Goal: Information Seeking & Learning: Learn about a topic

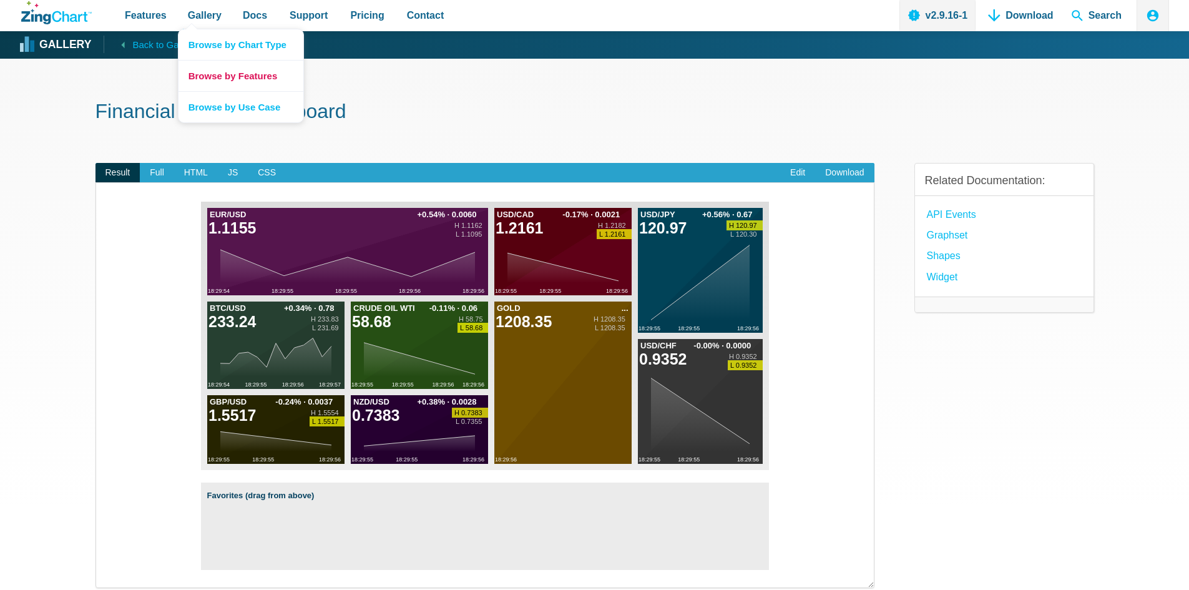
click at [221, 74] on link "Browse by Features" at bounding box center [240, 75] width 125 height 31
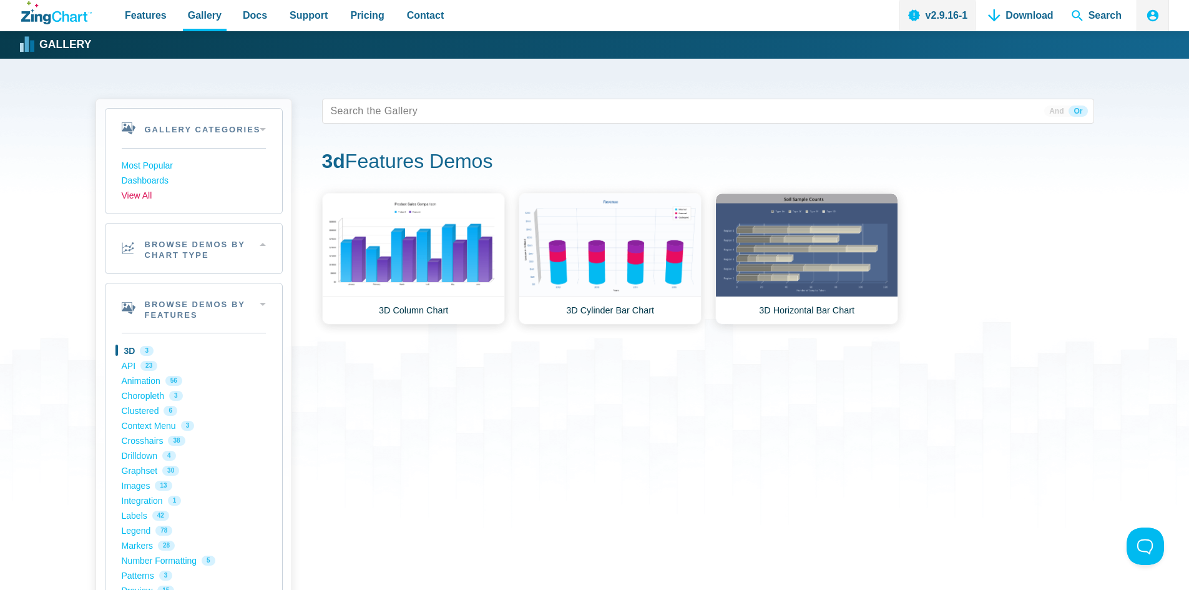
click at [139, 195] on link "View All" at bounding box center [194, 195] width 144 height 15
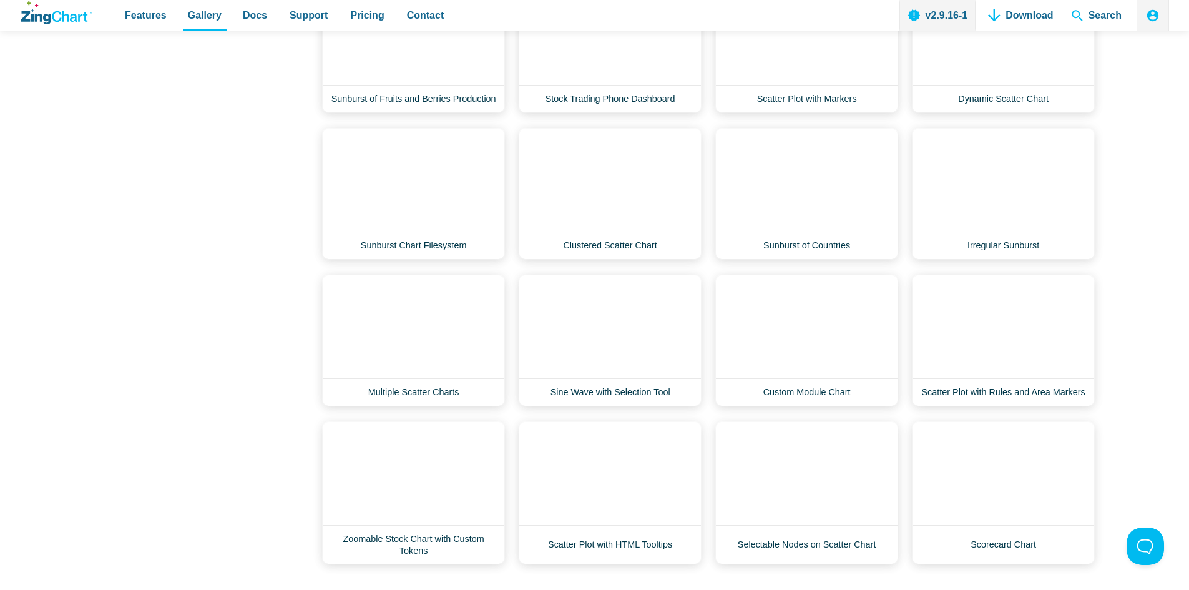
scroll to position [11729, 0]
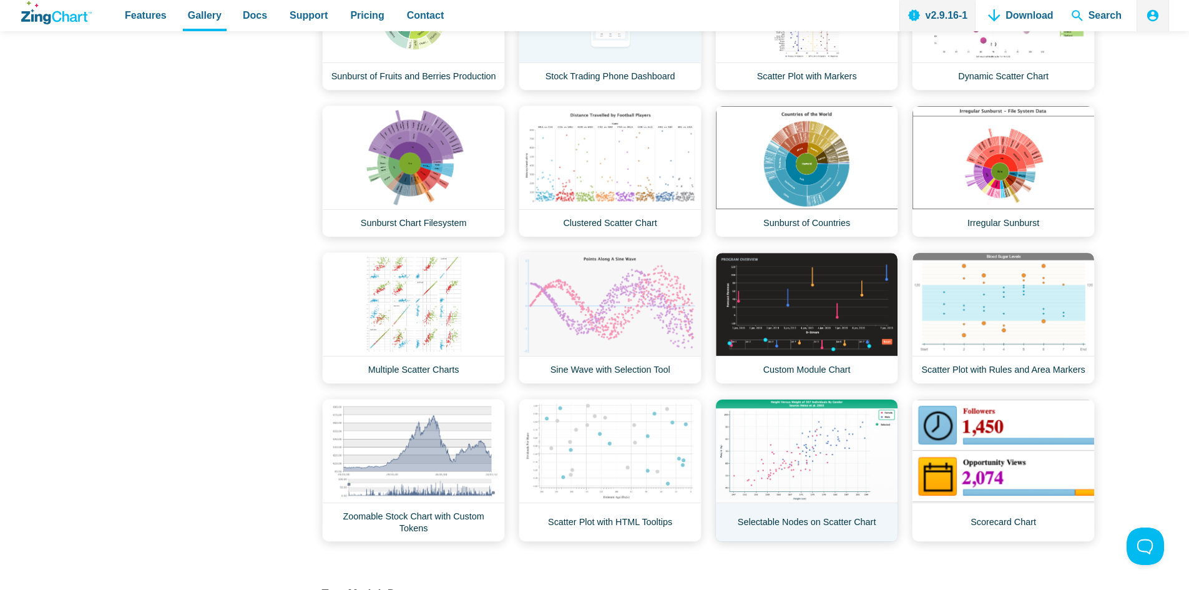
click at [775, 440] on link "Selectable Nodes on Scatter Chart" at bounding box center [806, 470] width 183 height 143
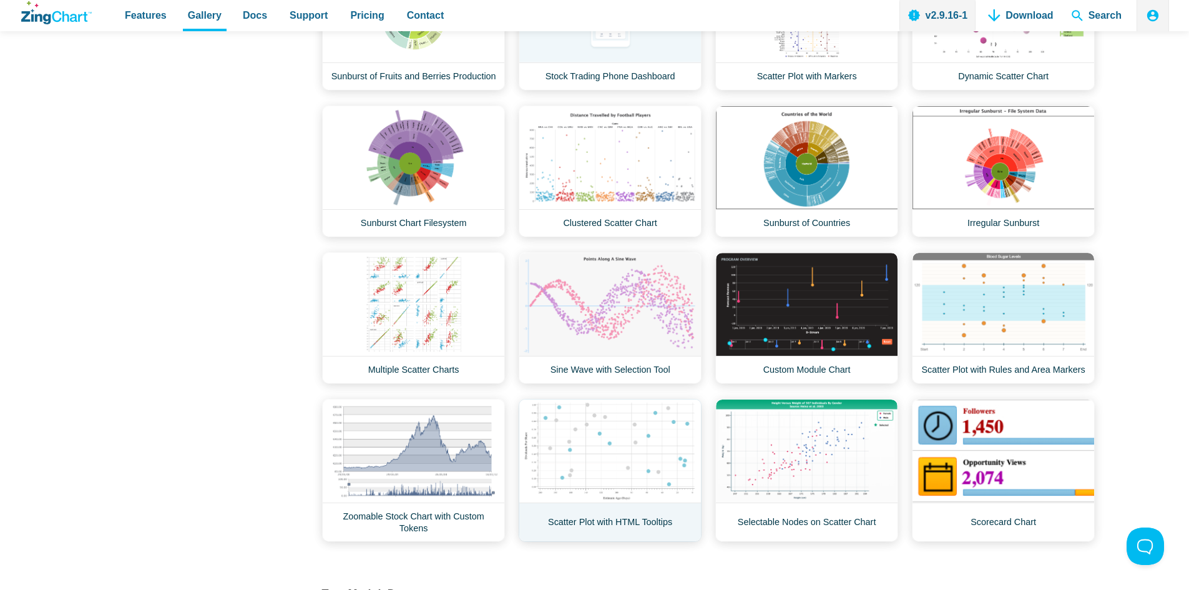
click at [601, 478] on link "Scatter Plot with HTML Tooltips" at bounding box center [609, 470] width 183 height 143
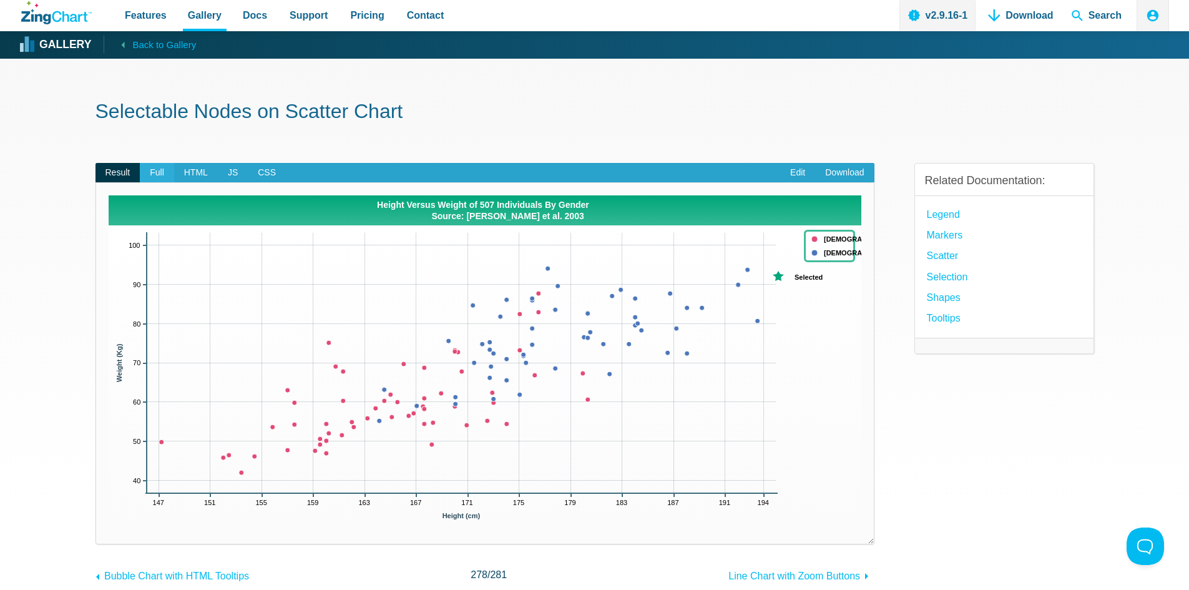
click at [155, 176] on span "Full" at bounding box center [157, 173] width 34 height 20
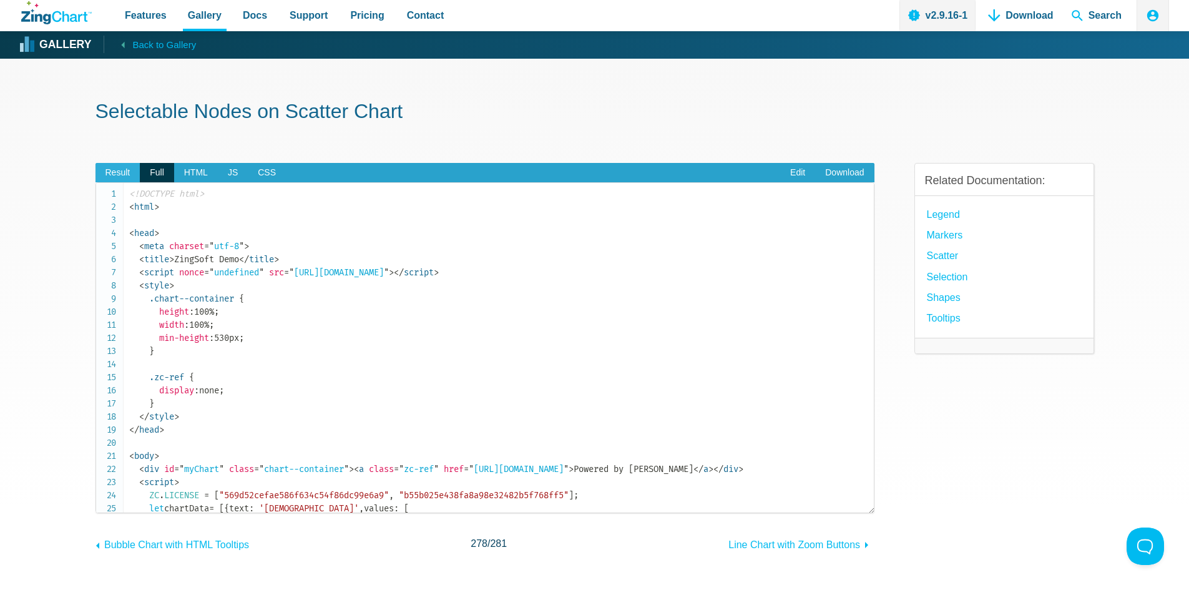
click at [117, 167] on span "Result" at bounding box center [117, 173] width 45 height 20
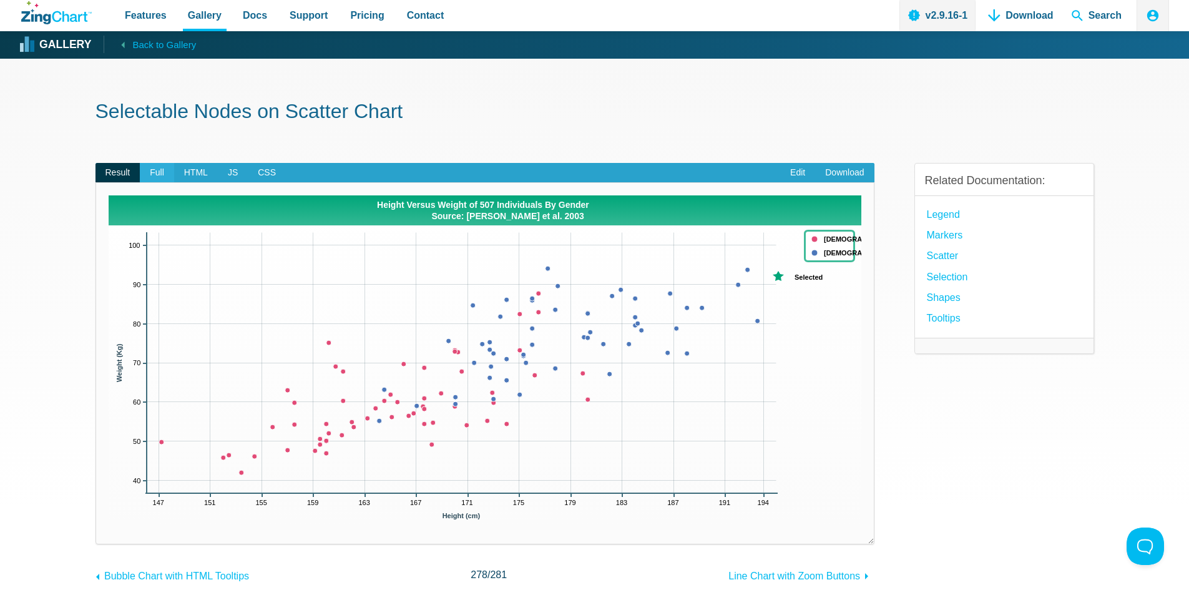
click at [155, 173] on span "Full" at bounding box center [157, 173] width 34 height 20
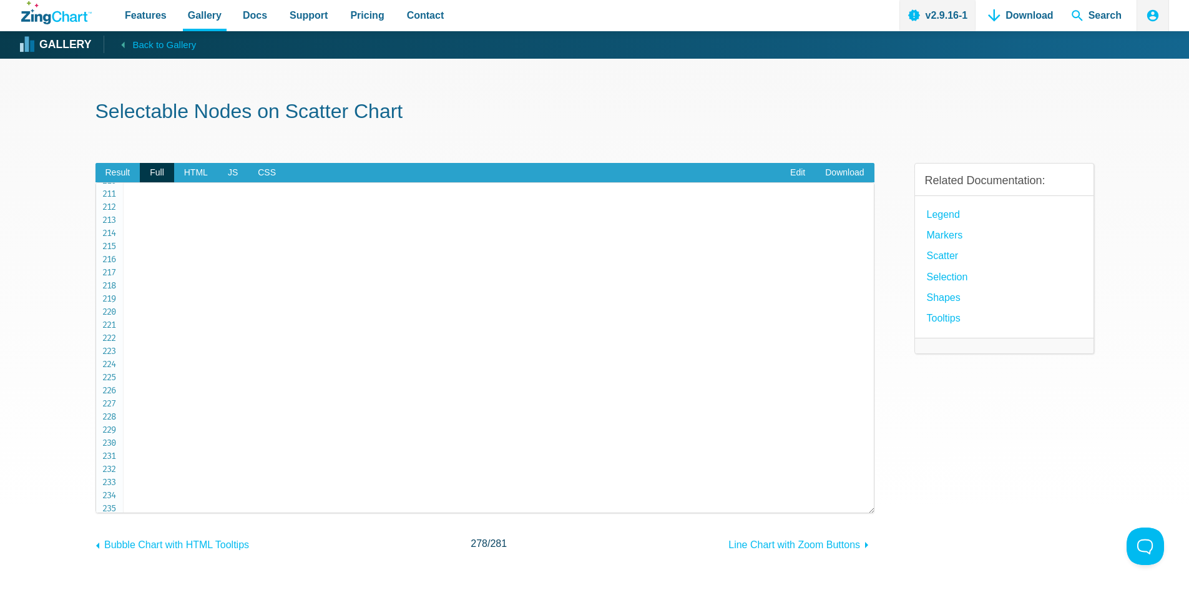
scroll to position [2757, 0]
click at [944, 236] on link "Markers" at bounding box center [945, 234] width 36 height 17
click at [942, 277] on link "Selection" at bounding box center [947, 276] width 41 height 17
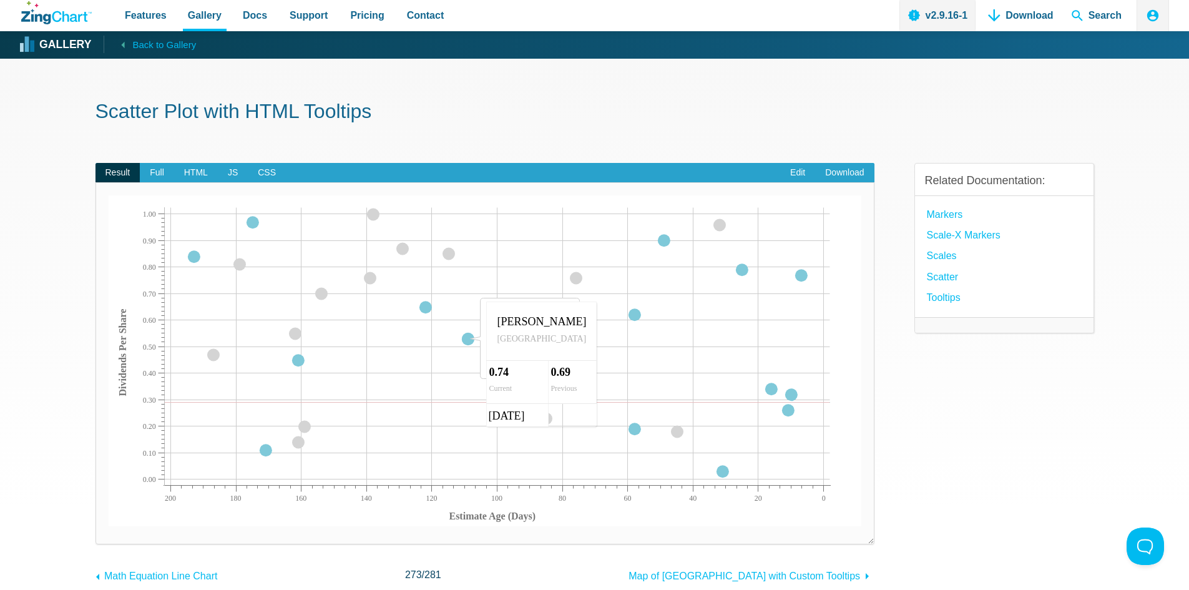
click at [109, 526] on area "App Content" at bounding box center [109, 526] width 0 height 0
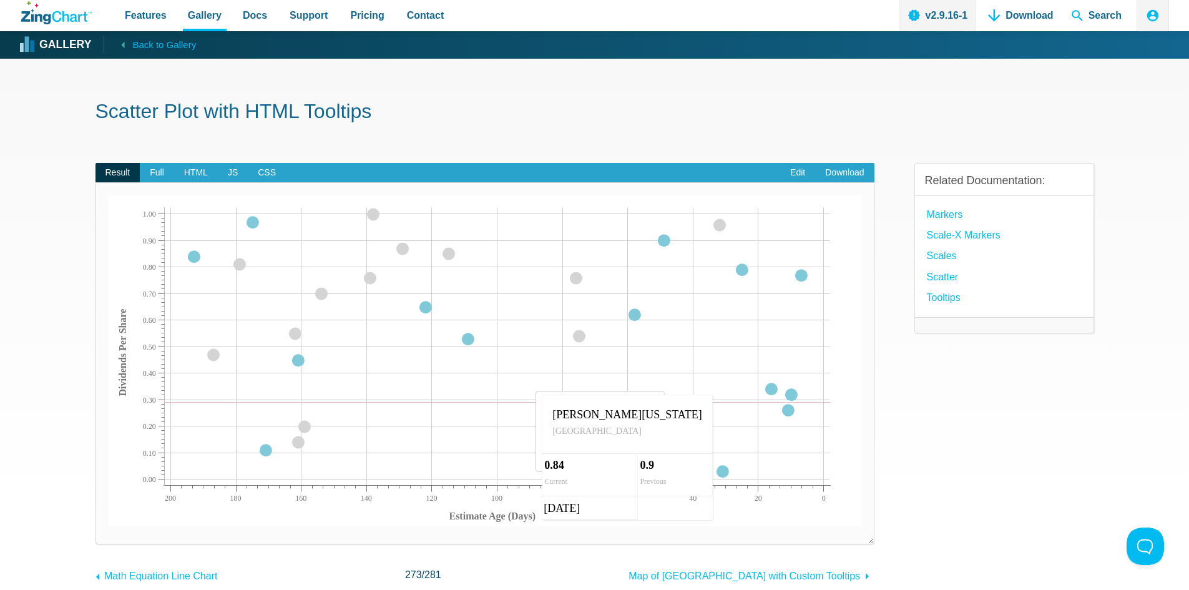
click at [109, 526] on area "App Content" at bounding box center [109, 526] width 0 height 0
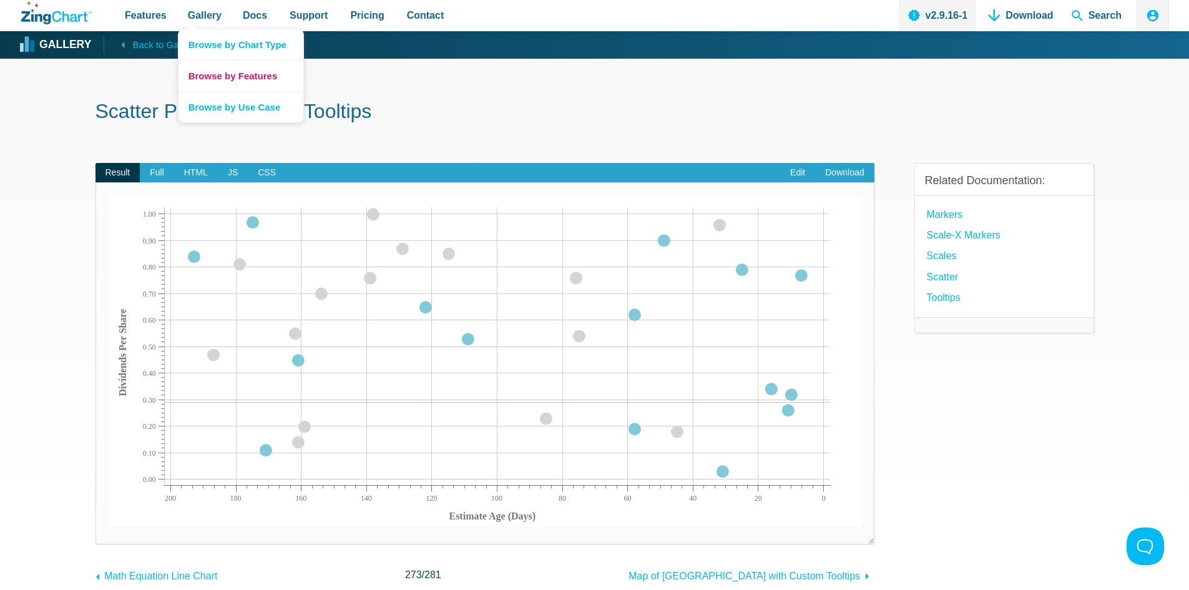
click at [214, 82] on link "Browse by Features" at bounding box center [240, 75] width 125 height 31
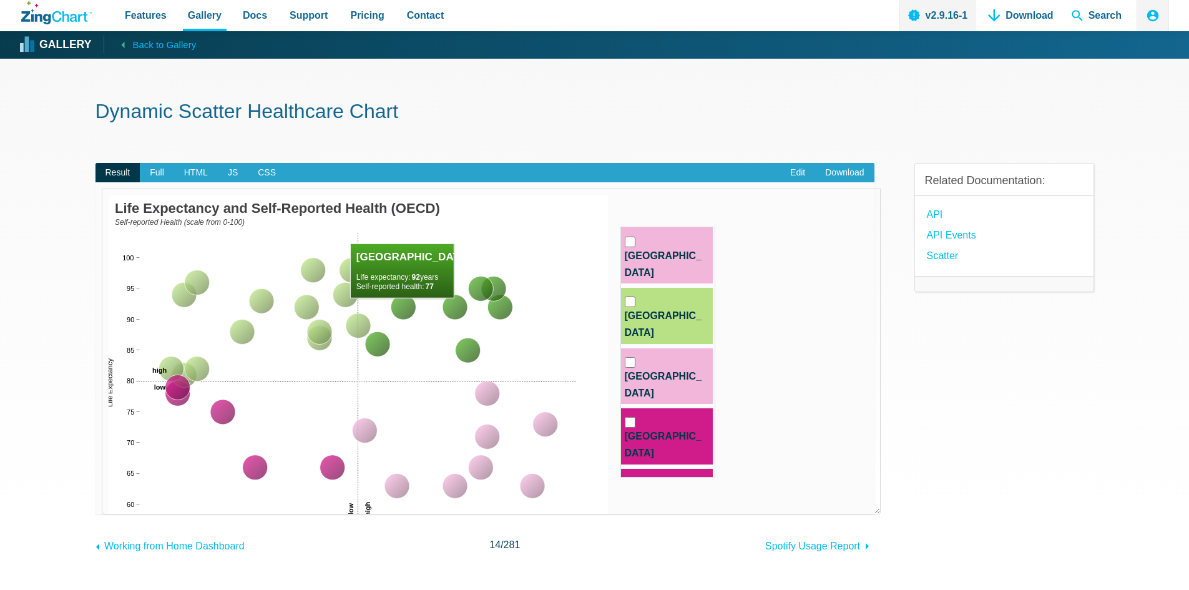
click at [109, 570] on area "App Content" at bounding box center [109, 570] width 0 height 0
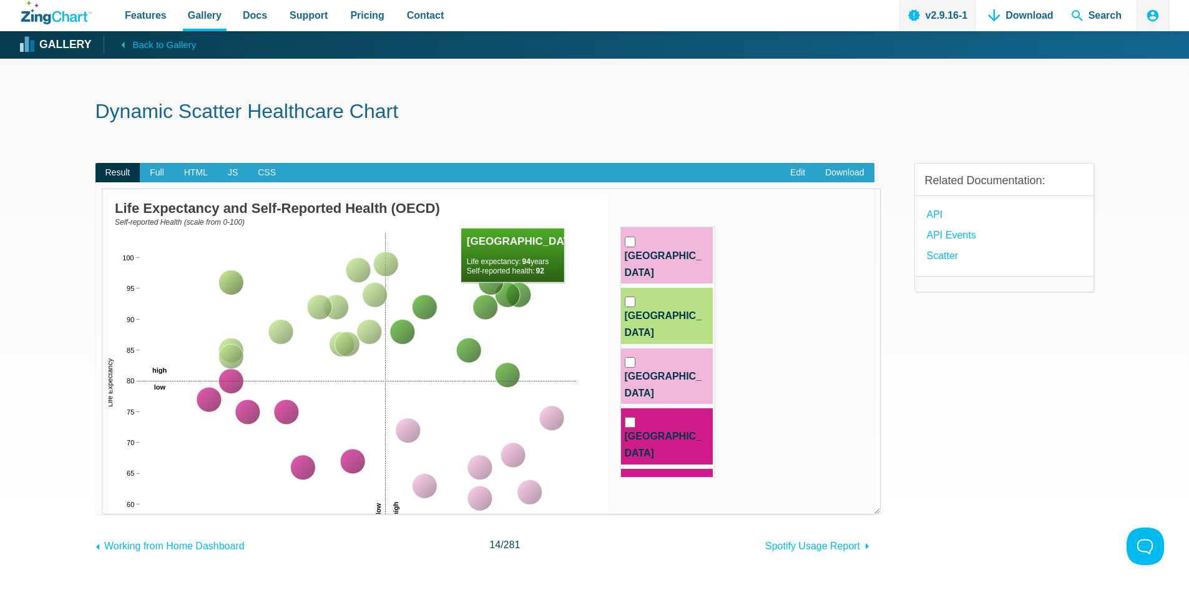
click at [512, 296] on circle "App Content" at bounding box center [507, 295] width 25 height 25
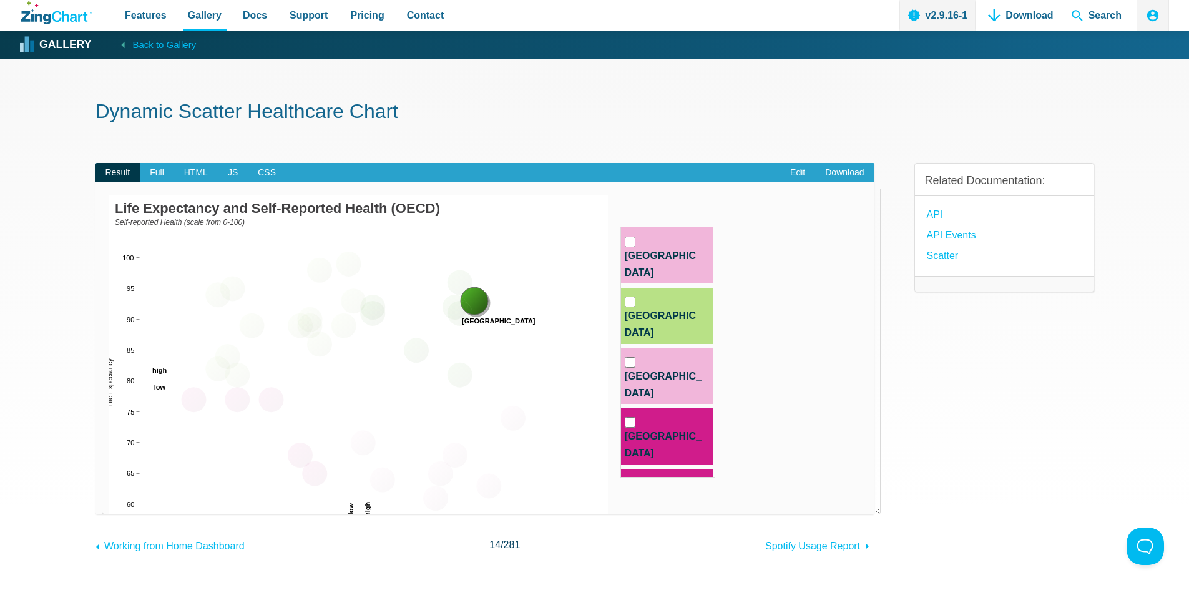
checkbox input "false"
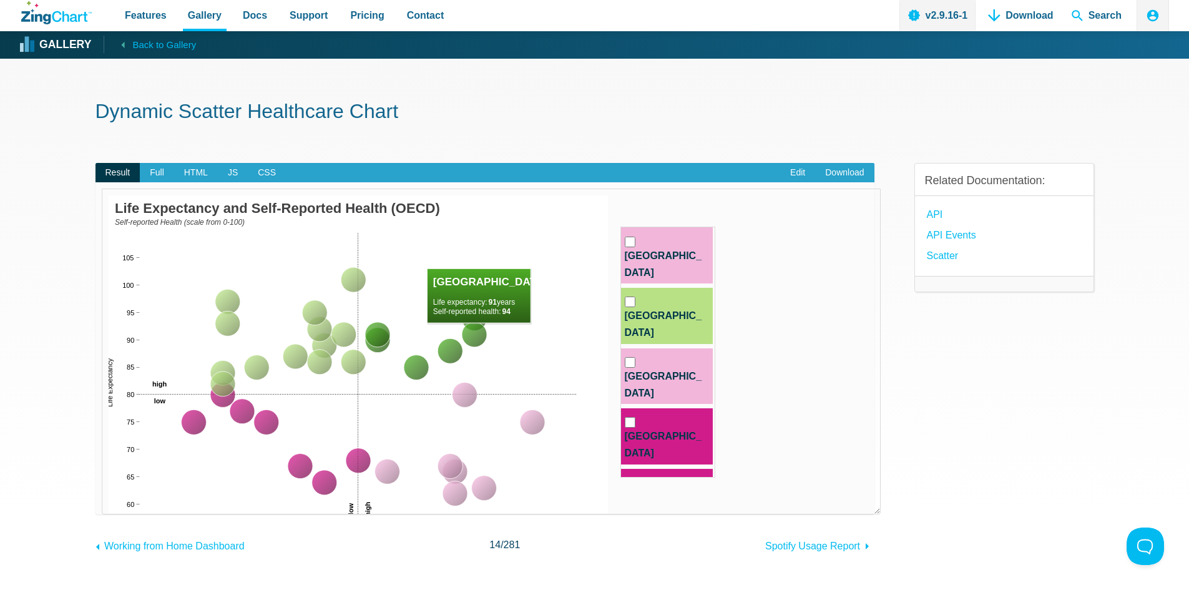
click at [109, 570] on area "App Content" at bounding box center [109, 570] width 0 height 0
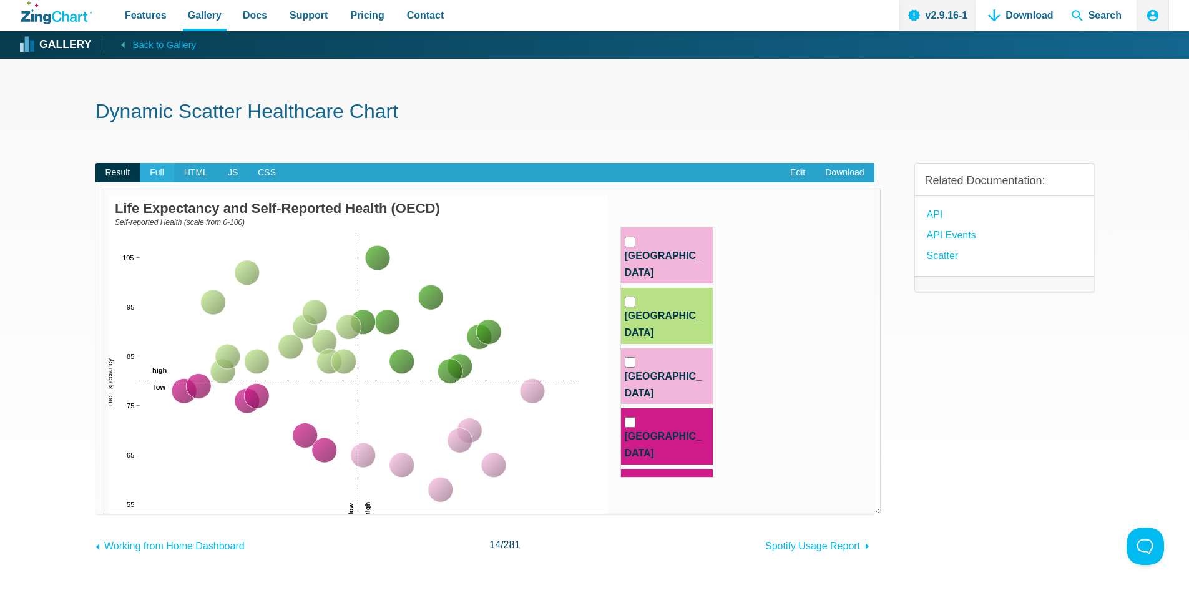
click at [155, 179] on span "Full" at bounding box center [157, 173] width 34 height 20
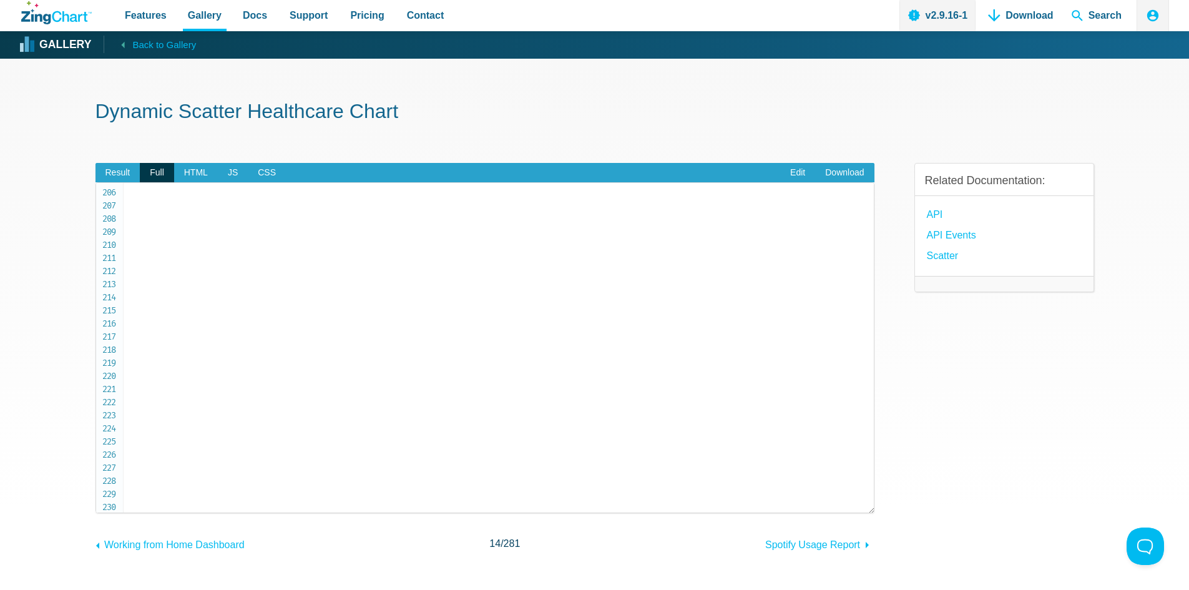
scroll to position [2870, 0]
click at [115, 175] on span "Result" at bounding box center [117, 173] width 45 height 20
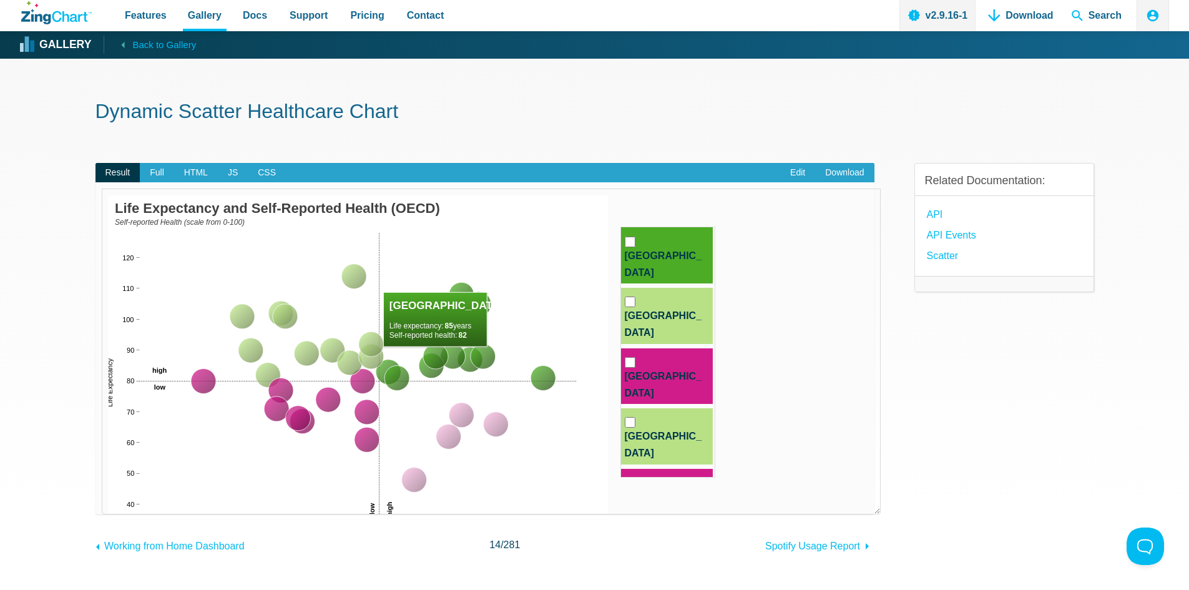
click at [109, 570] on area "App Content" at bounding box center [109, 570] width 0 height 0
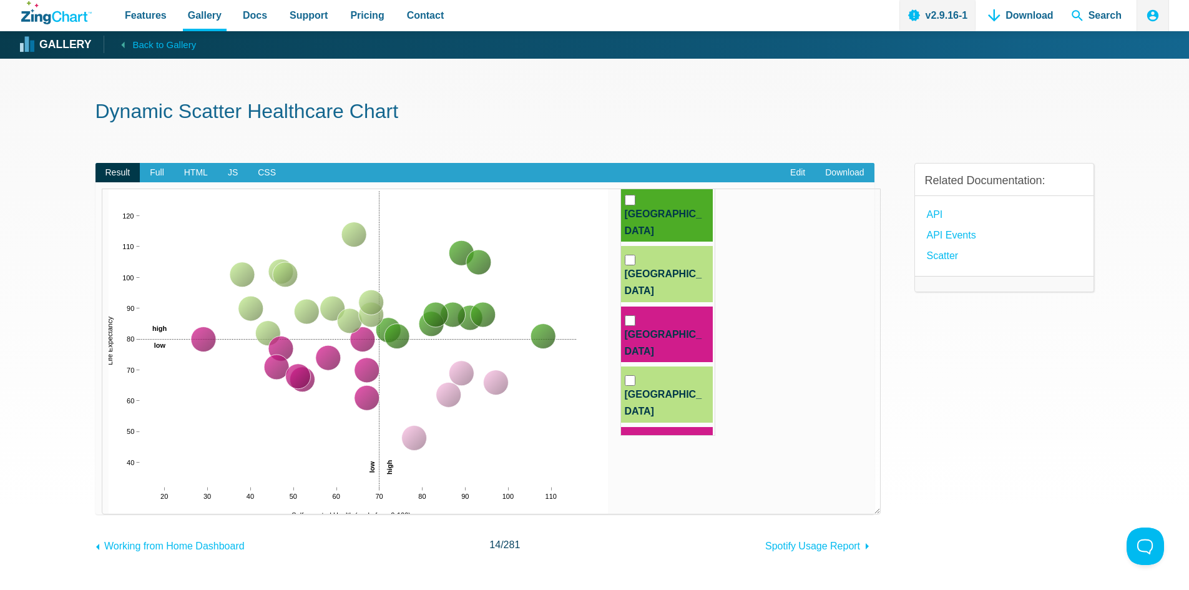
scroll to position [62, 0]
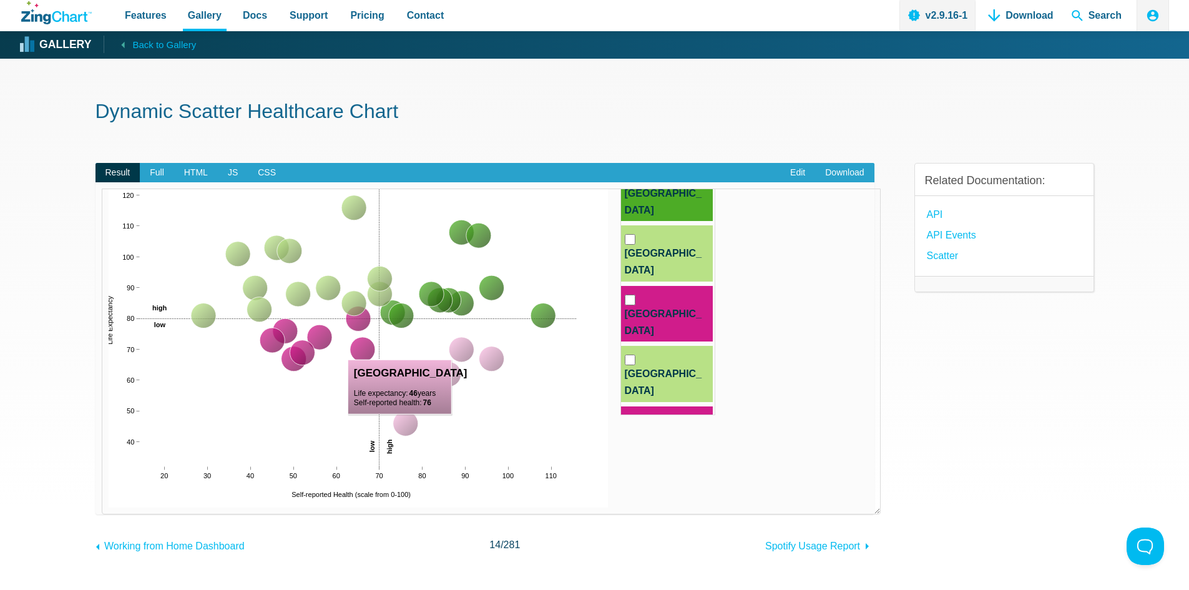
click at [109, 507] on area "App Content" at bounding box center [109, 507] width 0 height 0
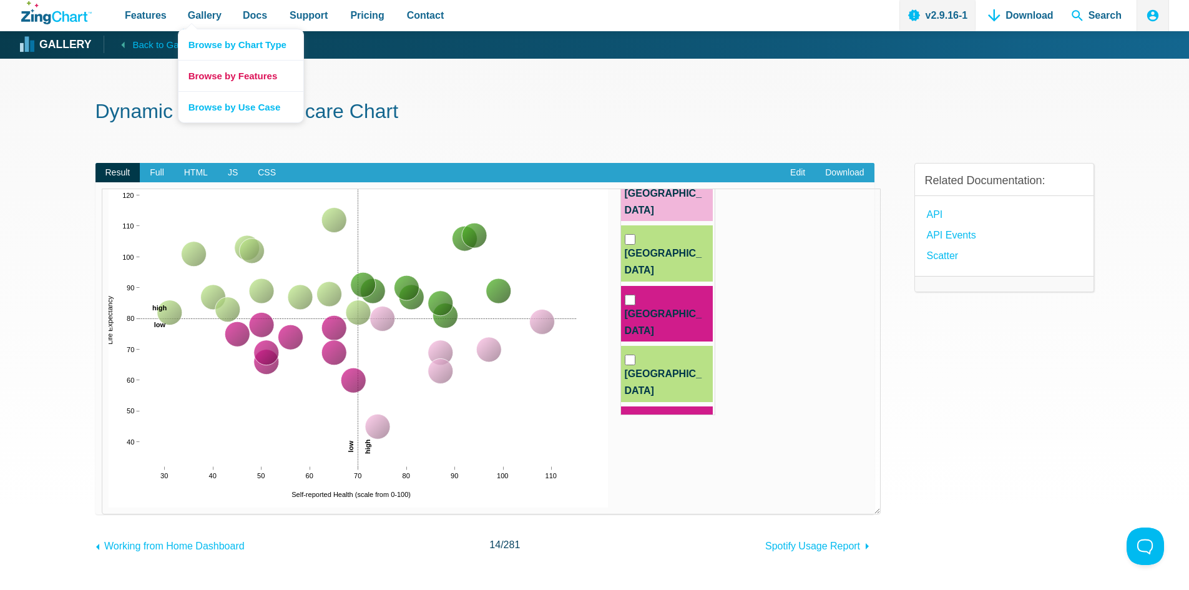
click at [223, 74] on link "Browse by Features" at bounding box center [240, 75] width 125 height 31
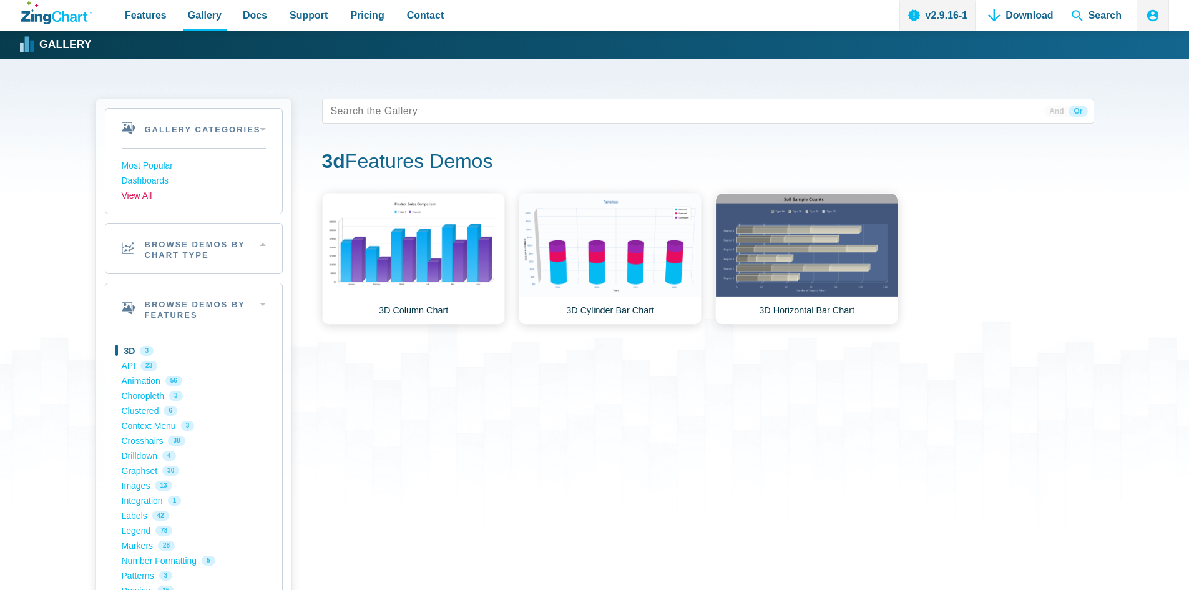
click at [144, 196] on link "View All" at bounding box center [194, 195] width 144 height 15
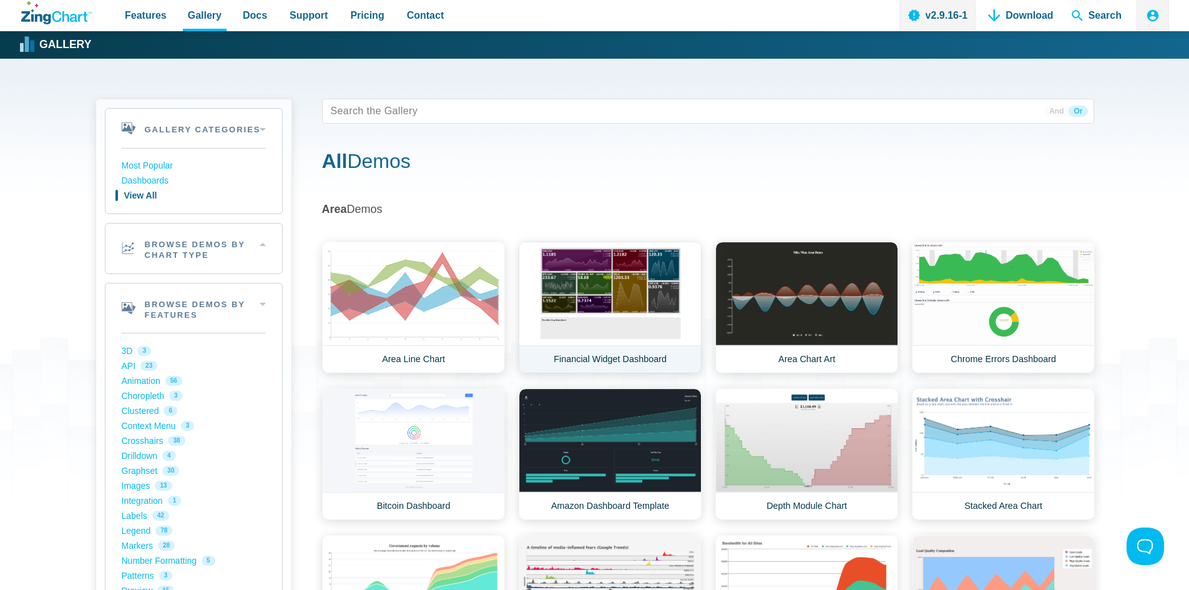
click at [623, 293] on link "Financial Widget Dashboard" at bounding box center [609, 307] width 183 height 132
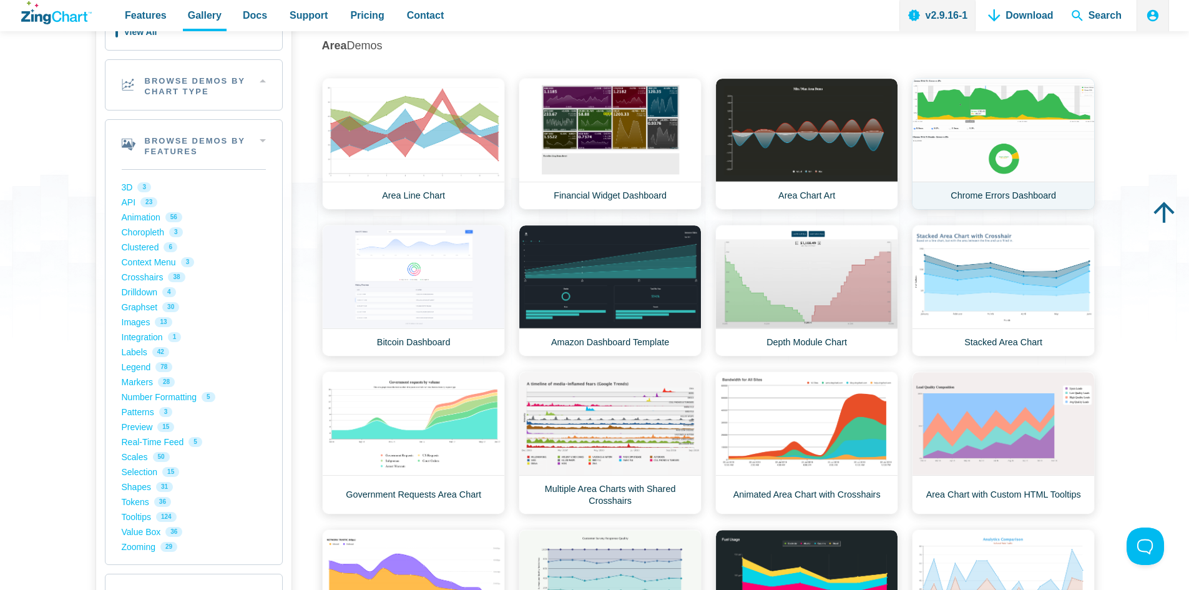
scroll to position [187, 0]
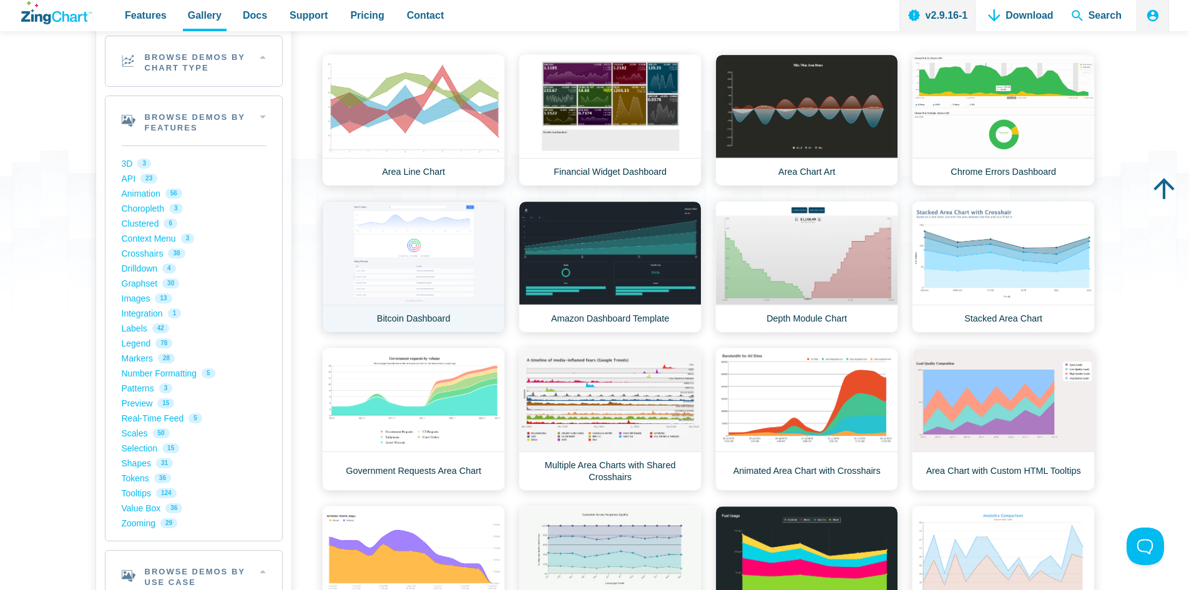
click at [434, 278] on link "Bitcoin Dashboard" at bounding box center [413, 267] width 183 height 132
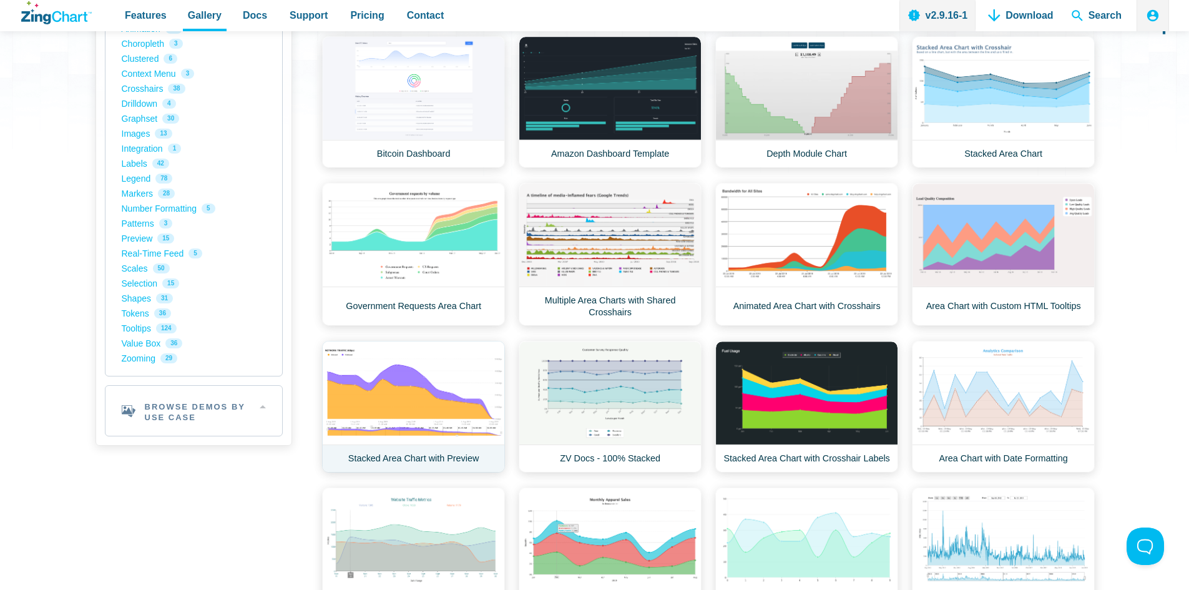
scroll to position [374, 0]
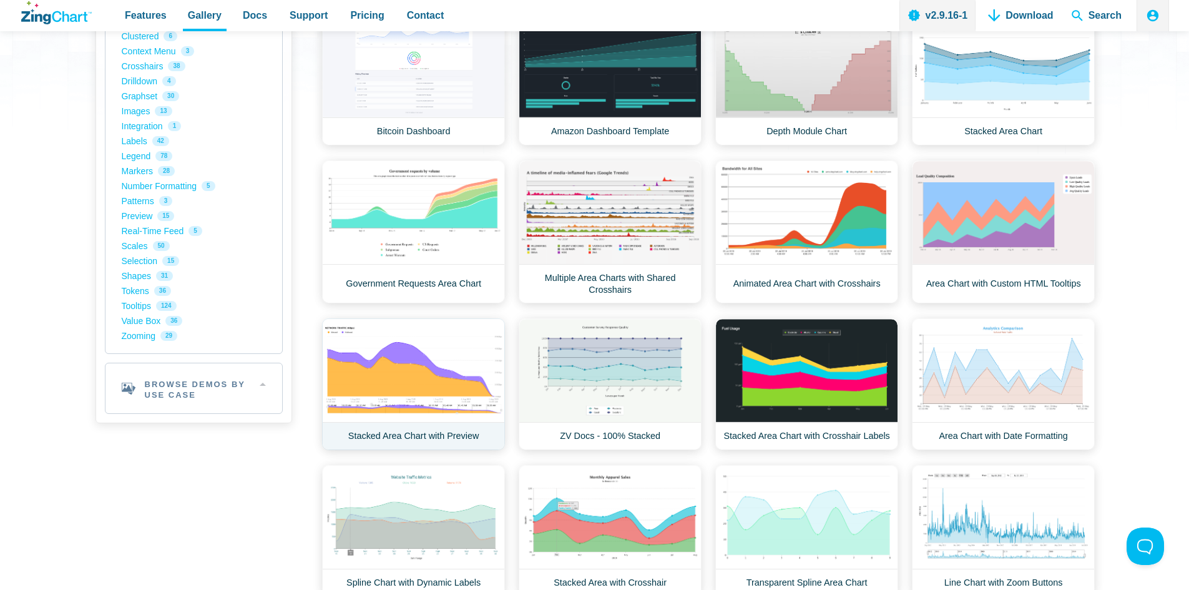
click at [434, 386] on link "Stacked Area Chart with Preview" at bounding box center [413, 384] width 183 height 132
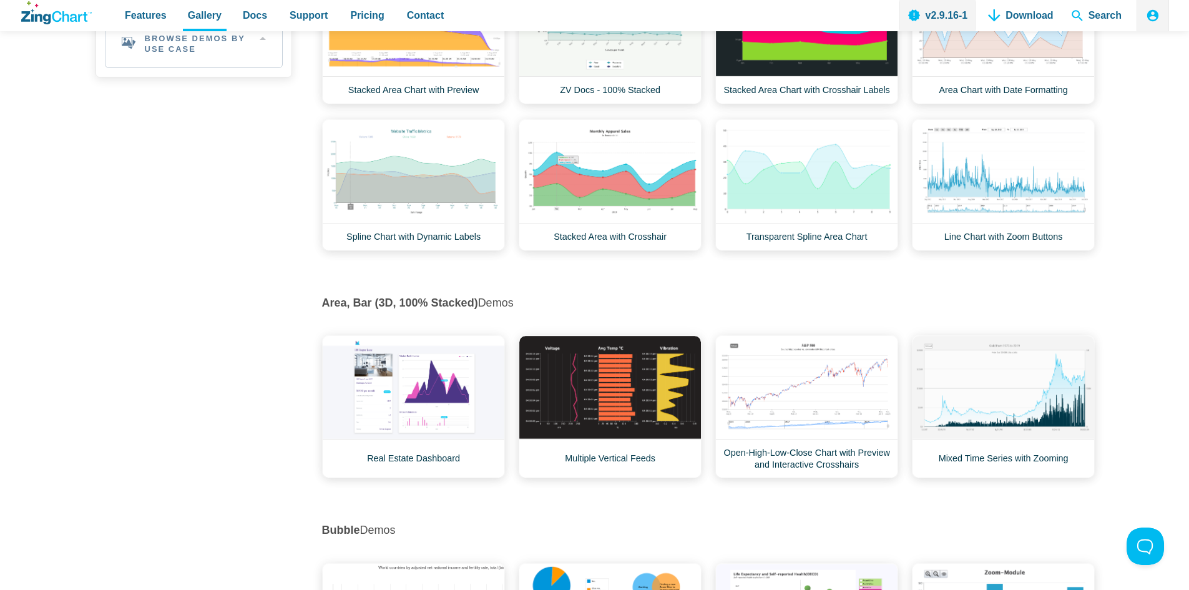
scroll to position [749, 0]
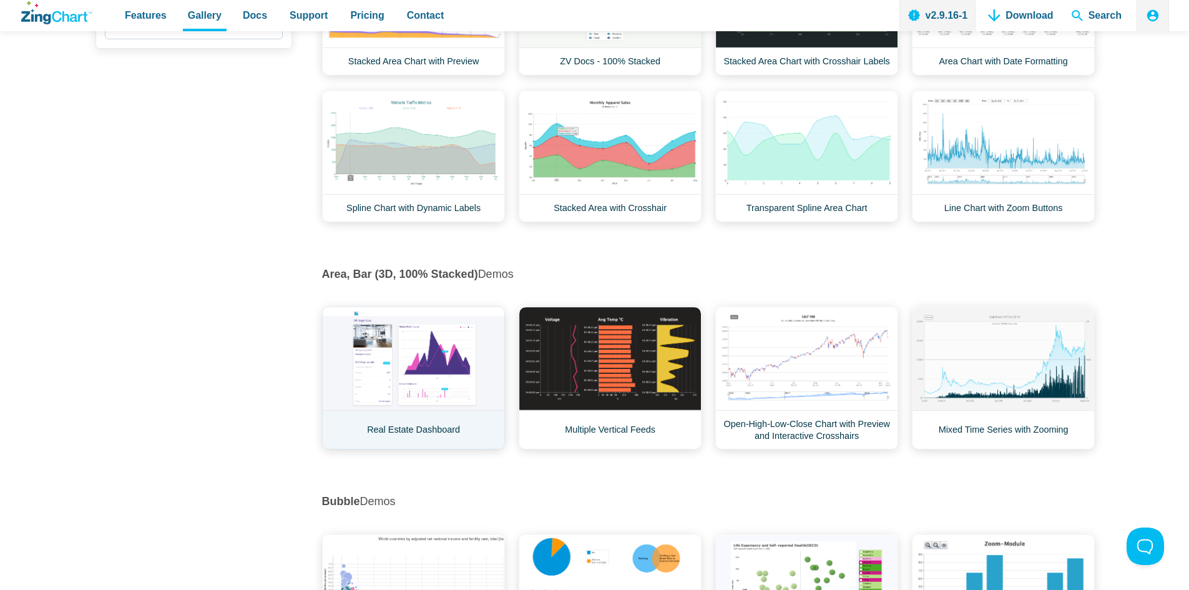
click at [451, 364] on link "Real Estate Dashboard" at bounding box center [413, 377] width 183 height 143
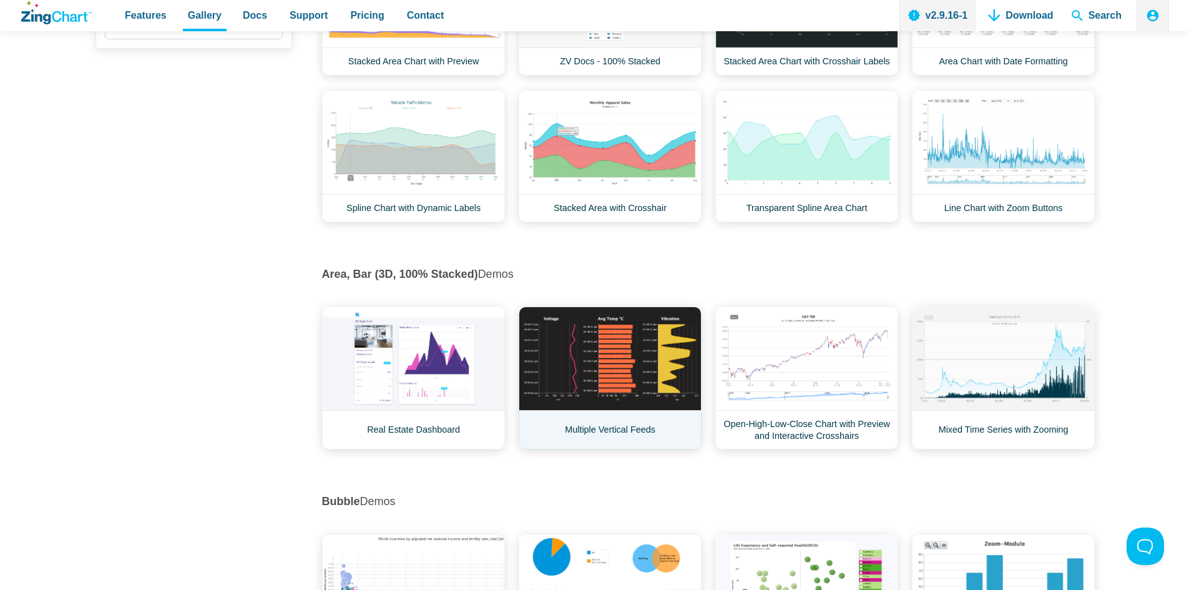
click at [630, 360] on link "Multiple Vertical Feeds" at bounding box center [609, 377] width 183 height 143
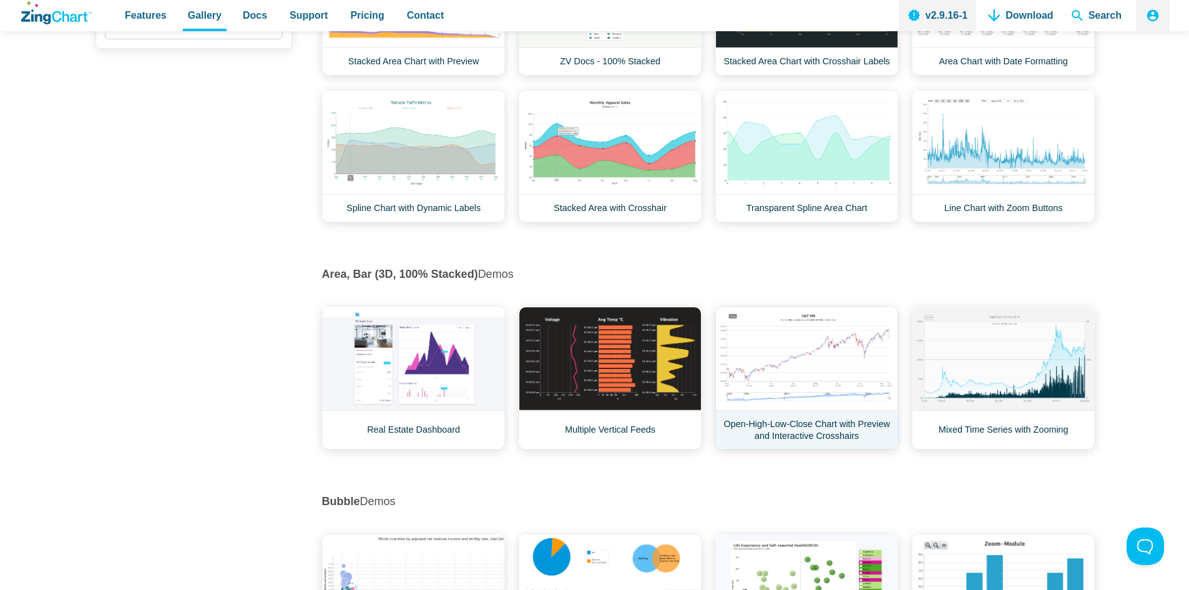
click at [797, 372] on link "Open-High-Low-Close Chart with Preview and Interactive Crosshairs" at bounding box center [806, 377] width 183 height 143
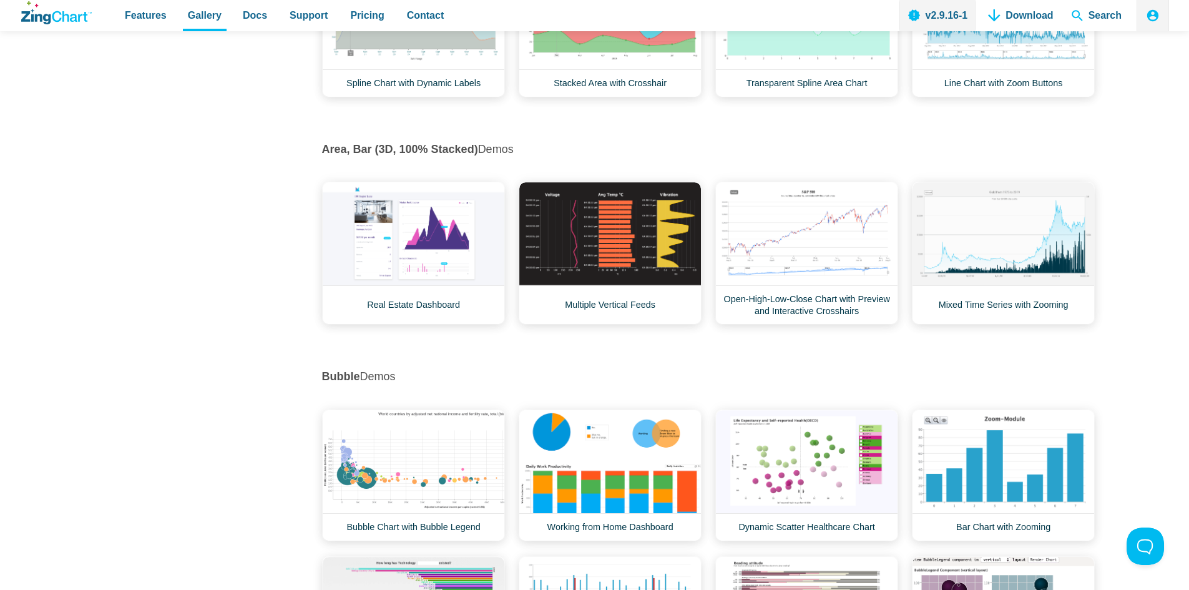
scroll to position [936, 0]
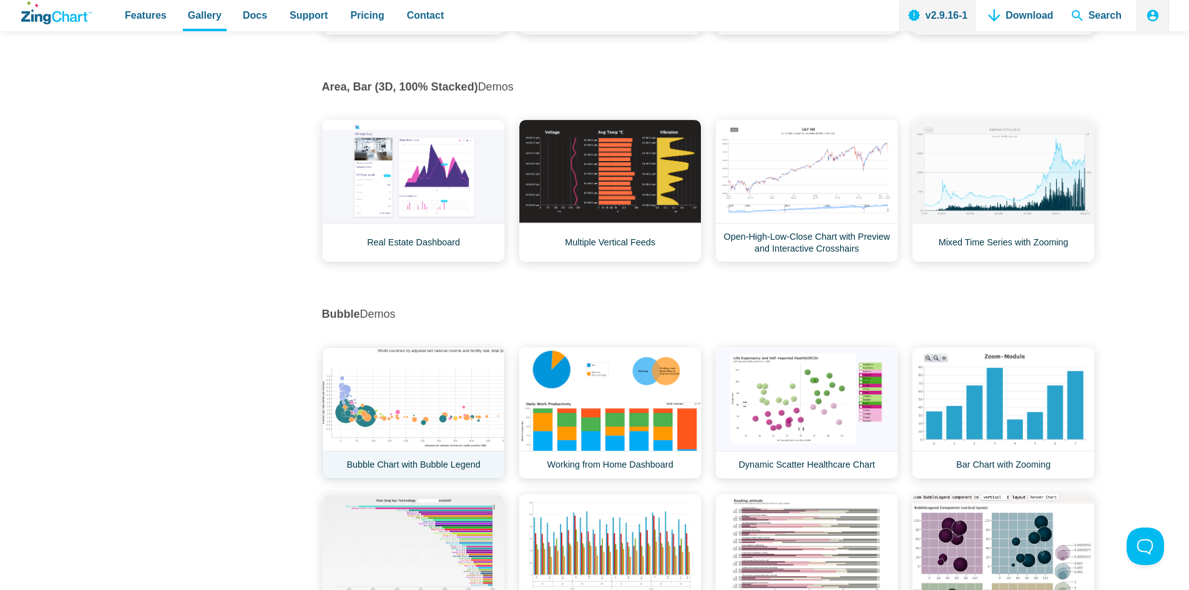
click at [396, 400] on link "Bubble Chart with Bubble Legend" at bounding box center [413, 413] width 183 height 132
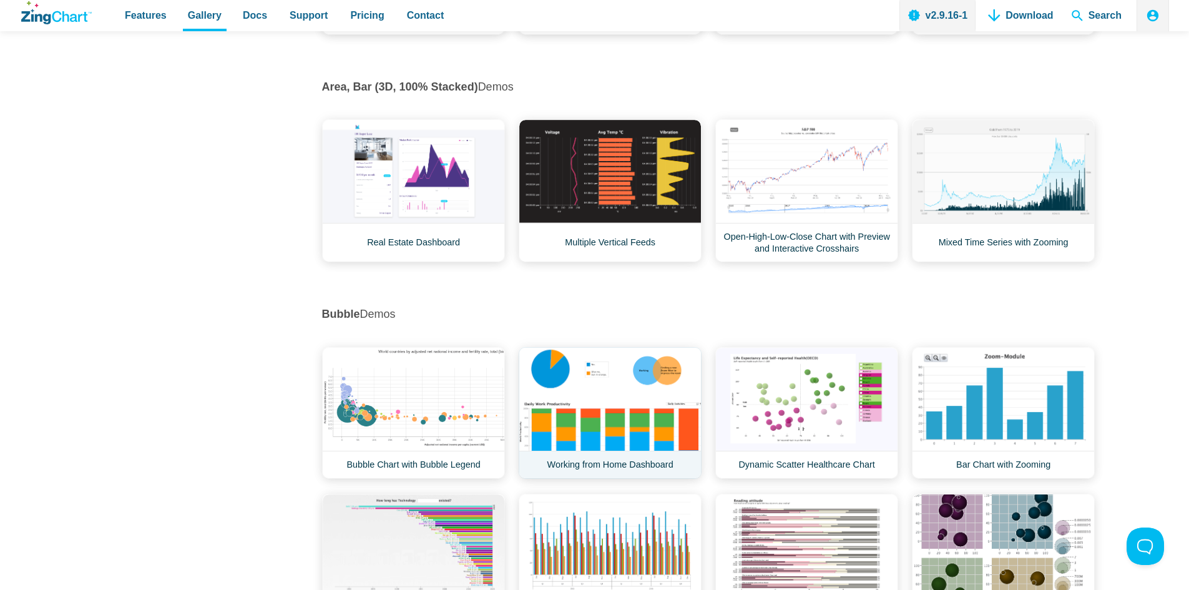
click at [620, 403] on link "Working from Home Dashboard" at bounding box center [609, 413] width 183 height 132
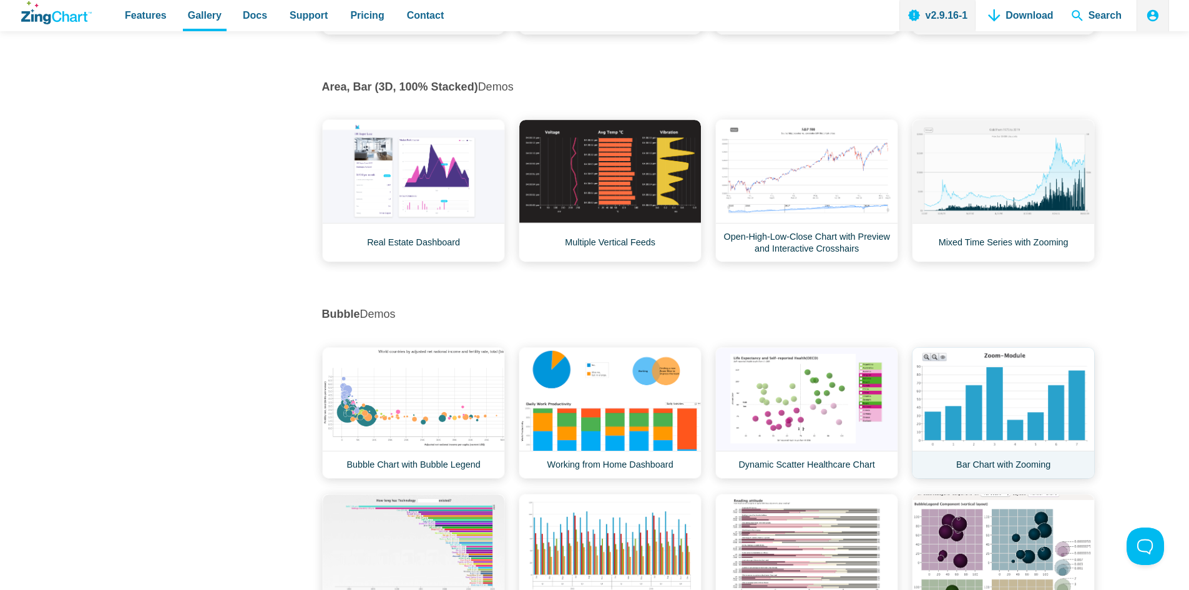
click at [965, 402] on link "Bar Chart with Zooming" at bounding box center [1003, 413] width 183 height 132
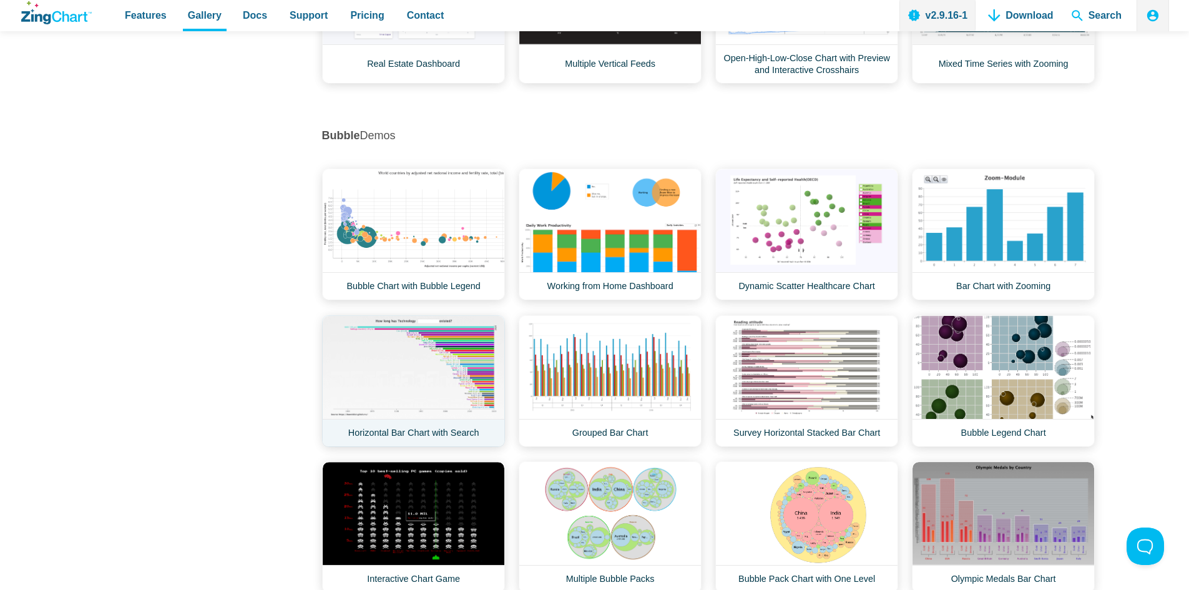
scroll to position [1185, 0]
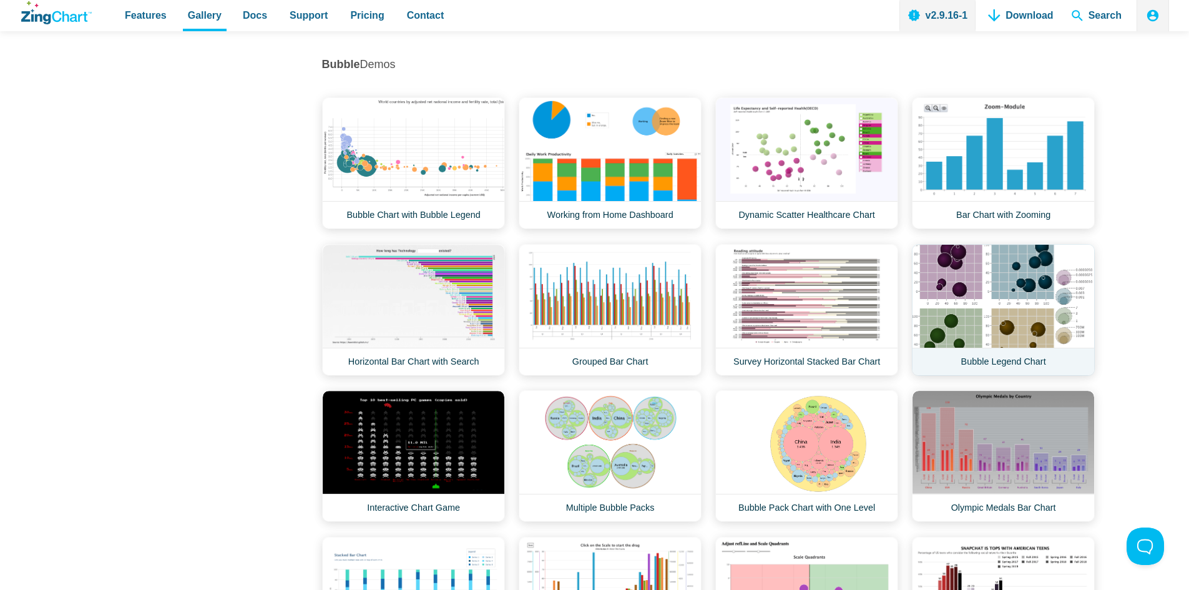
click at [1027, 298] on link "Bubble Legend Chart" at bounding box center [1003, 310] width 183 height 132
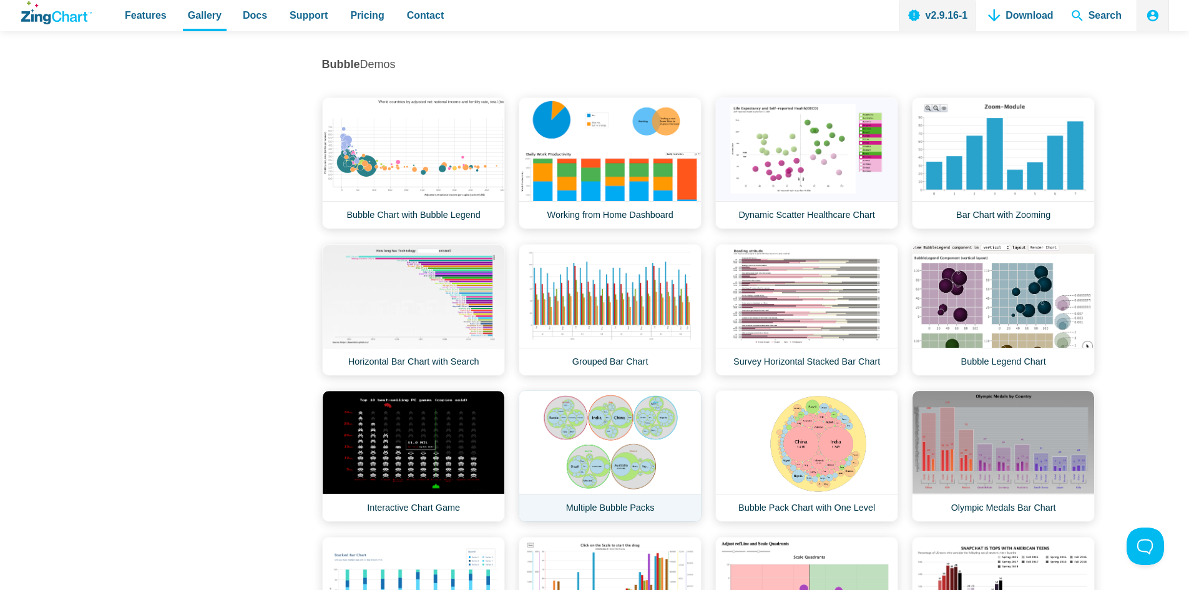
click at [608, 408] on link "Multiple Bubble Packs" at bounding box center [609, 456] width 183 height 132
click at [638, 449] on link "Multiple Bubble Packs" at bounding box center [609, 456] width 183 height 132
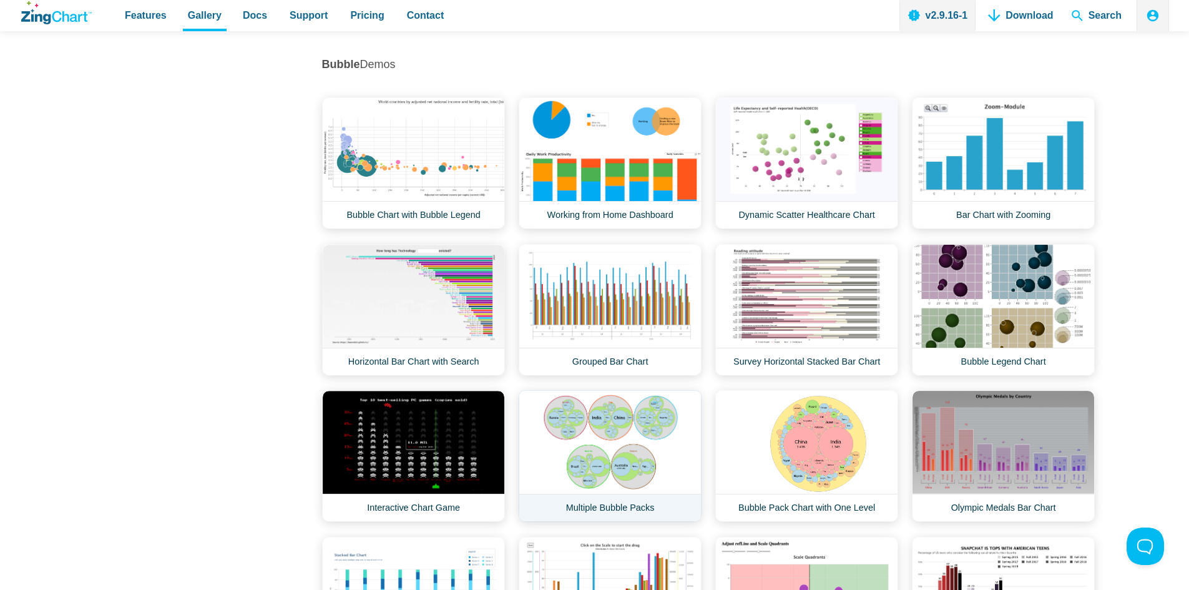
click at [573, 440] on link "Multiple Bubble Packs" at bounding box center [609, 456] width 183 height 132
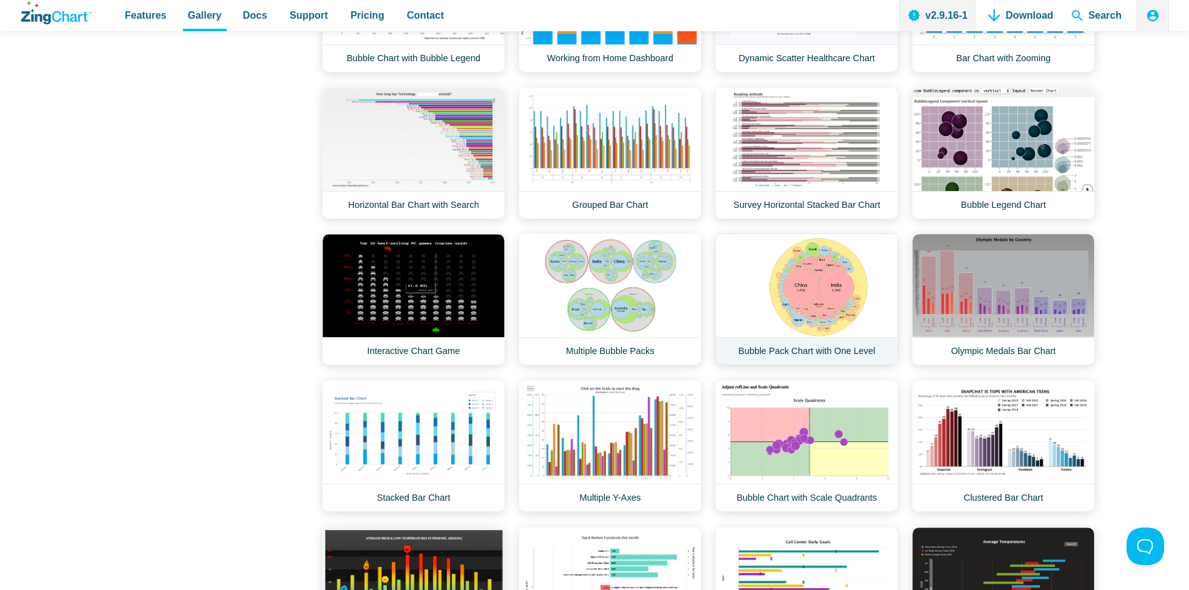
scroll to position [1373, 0]
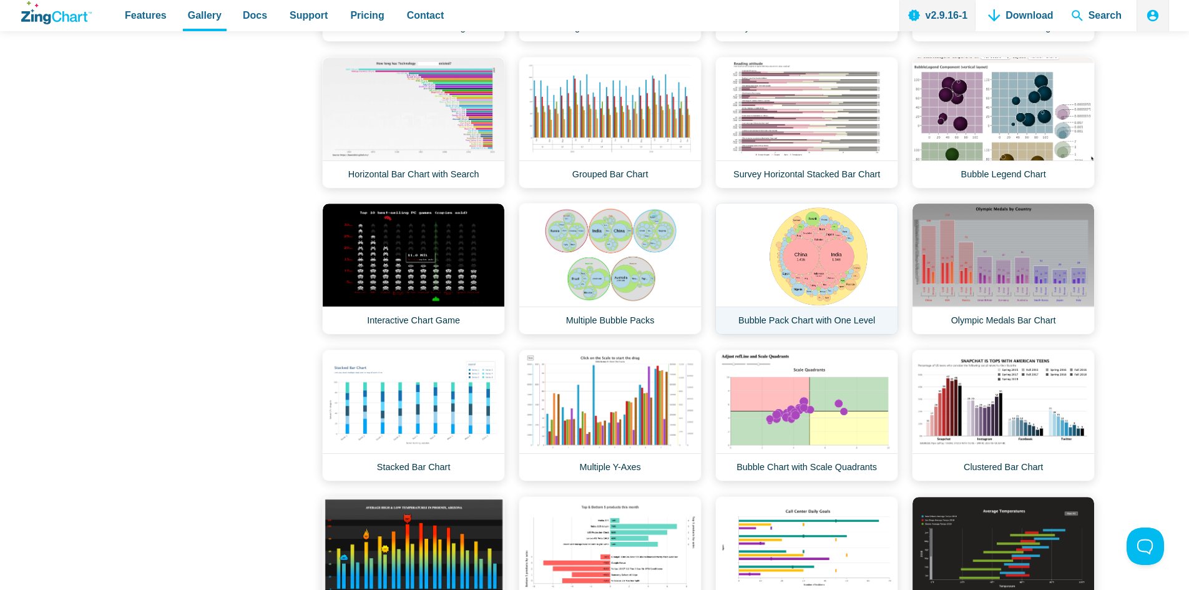
click at [805, 261] on link "Bubble Pack Chart with One Level" at bounding box center [806, 269] width 183 height 132
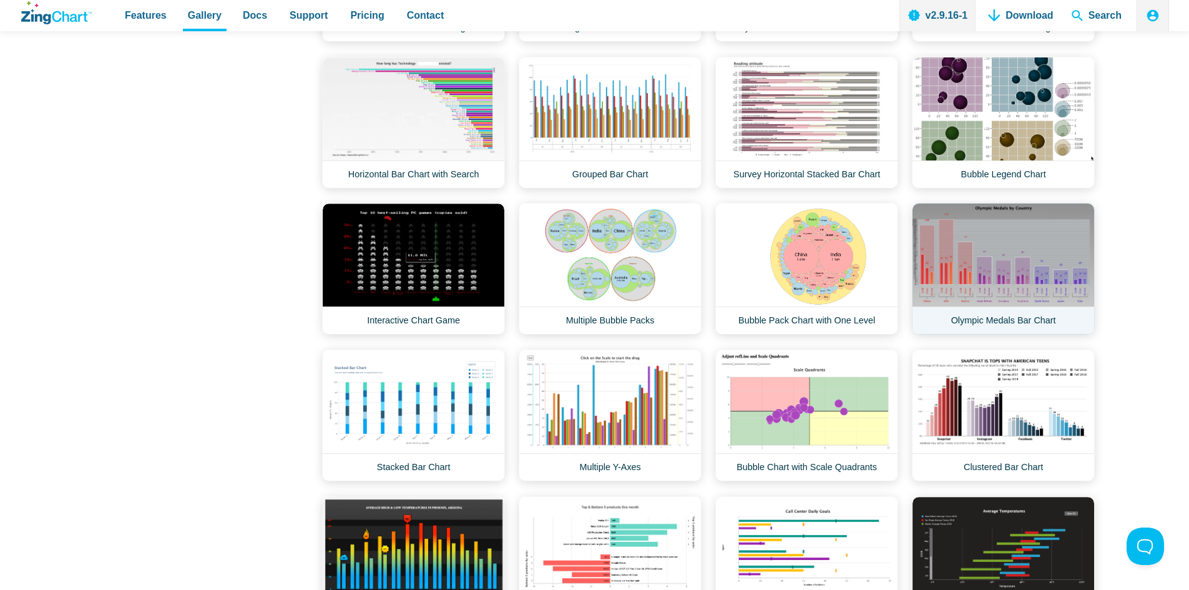
click at [997, 262] on link "Olympic Medals Bar Chart" at bounding box center [1003, 269] width 183 height 132
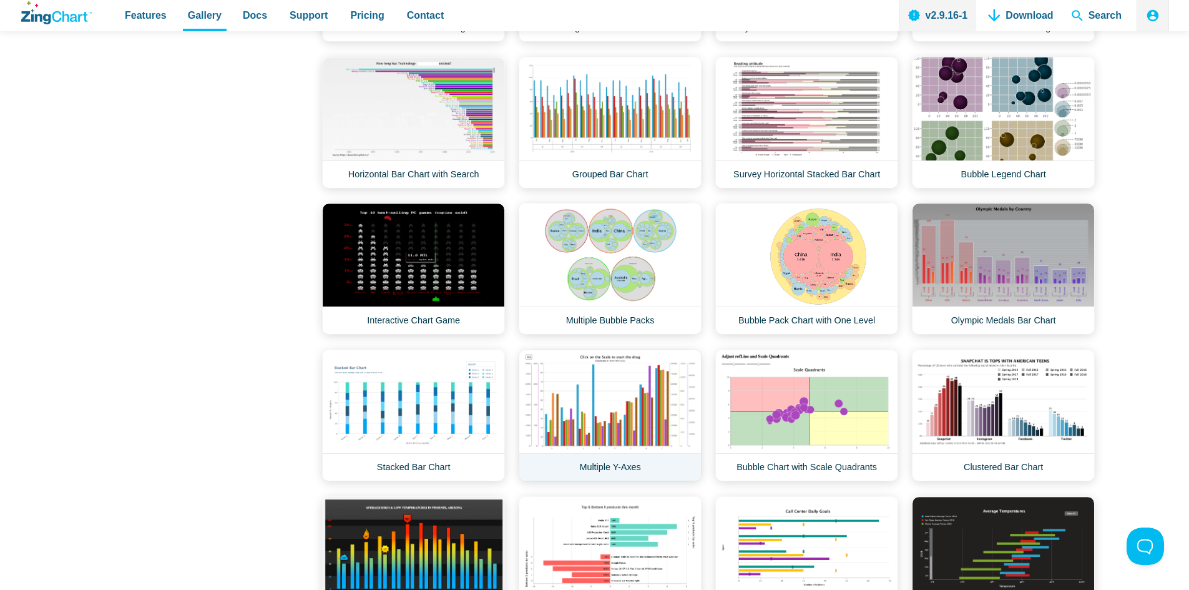
scroll to position [1435, 0]
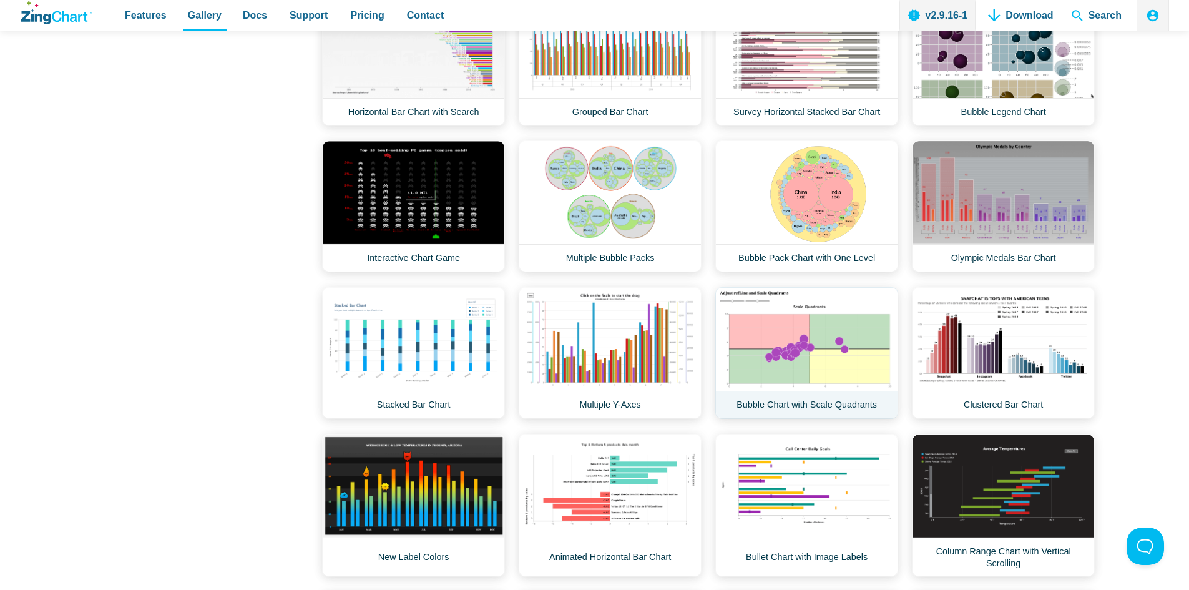
click at [784, 338] on link "Bubble Chart with Scale Quadrants" at bounding box center [806, 353] width 183 height 132
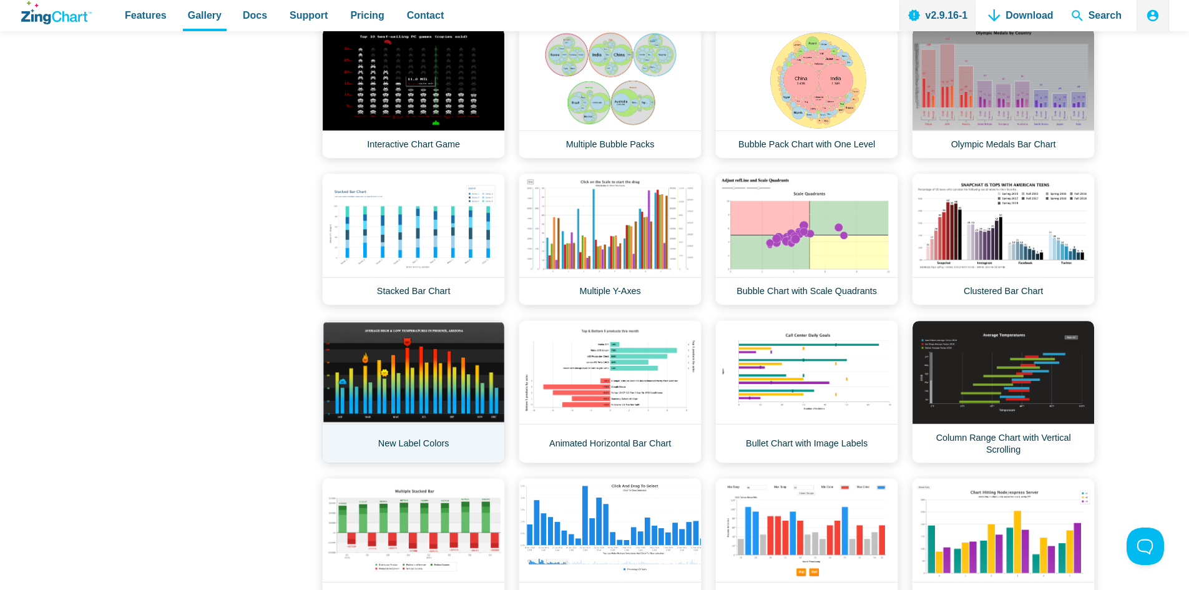
scroll to position [1560, 0]
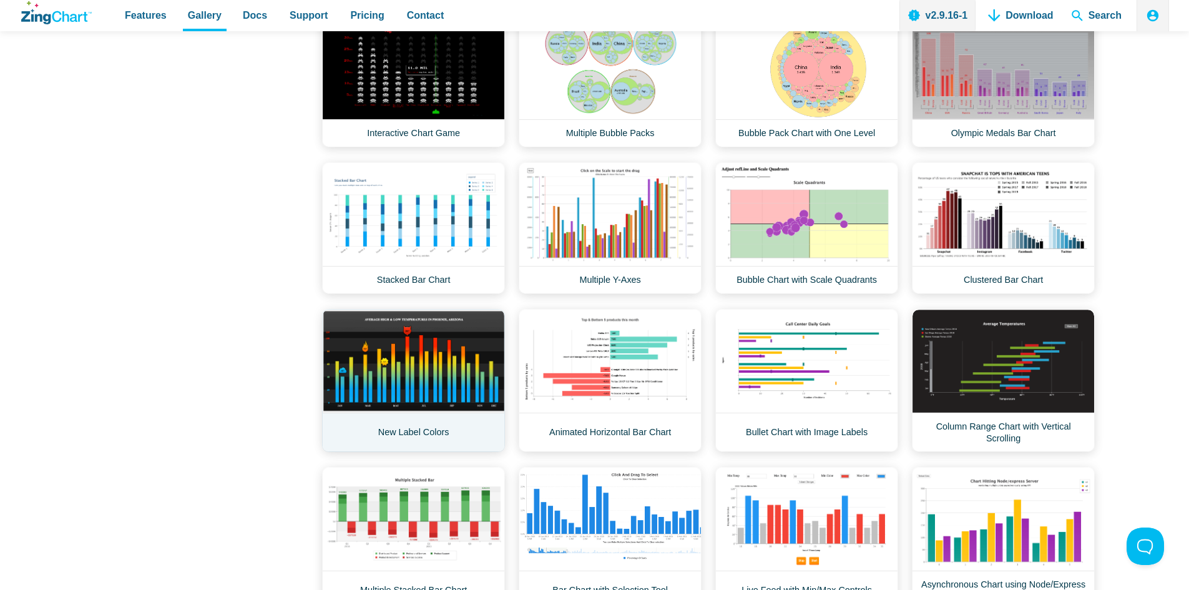
click at [414, 361] on link "New Label Colors" at bounding box center [413, 380] width 183 height 143
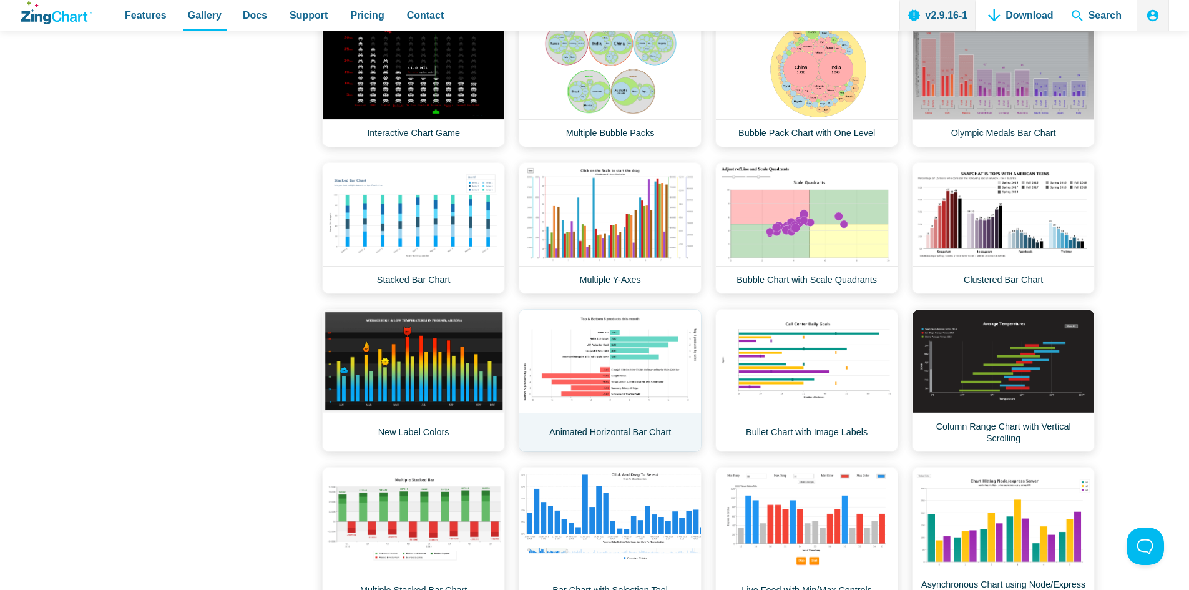
click at [648, 374] on link "Animated Horizontal Bar Chart" at bounding box center [609, 380] width 183 height 143
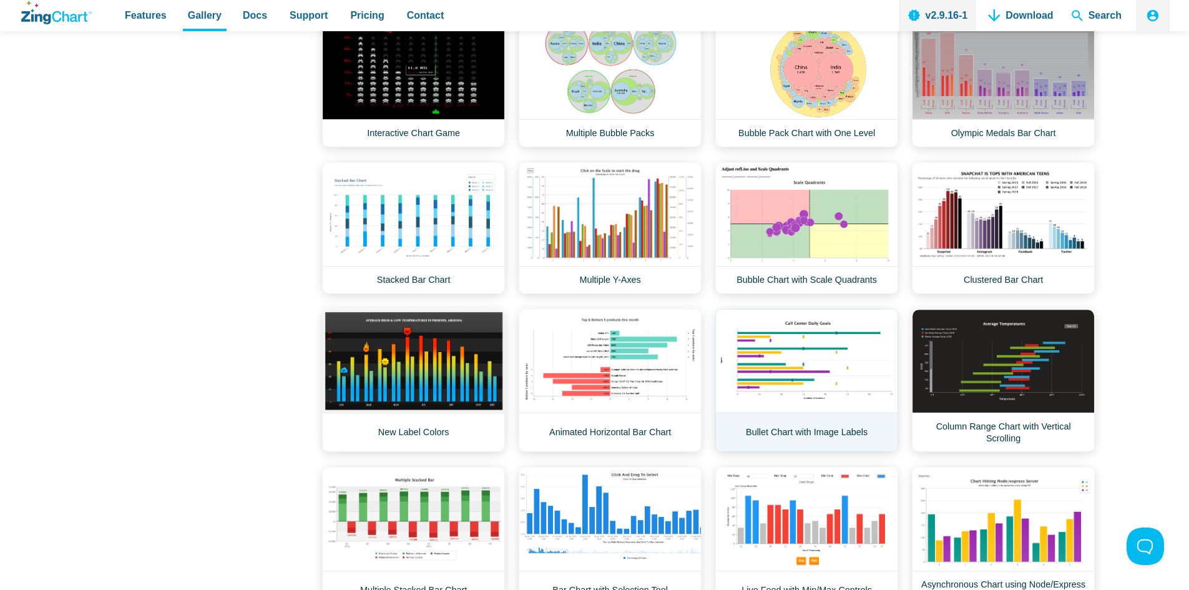
click at [761, 366] on link "Bullet Chart with Image Labels" at bounding box center [806, 380] width 183 height 143
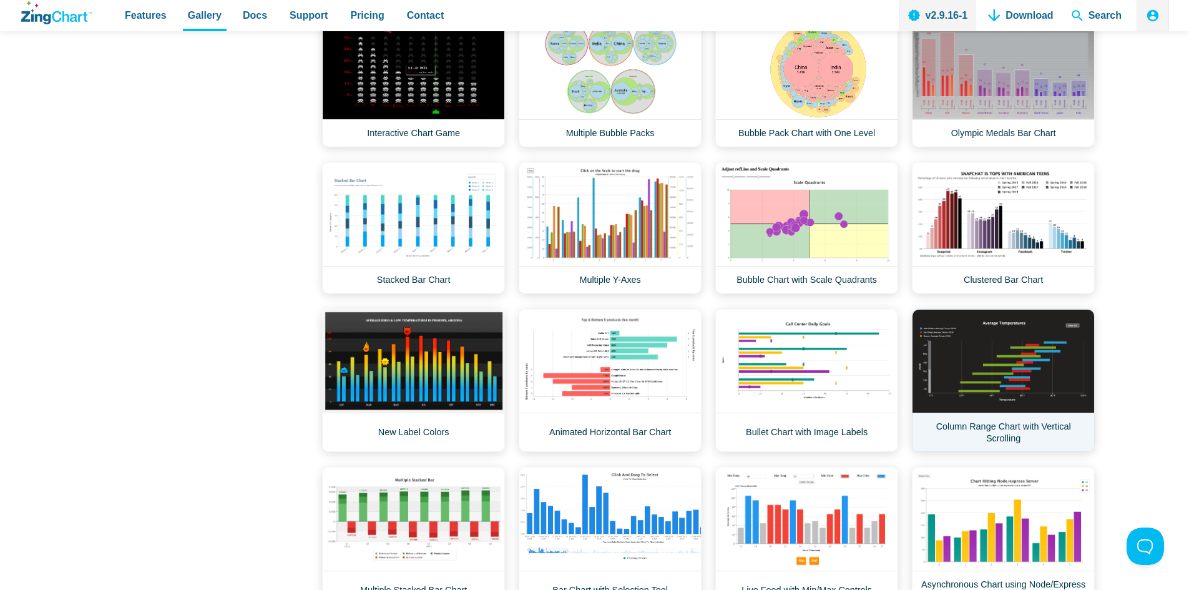
click at [1028, 352] on link "Column Range Chart with Vertical Scrolling" at bounding box center [1003, 380] width 183 height 143
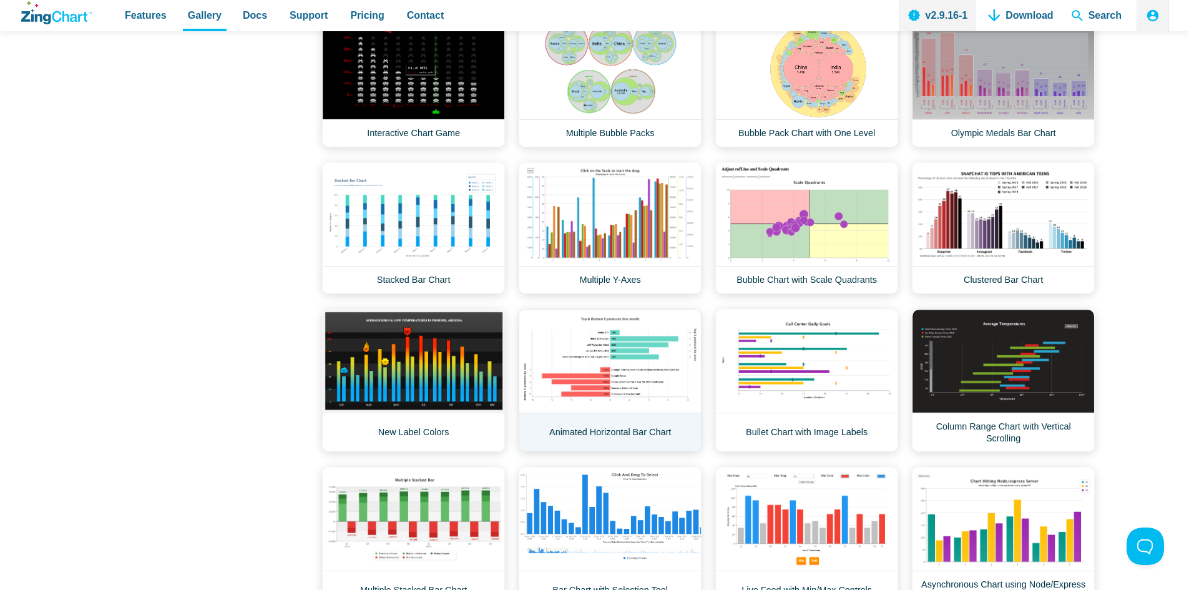
scroll to position [1685, 0]
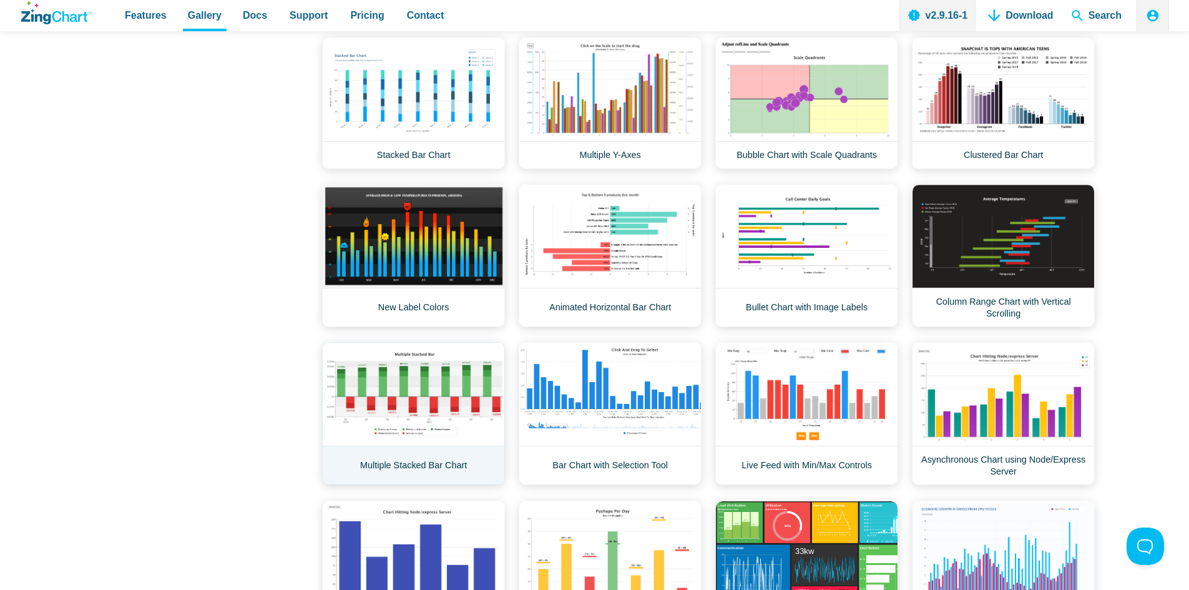
click at [409, 371] on link "Multiple Stacked Bar Chart" at bounding box center [413, 413] width 183 height 143
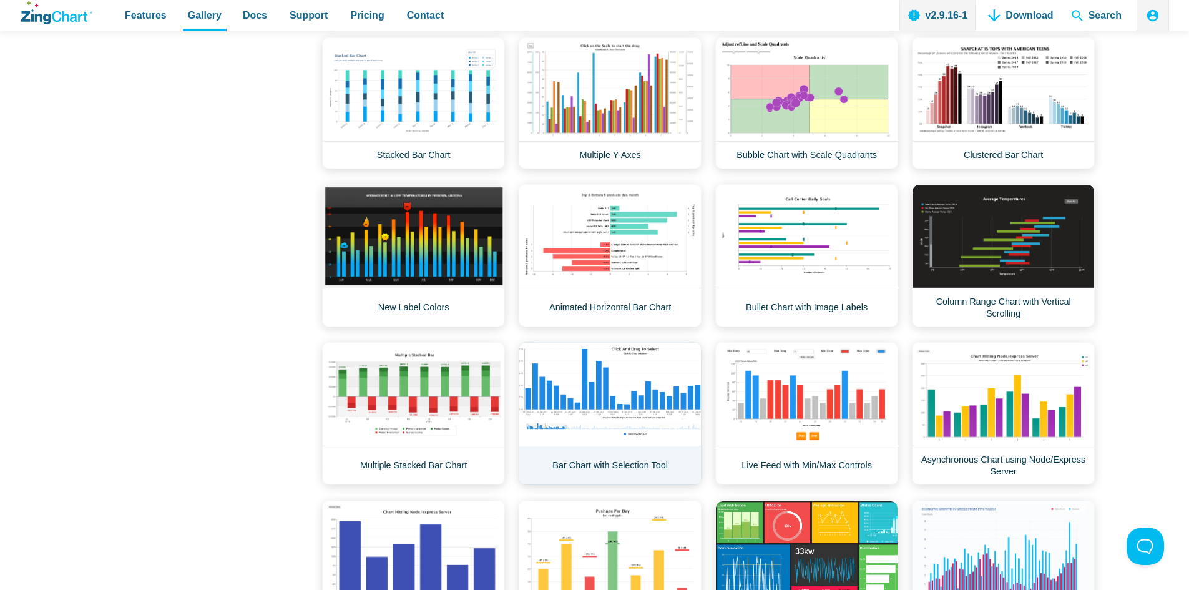
click at [564, 391] on link "Bar Chart with Selection Tool" at bounding box center [609, 413] width 183 height 143
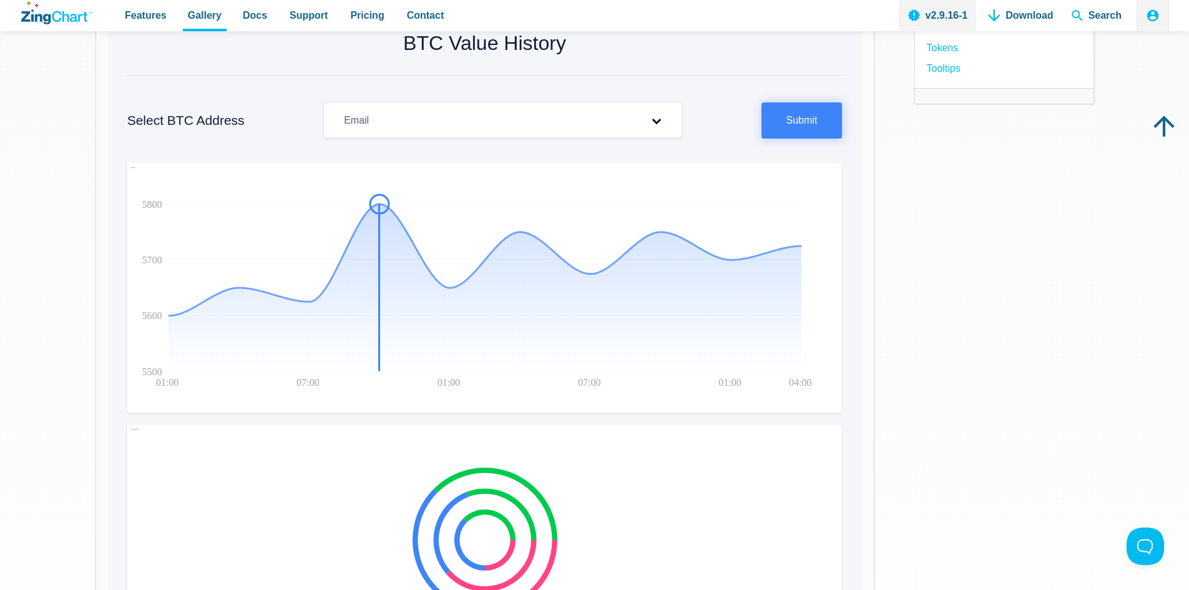
click at [381, 210] on img "App Content" at bounding box center [413, 288] width 572 height 250
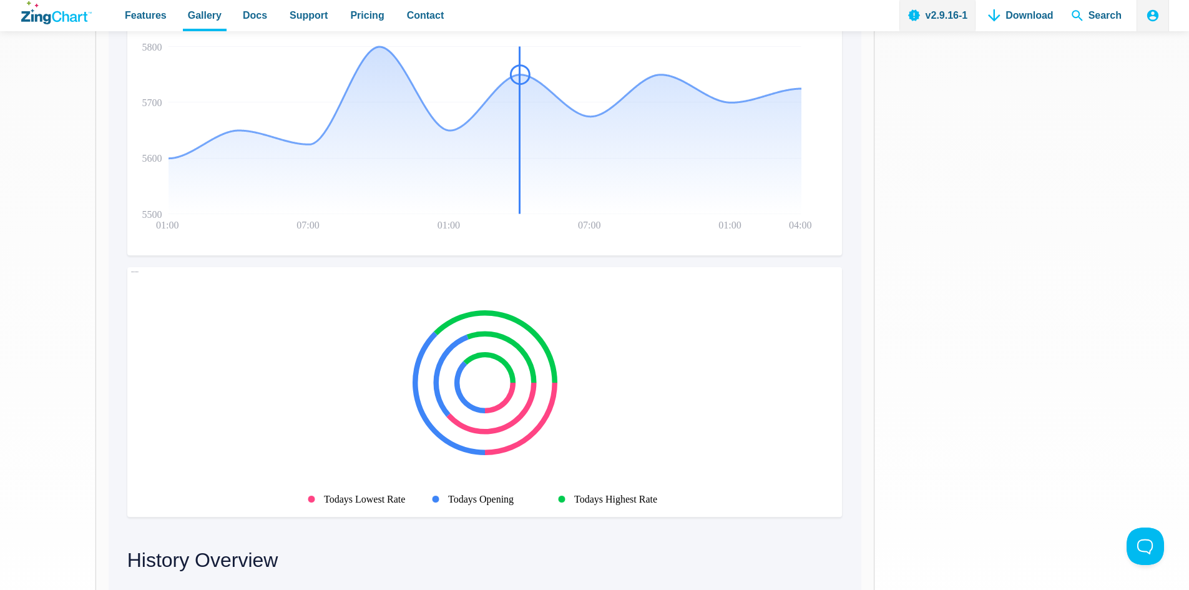
scroll to position [499, 0]
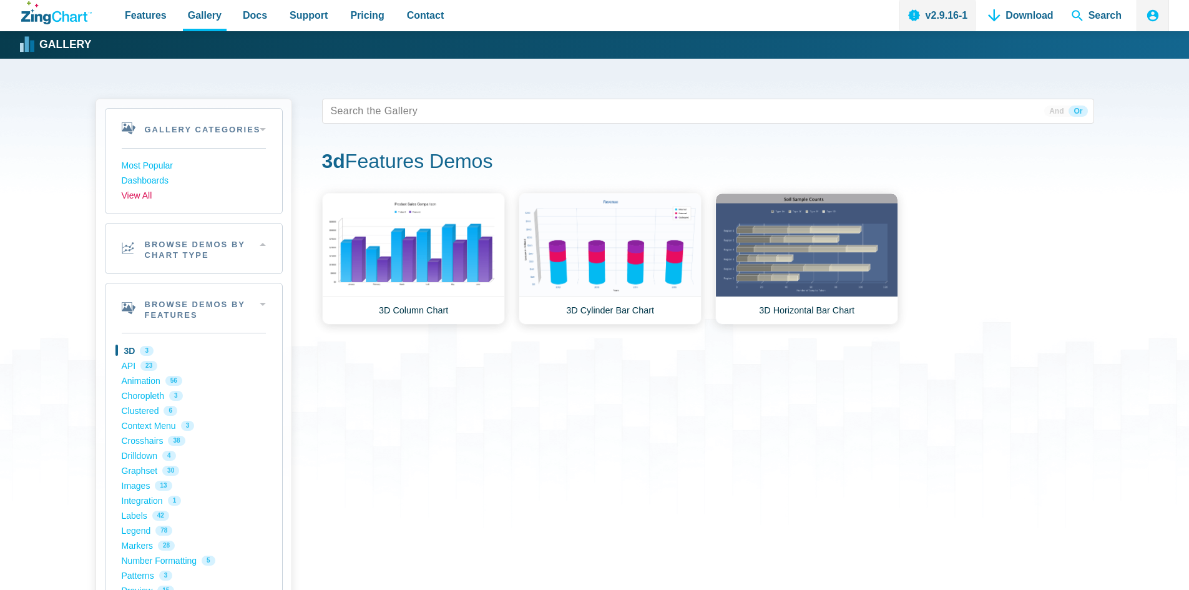
click at [141, 195] on link "View All" at bounding box center [194, 195] width 144 height 15
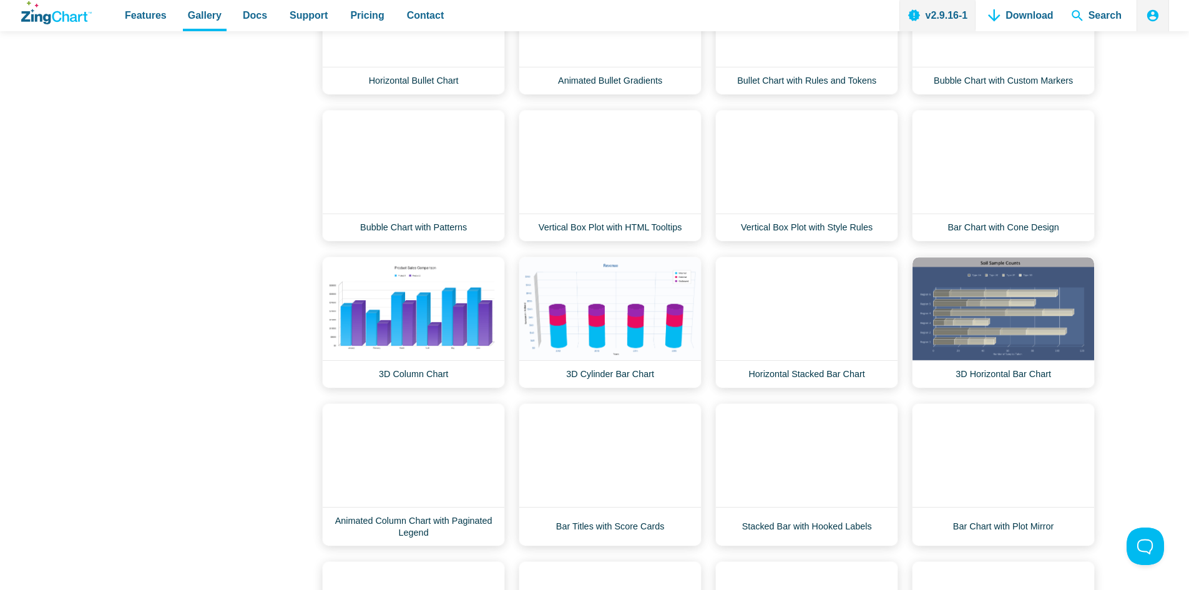
scroll to position [2683, 0]
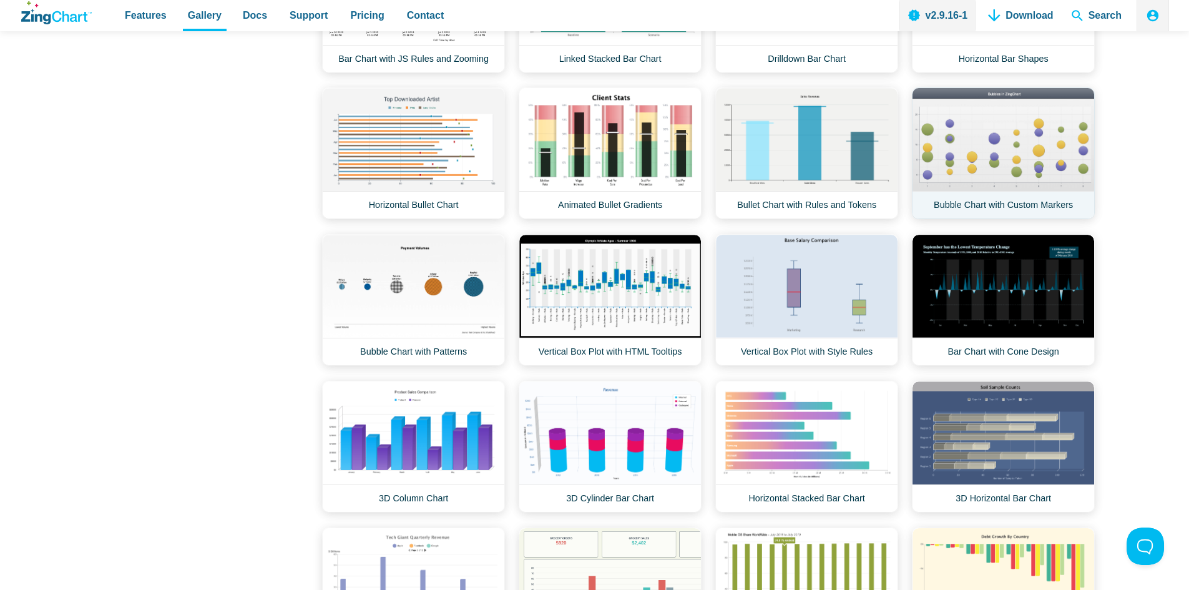
click at [975, 182] on link "Bubble Chart with Custom Markers" at bounding box center [1003, 153] width 183 height 132
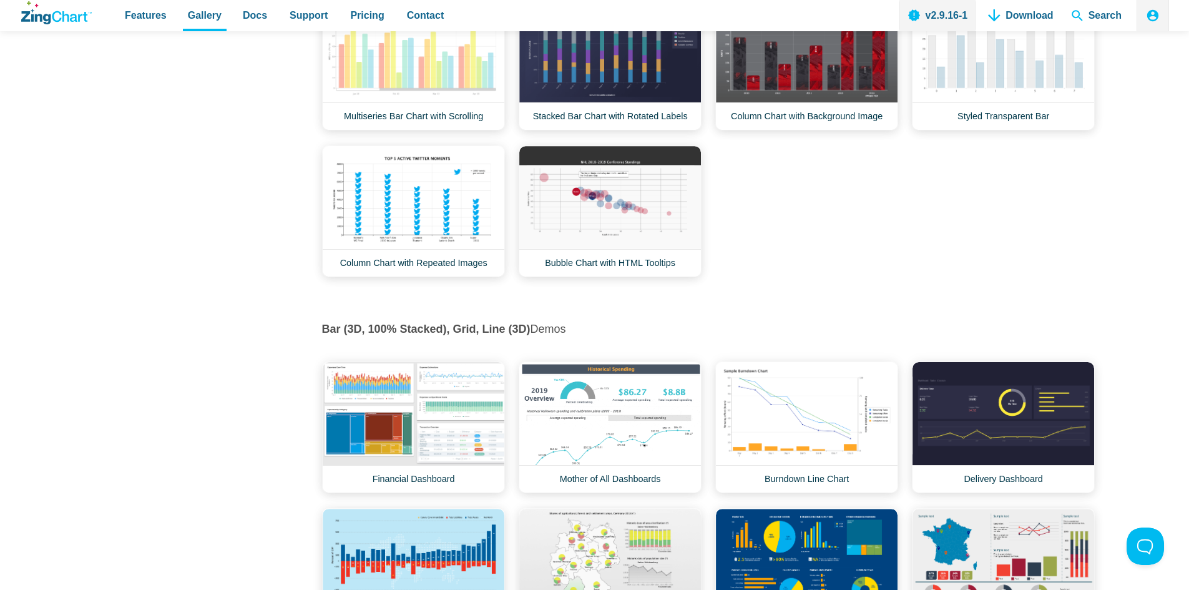
scroll to position [3431, 0]
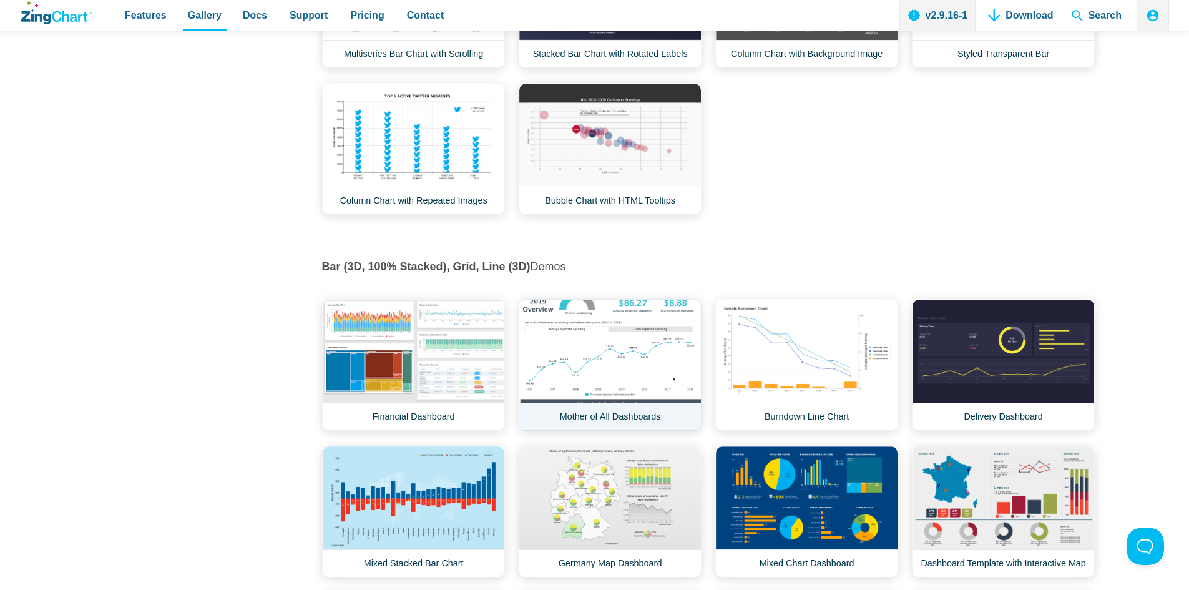
click at [624, 377] on link "Mother of All Dashboards" at bounding box center [609, 365] width 183 height 132
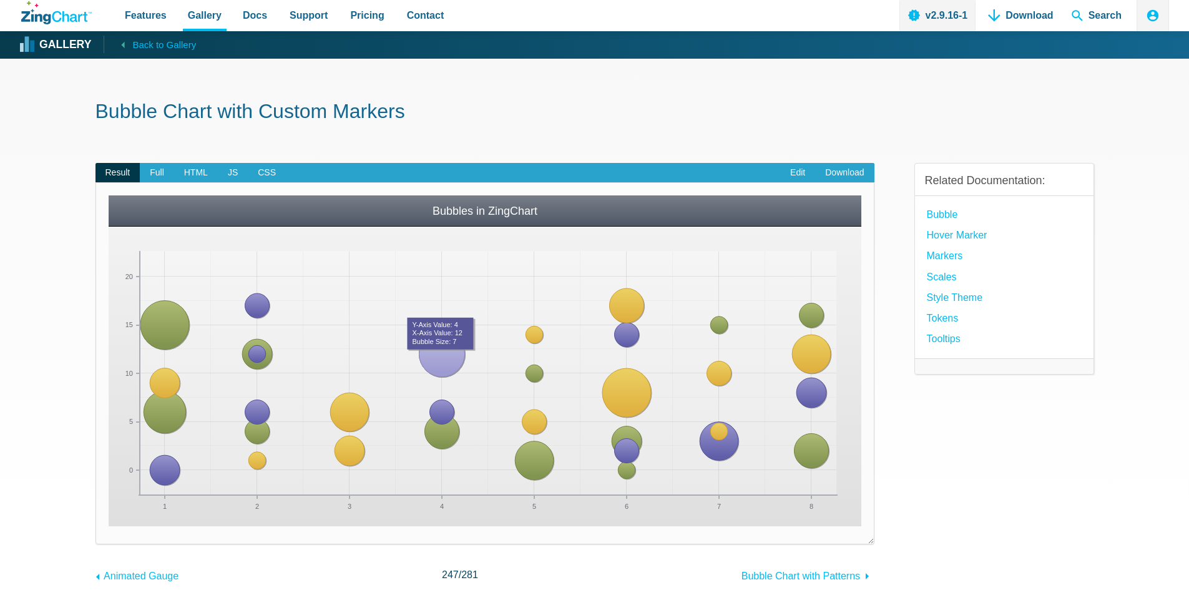
click at [109, 526] on area "App Content" at bounding box center [109, 526] width 0 height 0
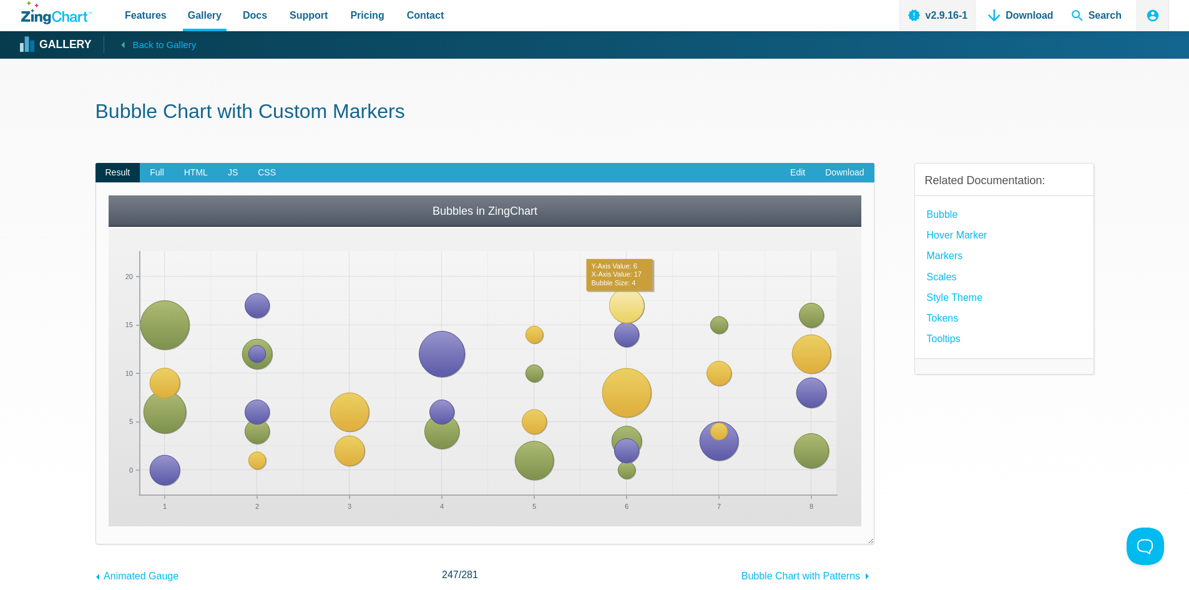
click at [109, 526] on area "App Content" at bounding box center [109, 526] width 0 height 0
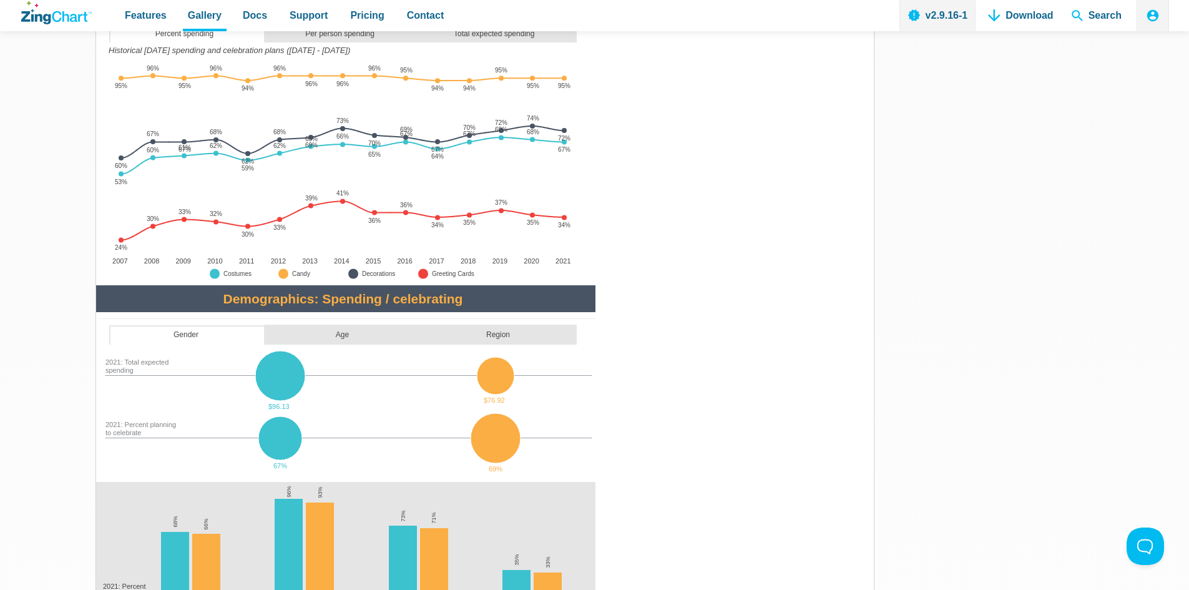
scroll to position [624, 0]
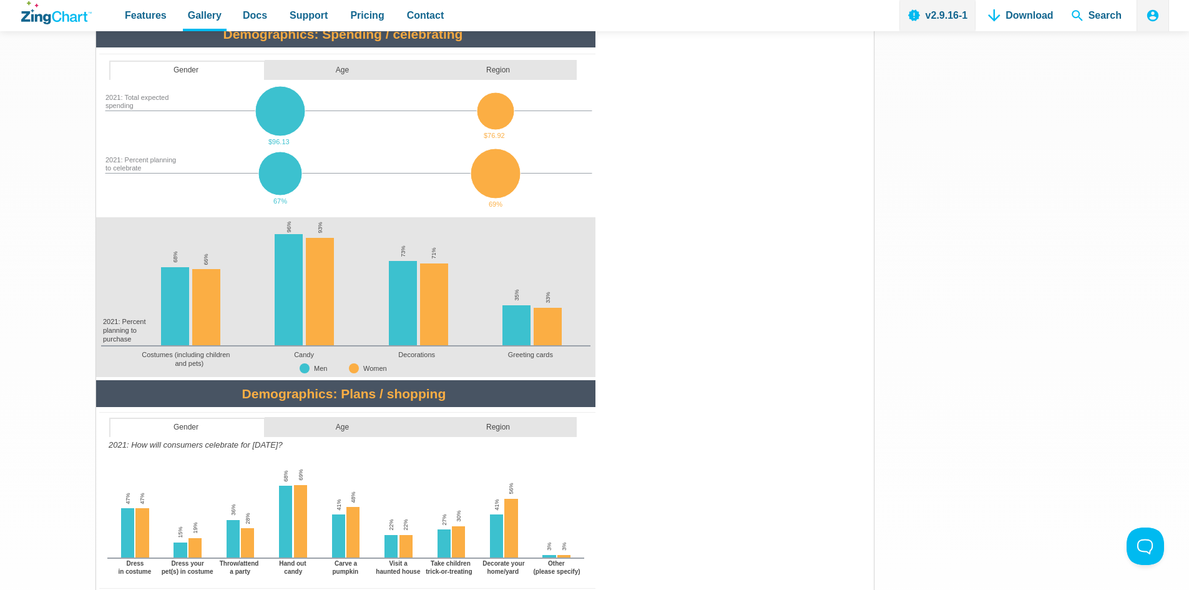
scroll to position [811, 0]
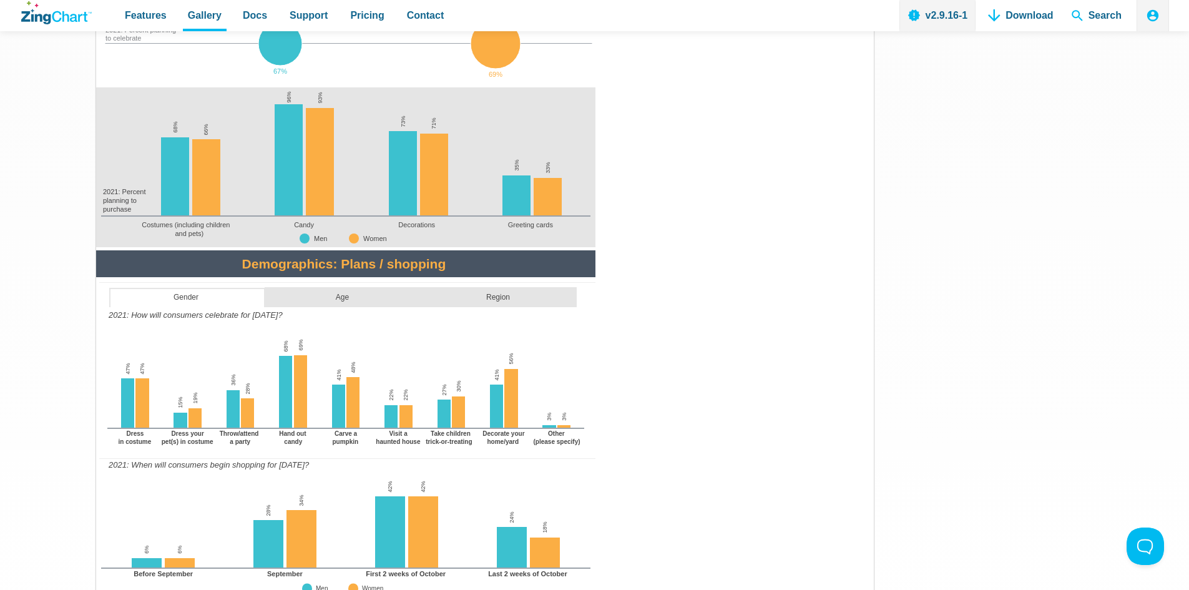
scroll to position [1061, 0]
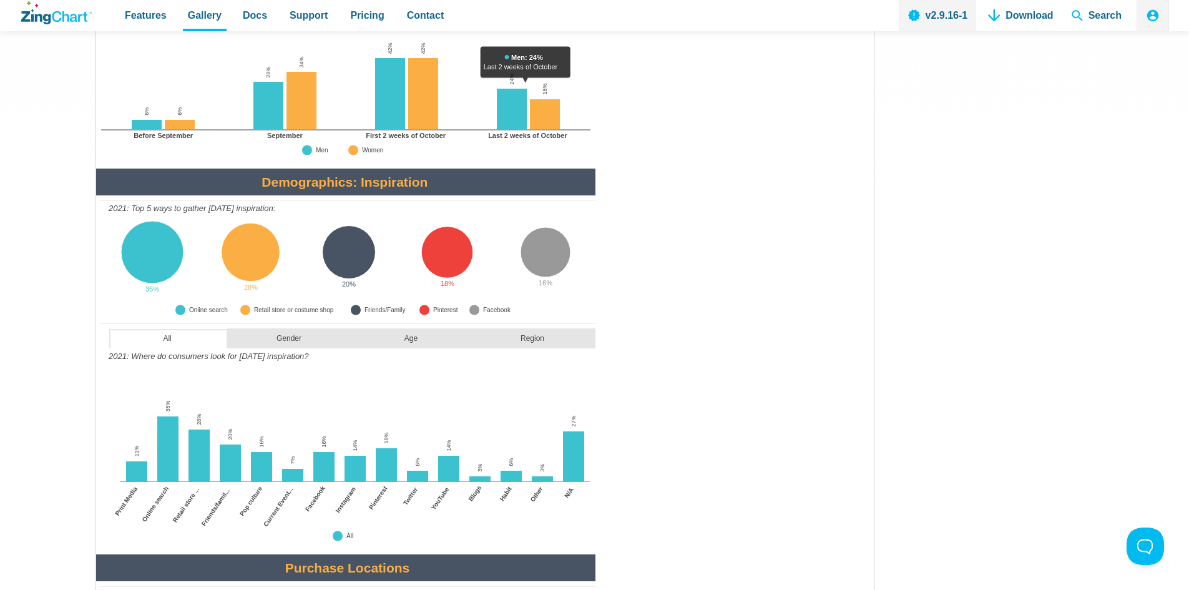
scroll to position [1373, 0]
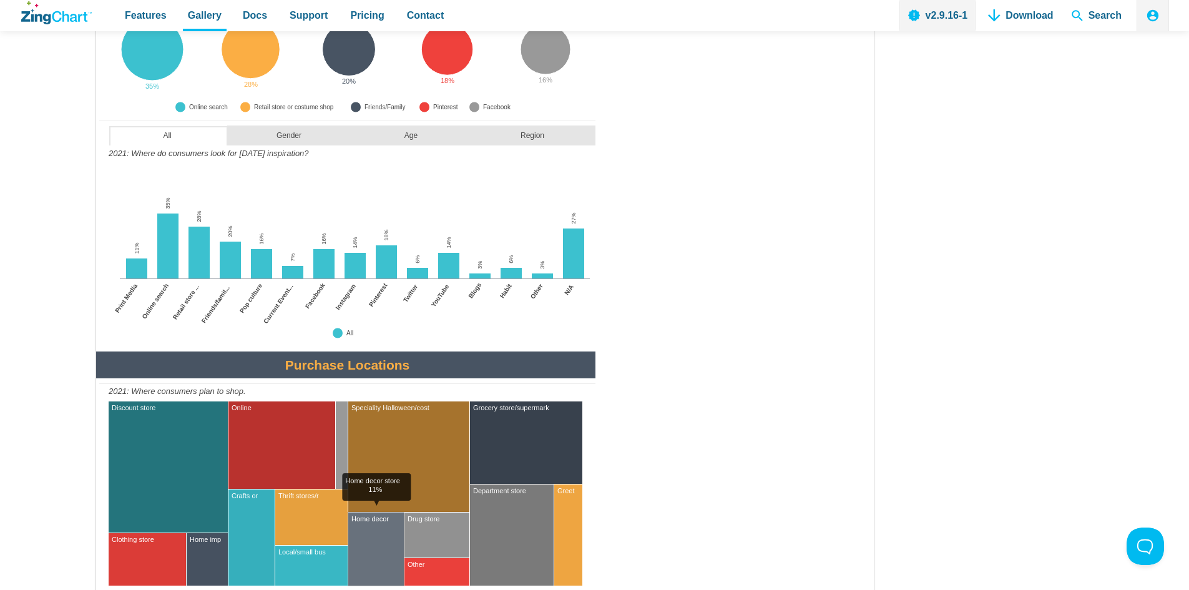
scroll to position [1747, 0]
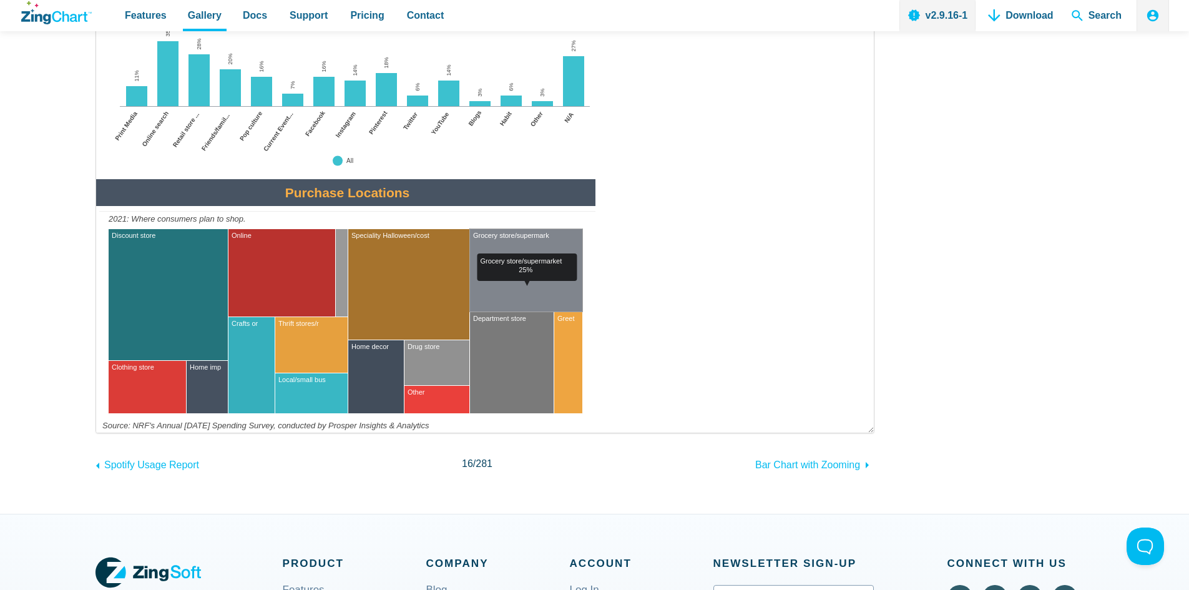
click at [96, 432] on area "Grocery store/supermarket<br>25%" at bounding box center [96, 432] width 0 height 0
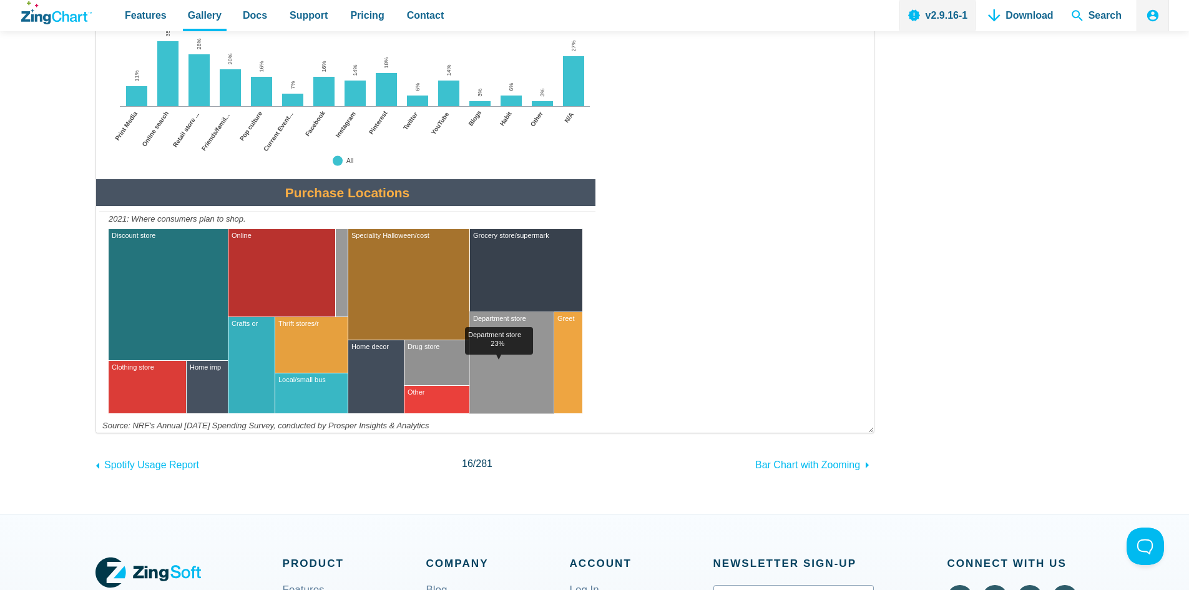
click at [96, 432] on area "Department store<br>23%" at bounding box center [96, 432] width 0 height 0
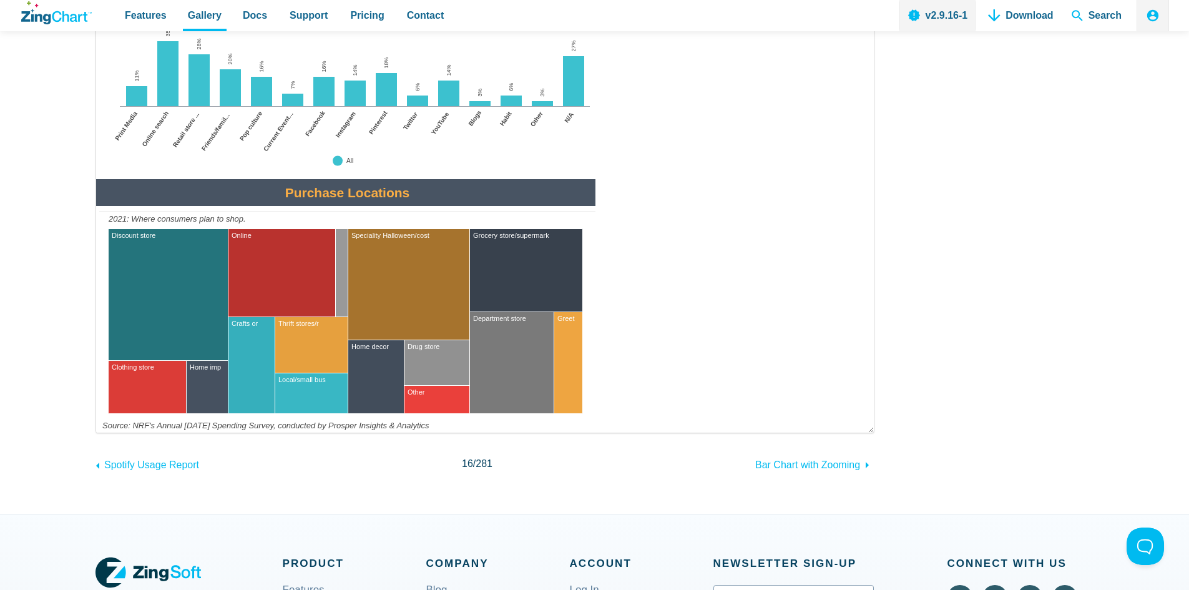
click at [96, 432] on area "Department store<br>23%" at bounding box center [96, 432] width 0 height 0
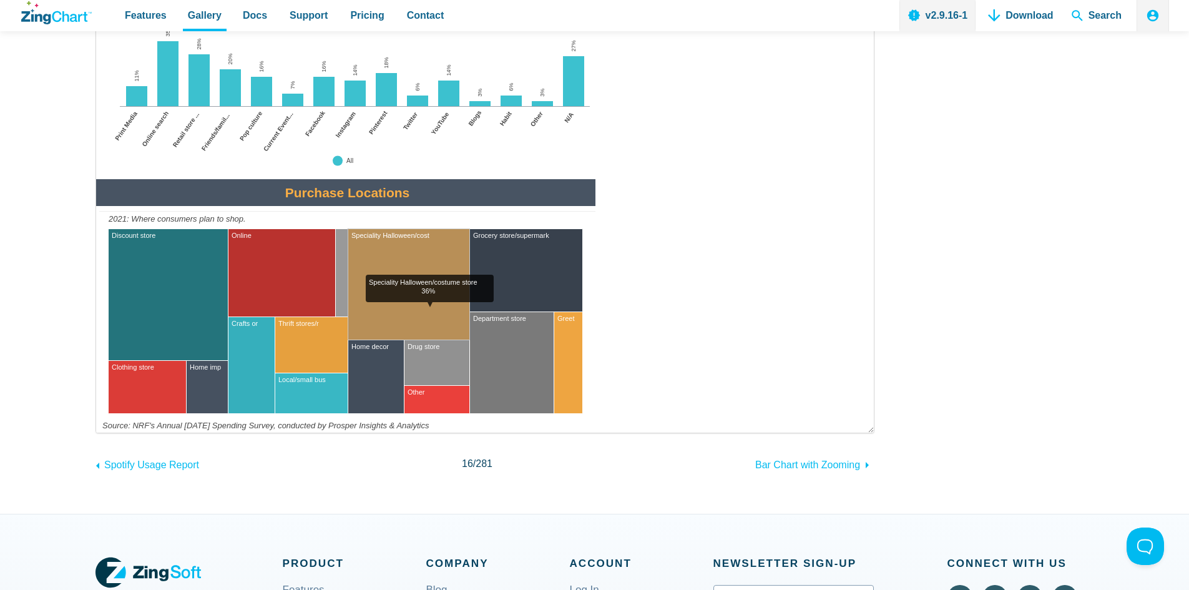
click at [96, 432] on area "Speciality Halloween/costume store<br>36%" at bounding box center [96, 432] width 0 height 0
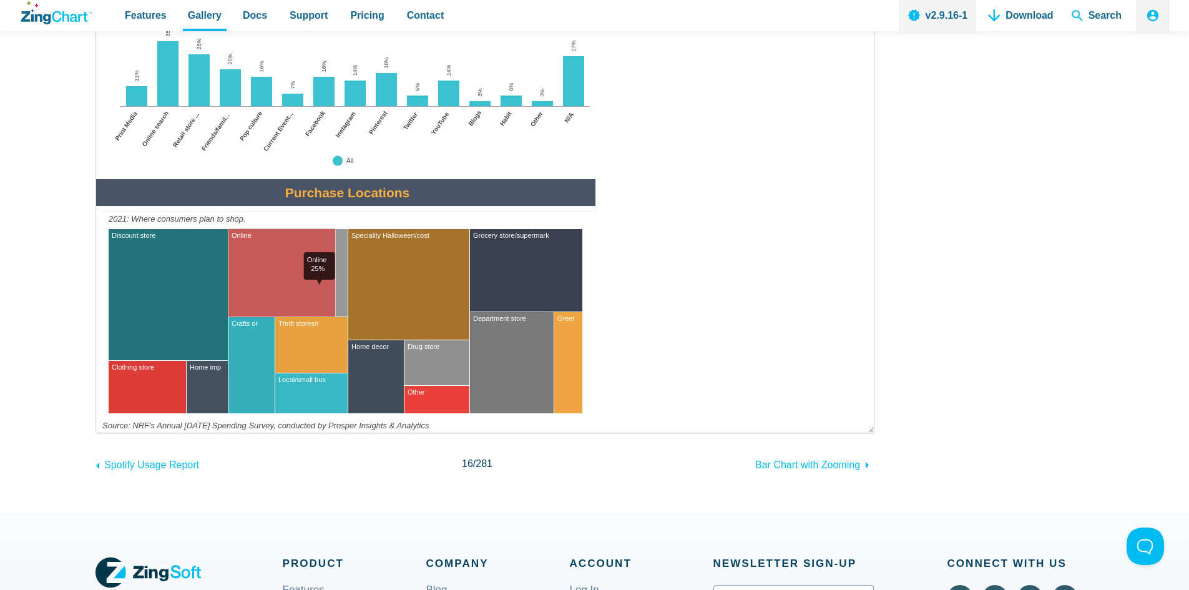
click at [96, 432] on area "Online<br>25%" at bounding box center [96, 432] width 0 height 0
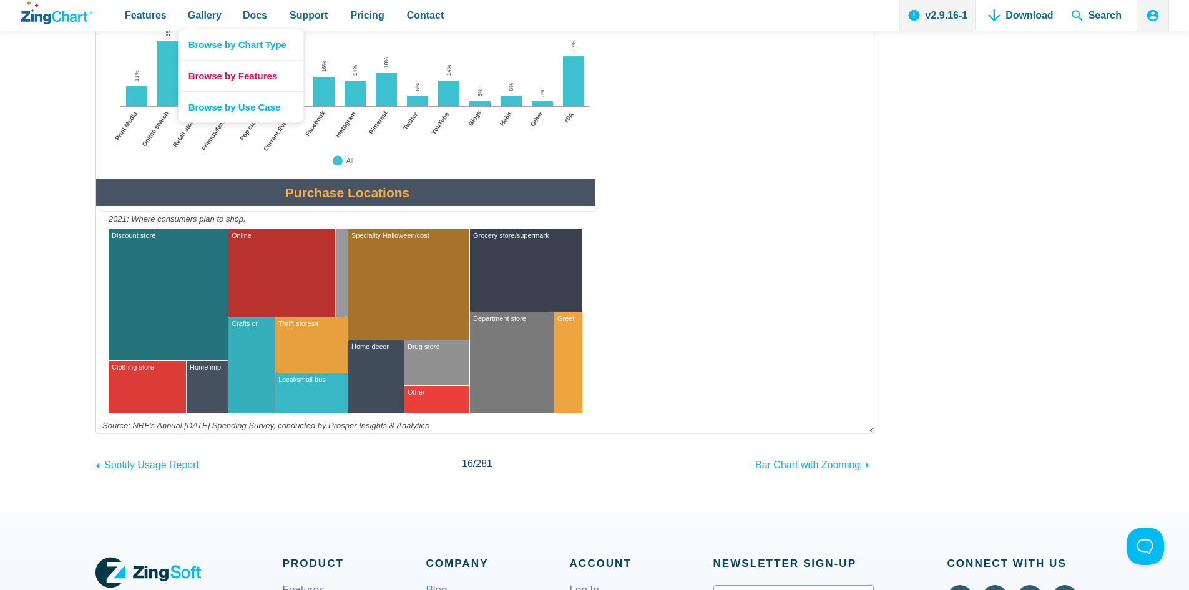
click at [220, 74] on link "Browse by Features" at bounding box center [240, 75] width 125 height 31
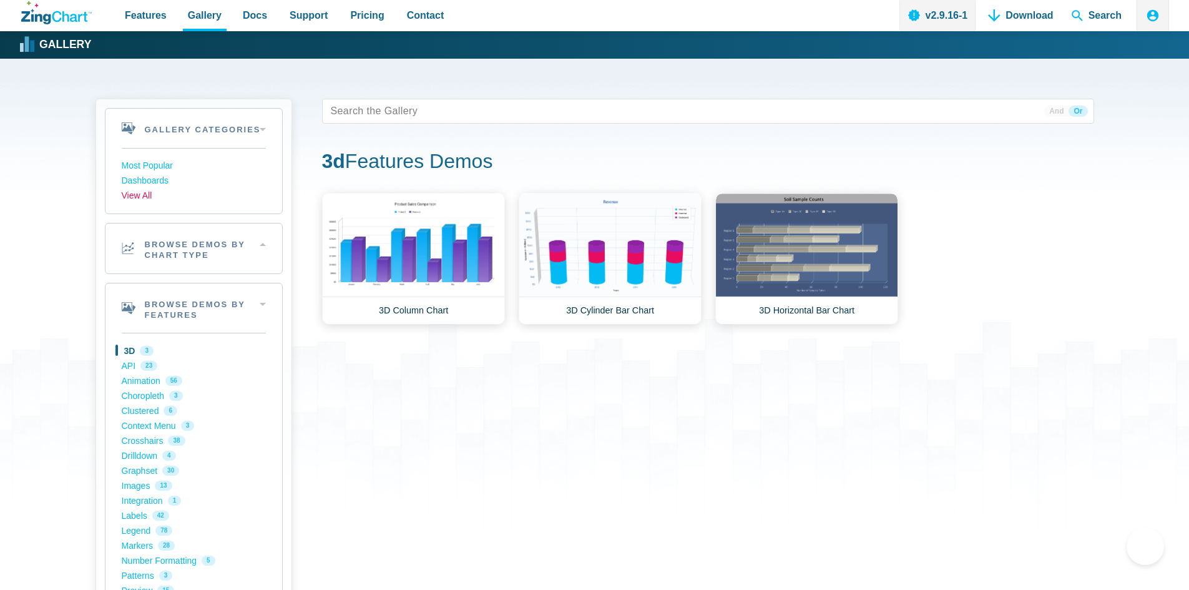
click at [148, 197] on link "View All" at bounding box center [194, 195] width 144 height 15
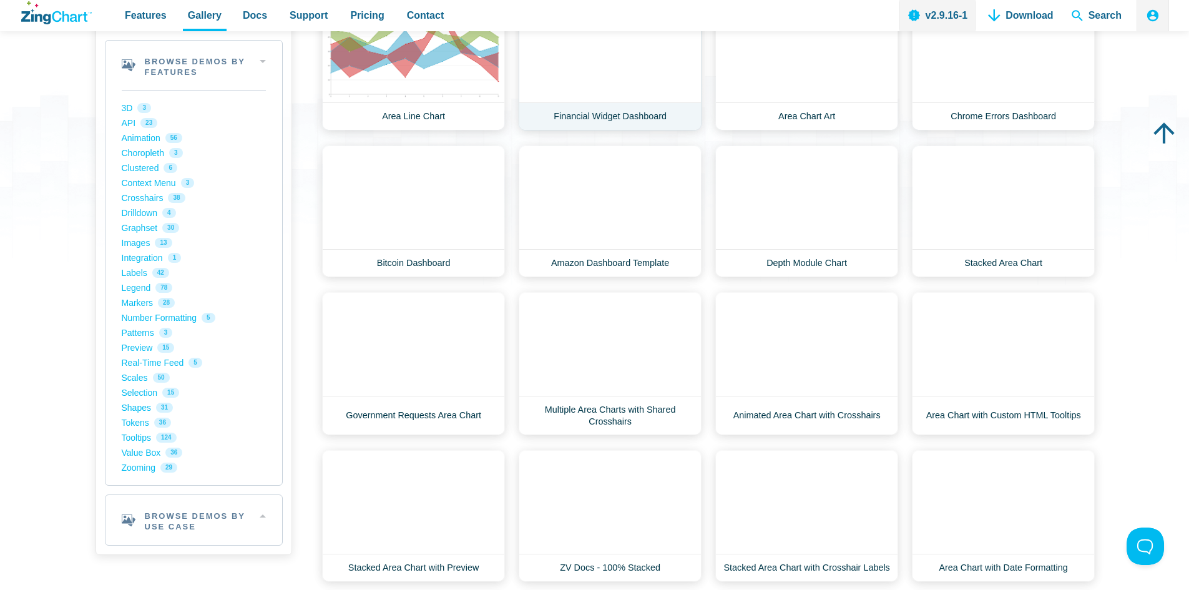
scroll to position [250, 0]
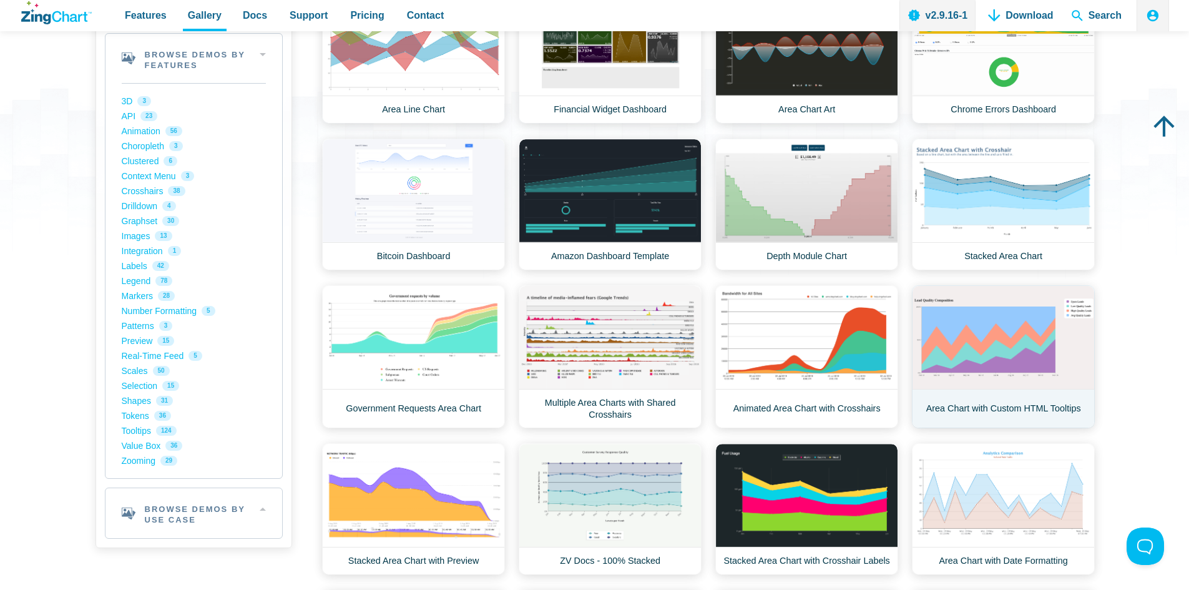
click at [1019, 361] on link "Area Chart with Custom HTML Tooltips" at bounding box center [1003, 356] width 183 height 143
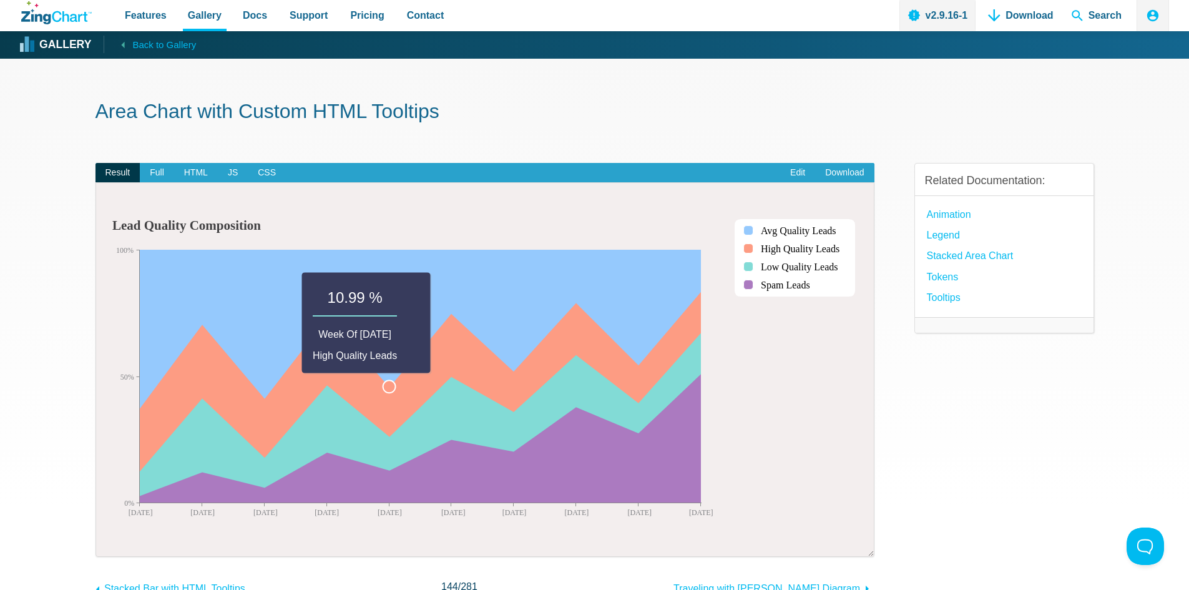
click at [109, 543] on area "App Content" at bounding box center [109, 543] width 0 height 0
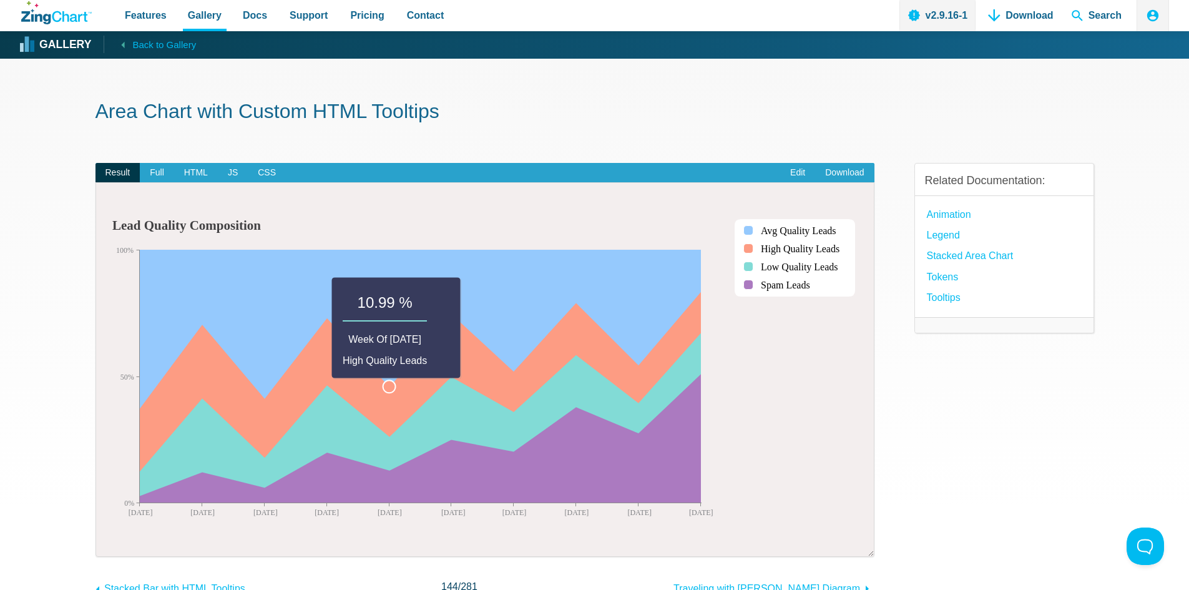
click at [109, 543] on area "App Content" at bounding box center [109, 543] width 0 height 0
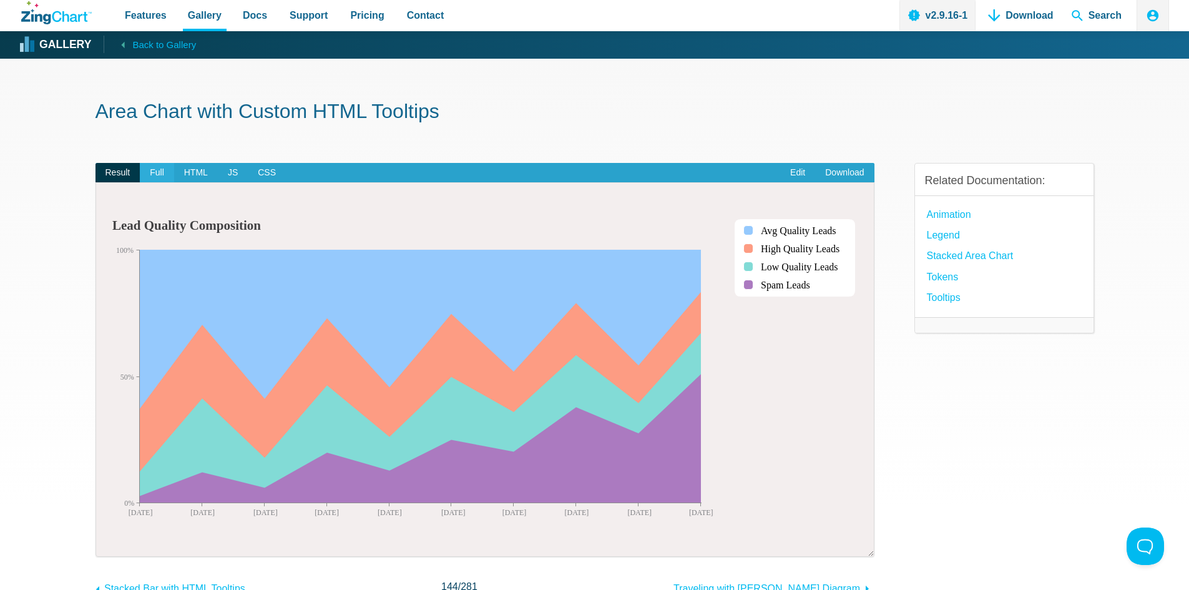
click at [160, 172] on span "Full" at bounding box center [157, 173] width 34 height 20
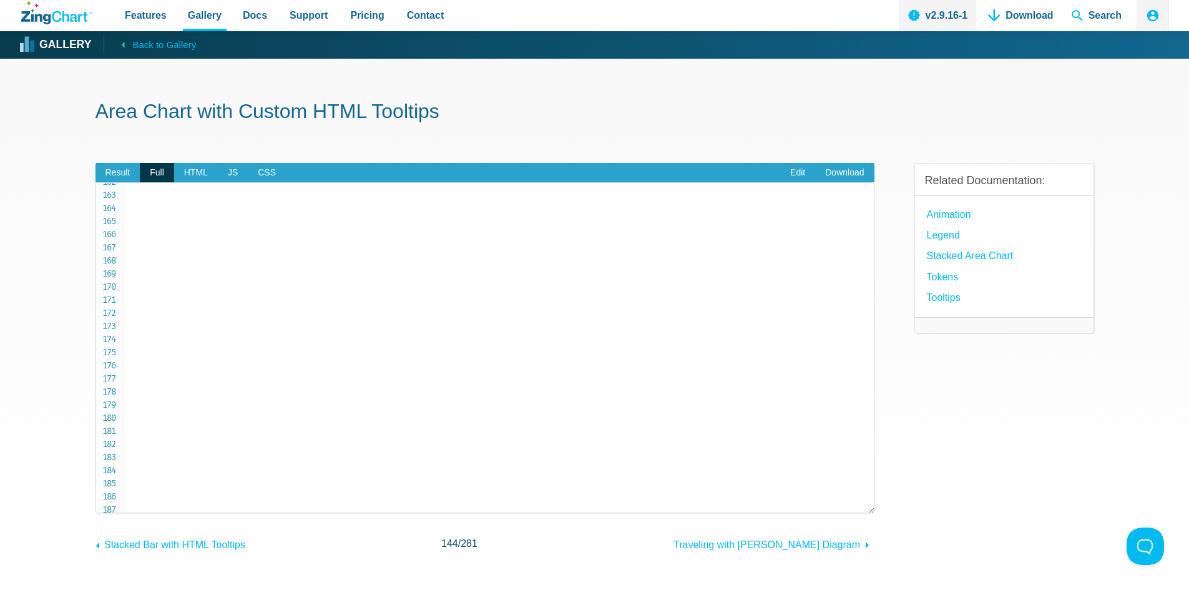
scroll to position [2270, 0]
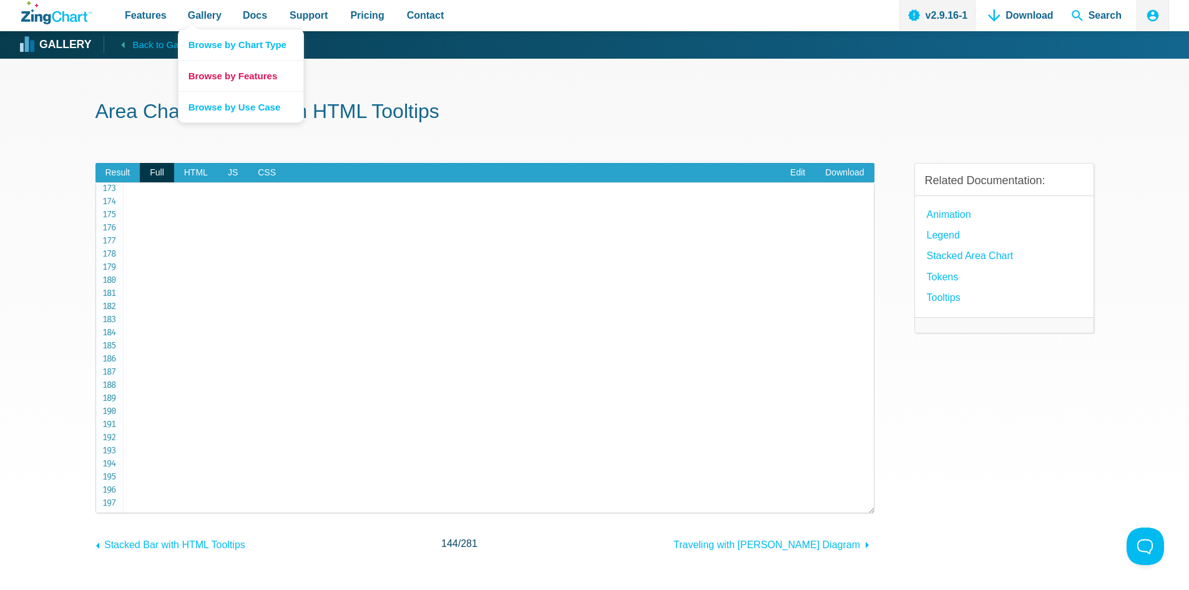
click at [205, 71] on link "Browse by Features" at bounding box center [240, 75] width 125 height 31
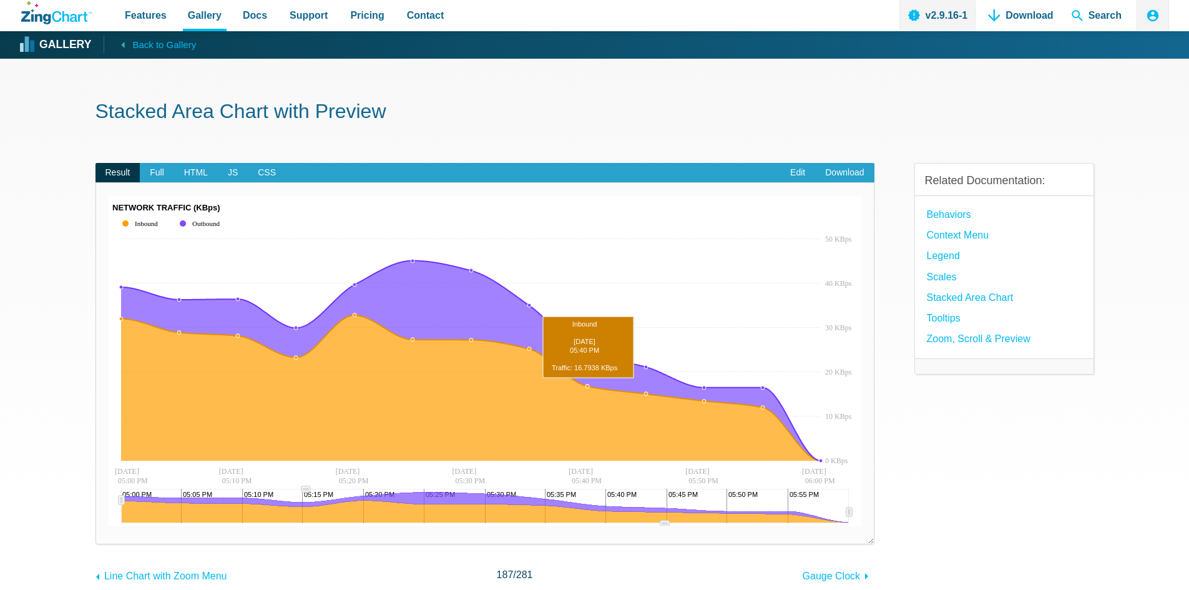
click at [109, 526] on area "App Content" at bounding box center [109, 526] width 0 height 0
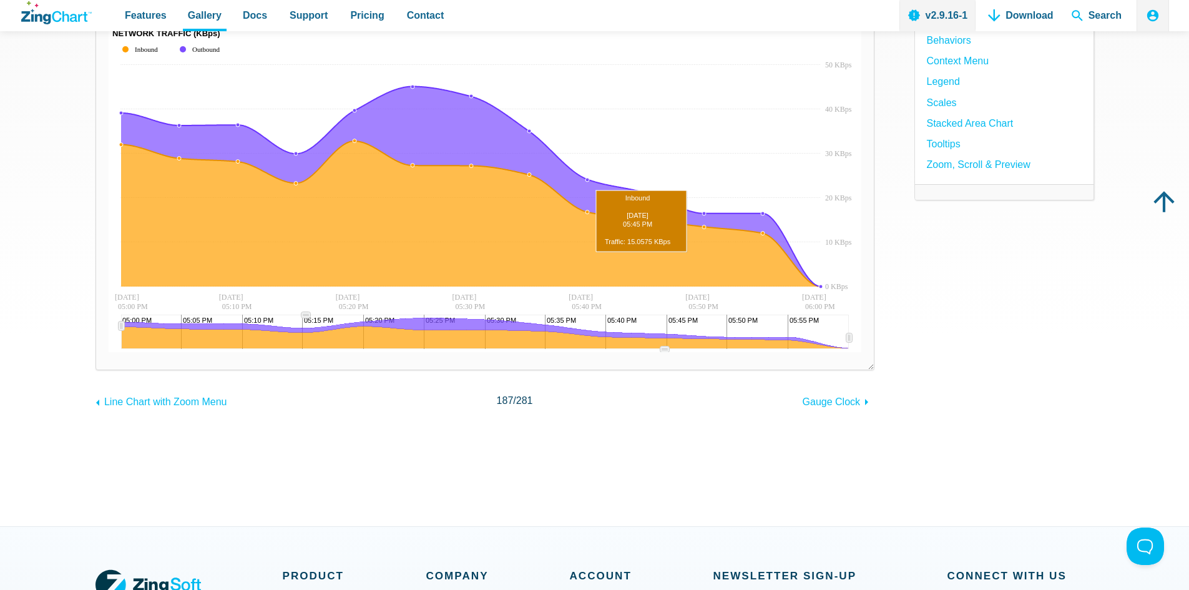
scroll to position [187, 0]
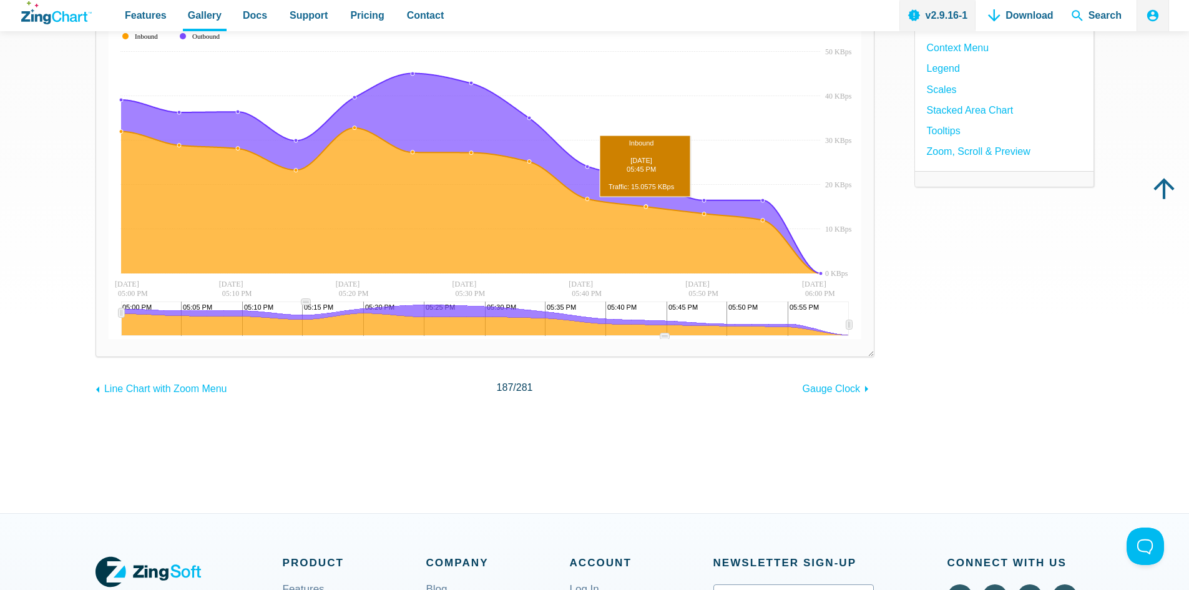
click at [109, 339] on area "App Content" at bounding box center [109, 339] width 0 height 0
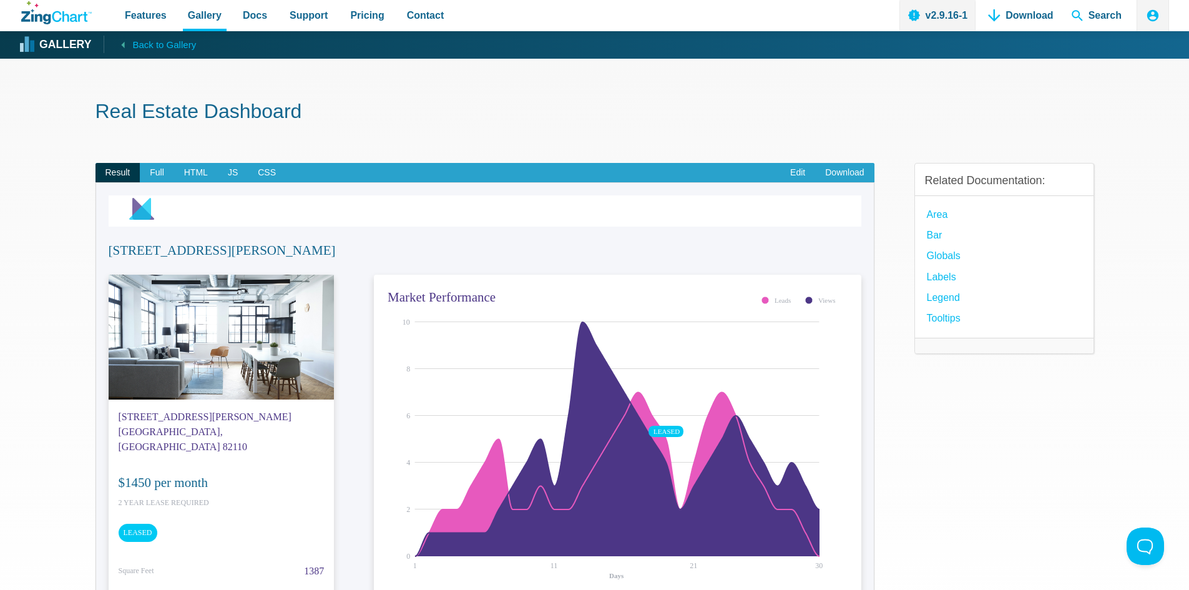
scroll to position [62, 0]
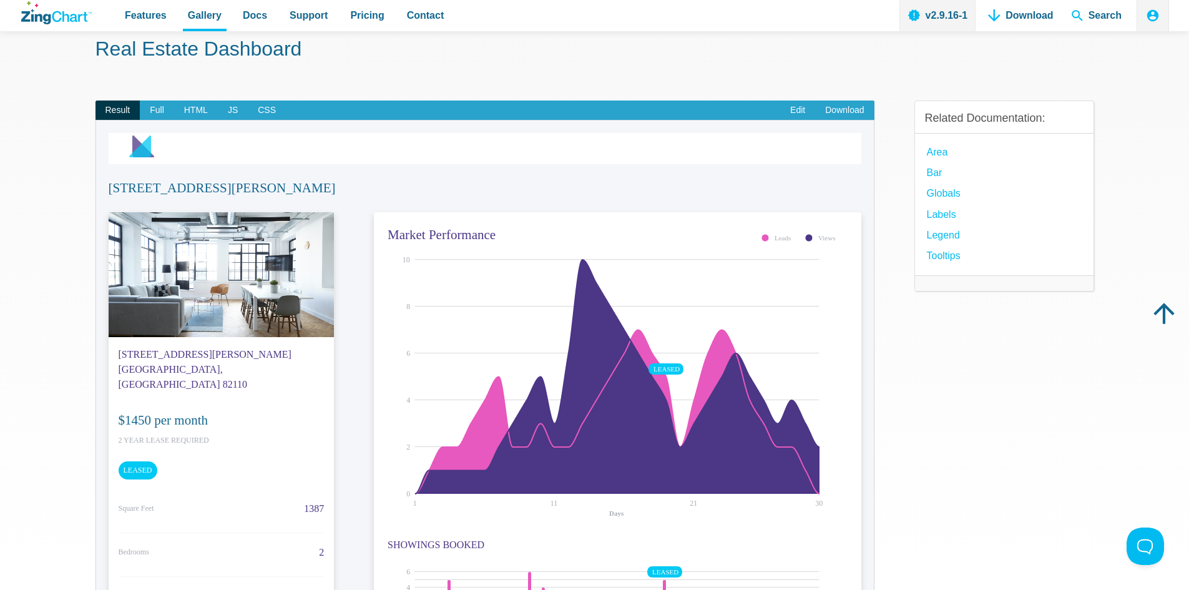
click at [521, 459] on img "App Content" at bounding box center [570, 378] width 373 height 312
click at [384, 534] on area "App Content" at bounding box center [384, 534] width 0 height 0
click at [574, 359] on img "App Content" at bounding box center [570, 378] width 373 height 312
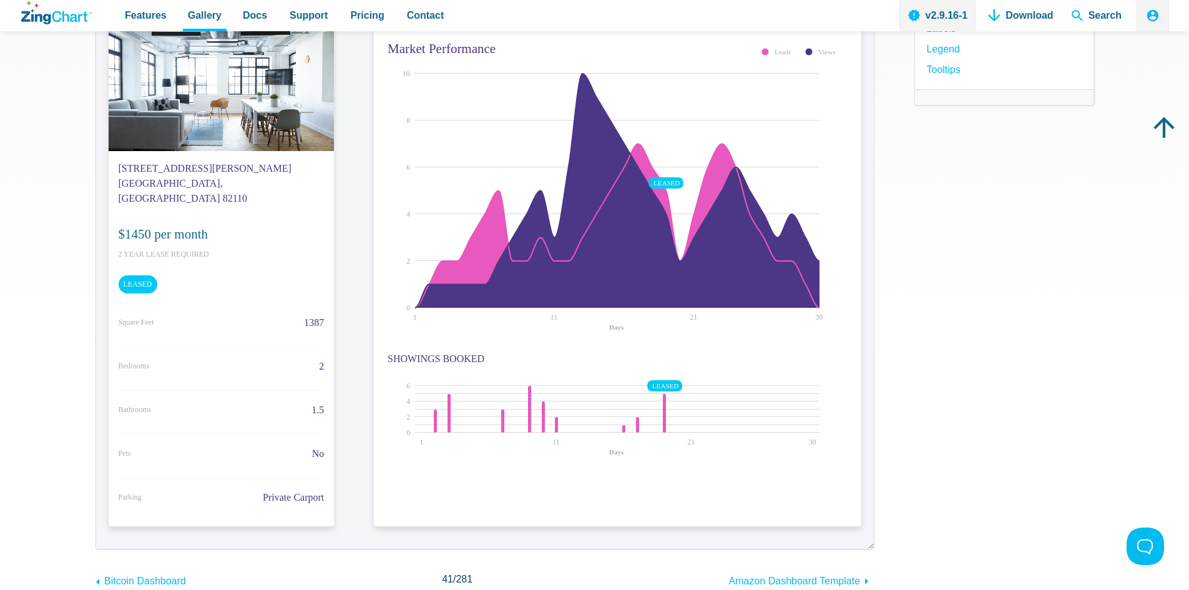
scroll to position [250, 0]
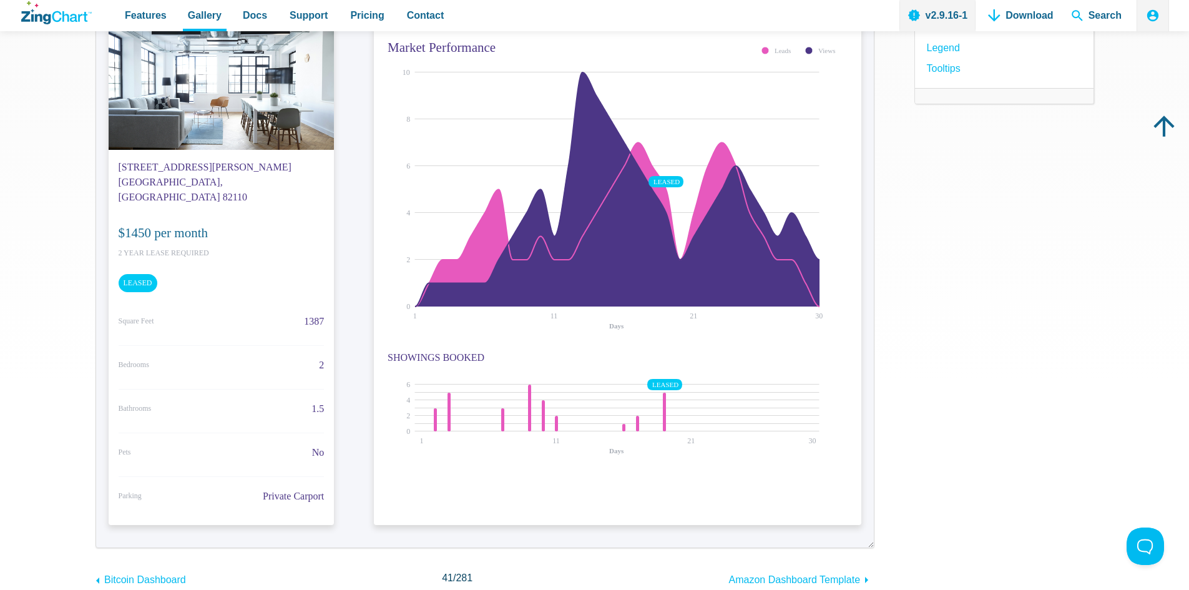
click at [545, 402] on img "App Content" at bounding box center [570, 409] width 373 height 125
click at [554, 413] on img "App Content" at bounding box center [570, 409] width 373 height 125
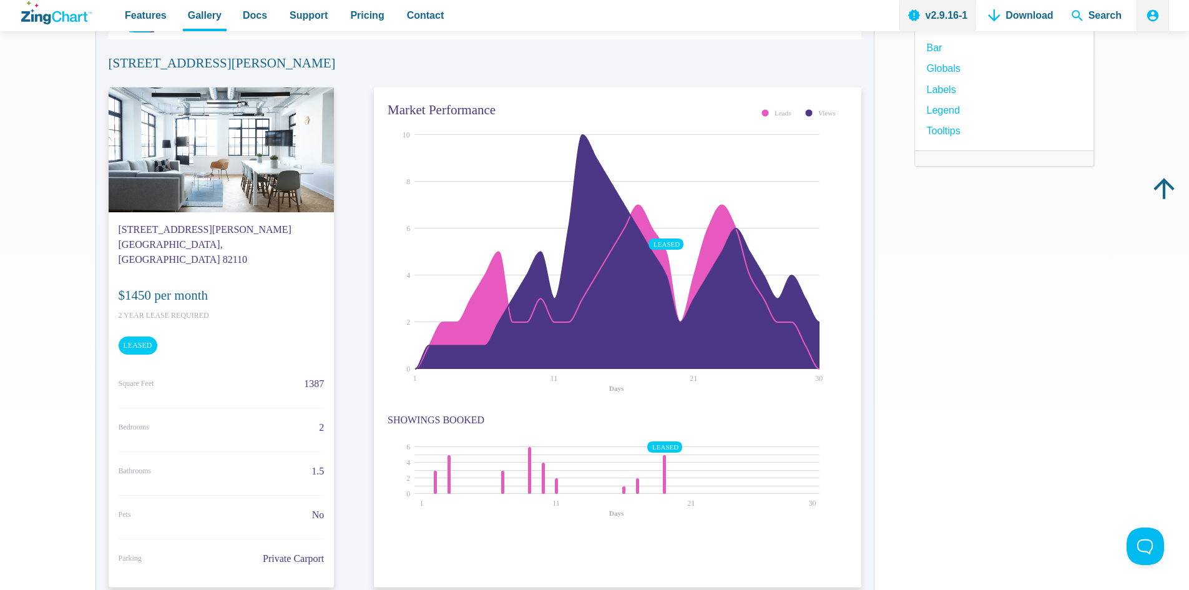
click at [134, 377] on small "Square Feet" at bounding box center [137, 383] width 36 height 12
click at [133, 336] on span "LEASED" at bounding box center [138, 344] width 39 height 17
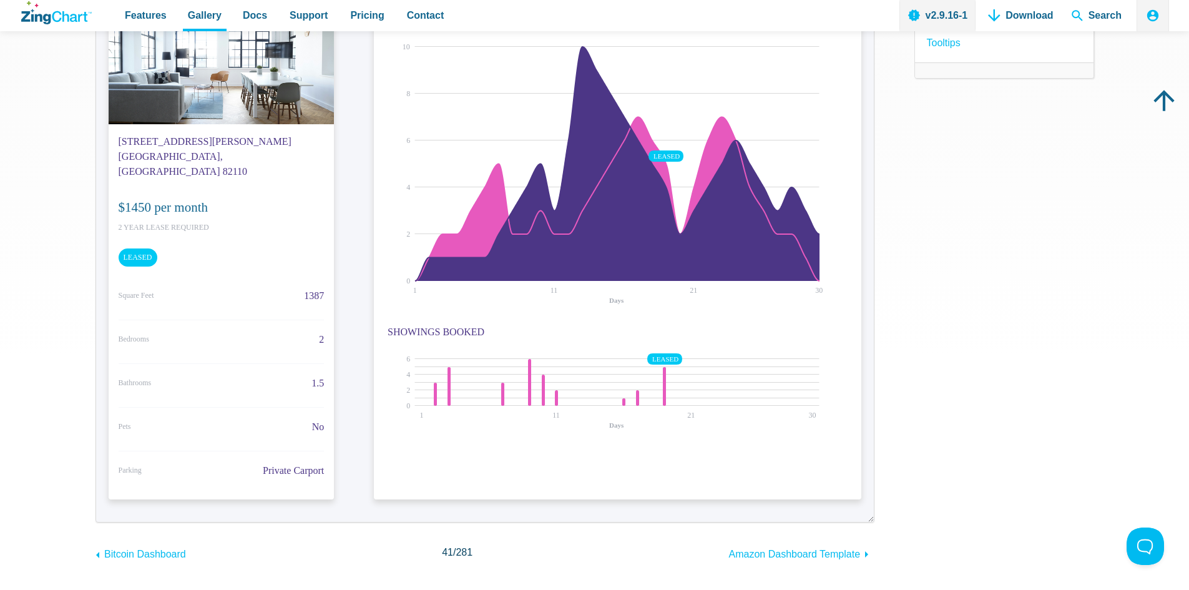
scroll to position [374, 0]
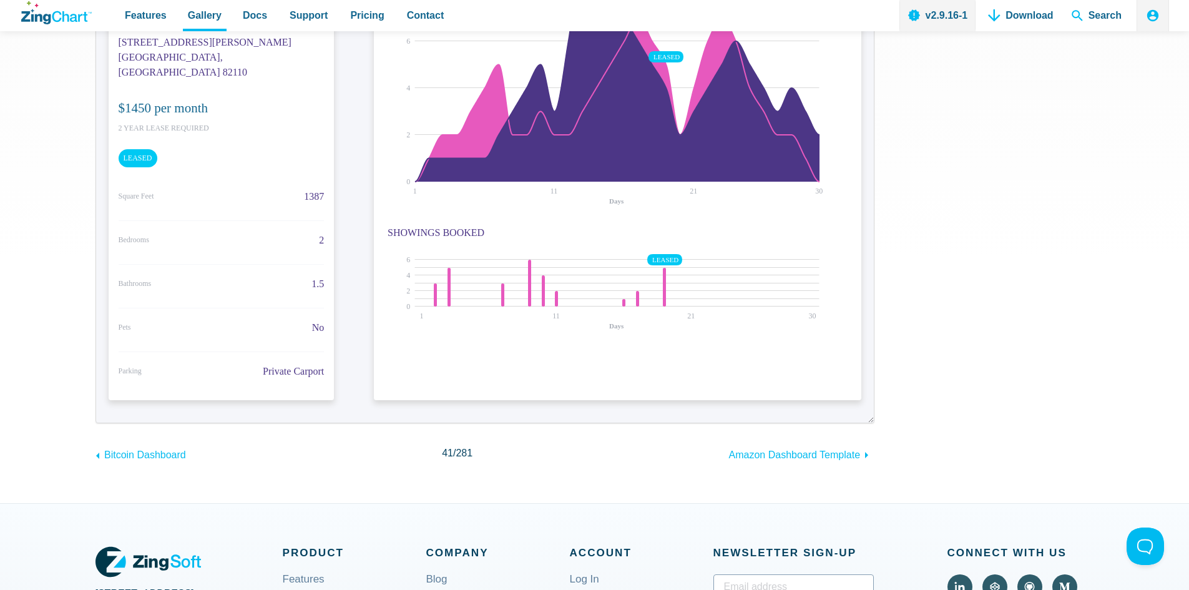
drag, startPoint x: 507, startPoint y: 389, endPoint x: 523, endPoint y: 388, distance: 16.9
click at [523, 388] on div "180 Jasper Lane #102 Pittsburgh, PA 82110 $1450 per month 2 Year Lease Required…" at bounding box center [485, 155] width 752 height 510
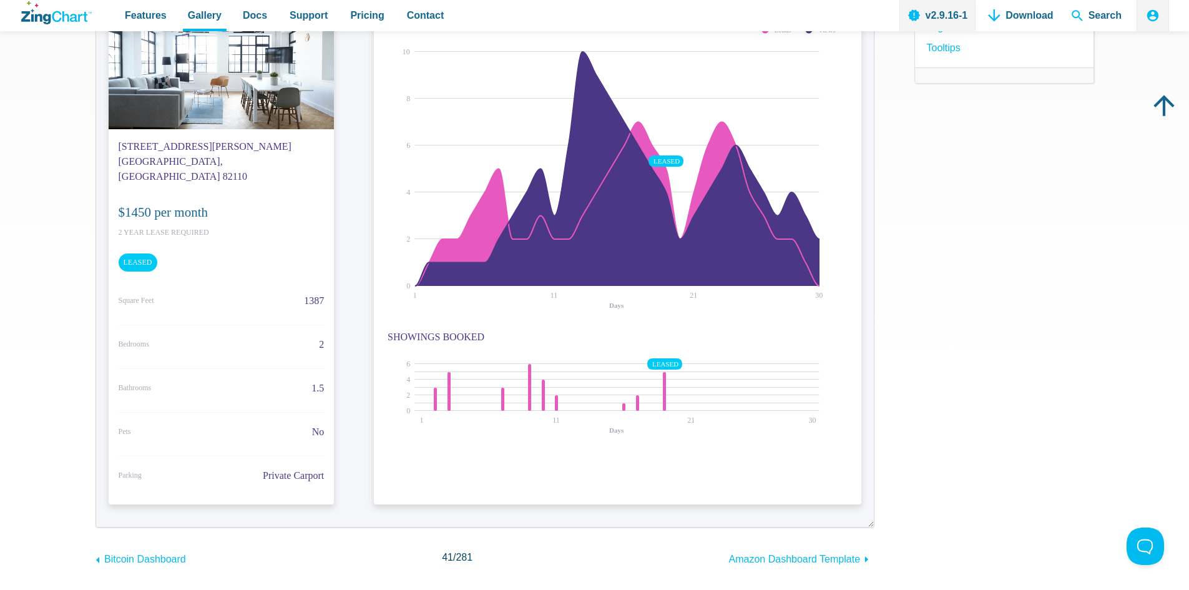
scroll to position [187, 0]
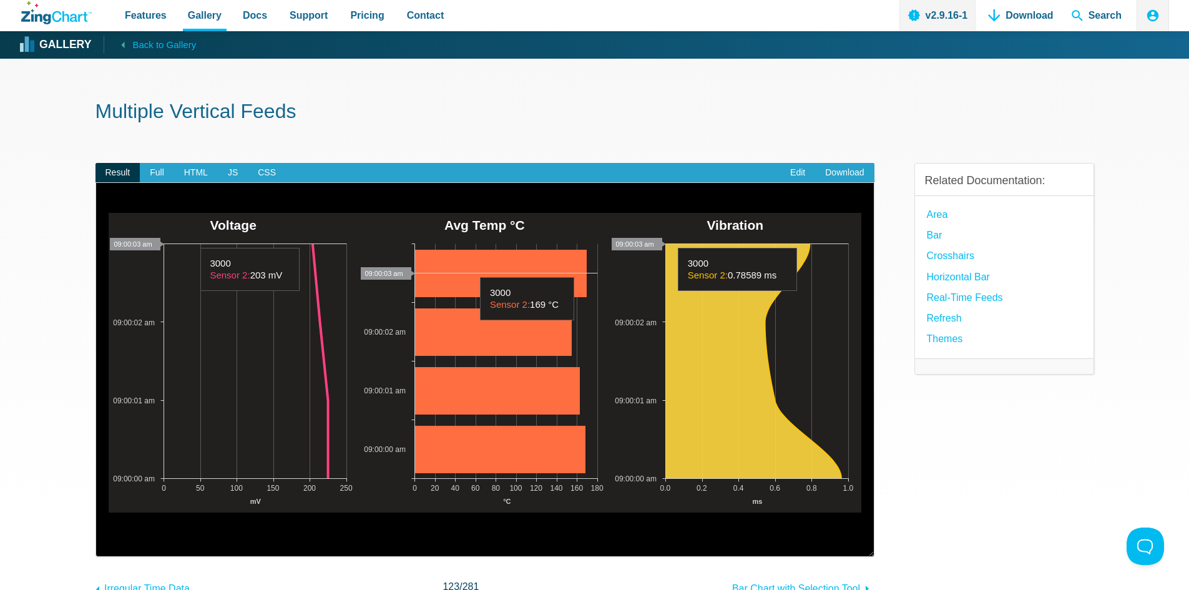
click at [109, 512] on area "App Content" at bounding box center [109, 512] width 0 height 0
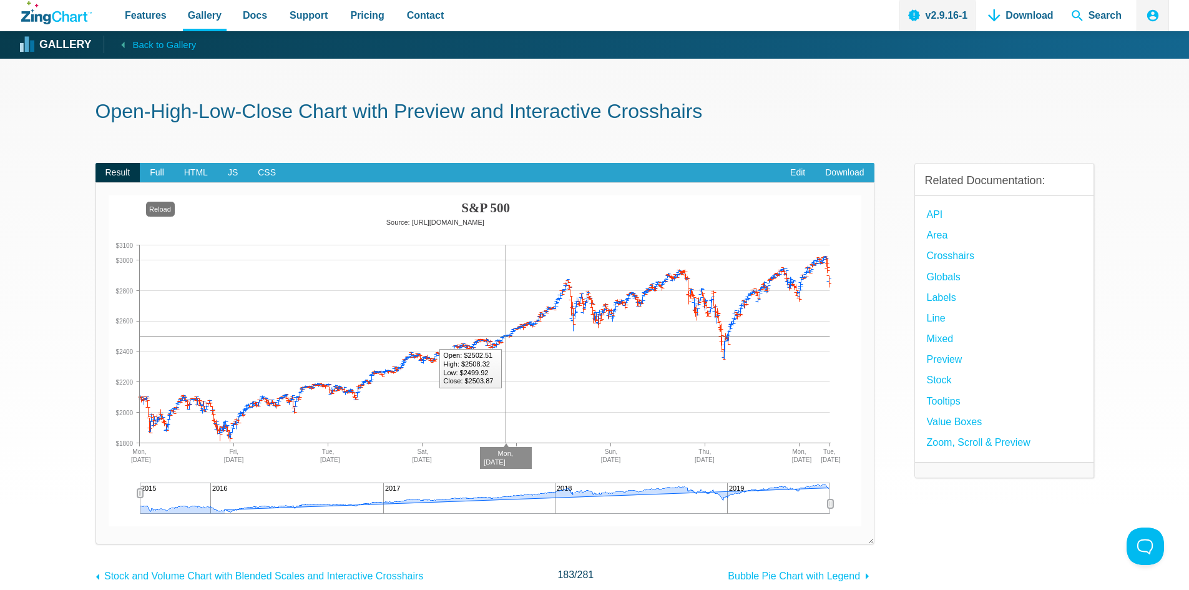
click at [505, 338] on img "App Content" at bounding box center [485, 360] width 752 height 331
click at [512, 331] on img "App Content" at bounding box center [485, 360] width 752 height 331
click at [552, 317] on img "App Content" at bounding box center [485, 360] width 752 height 331
click at [663, 490] on div "App Content" at bounding box center [485, 497] width 690 height 31
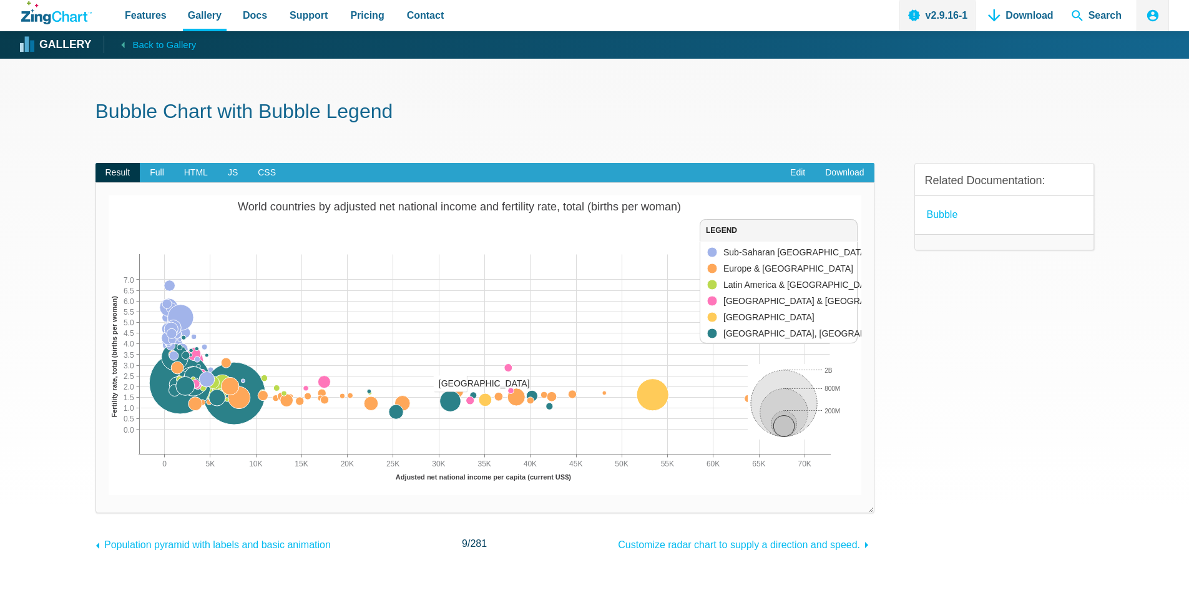
click at [109, 495] on area "App Content" at bounding box center [109, 495] width 0 height 0
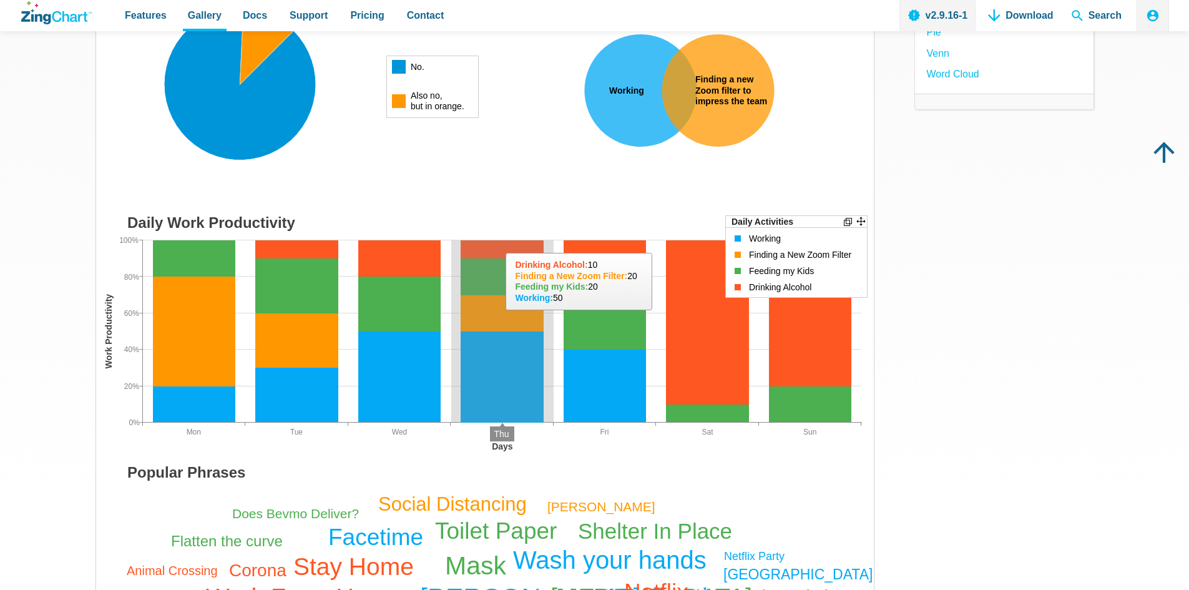
scroll to position [250, 0]
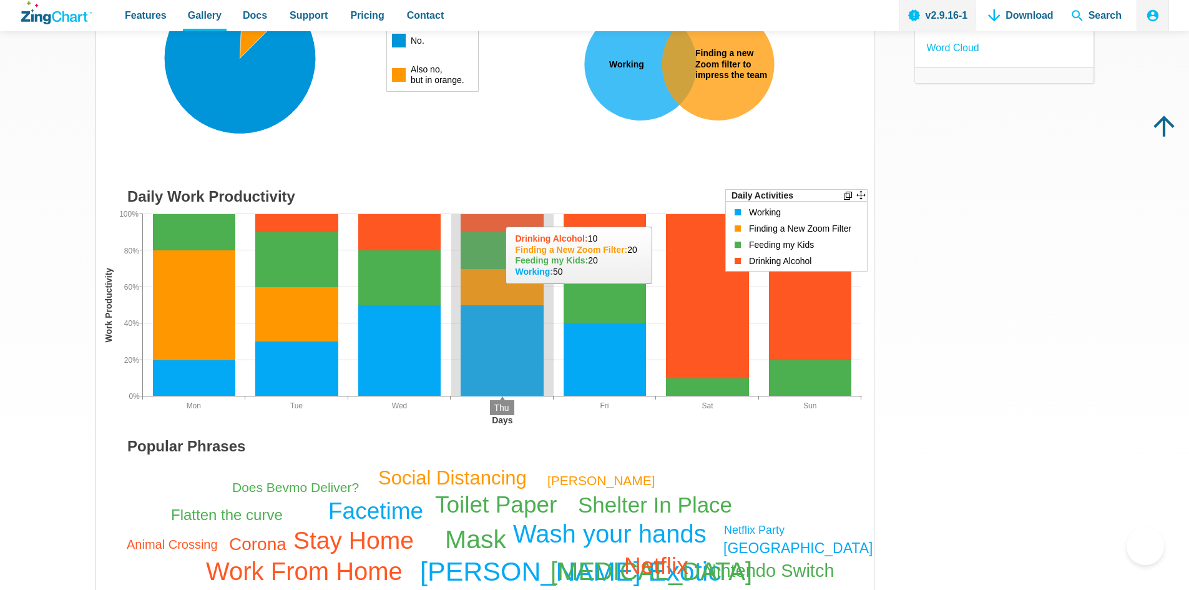
click at [96, 432] on area "App Content" at bounding box center [96, 432] width 0 height 0
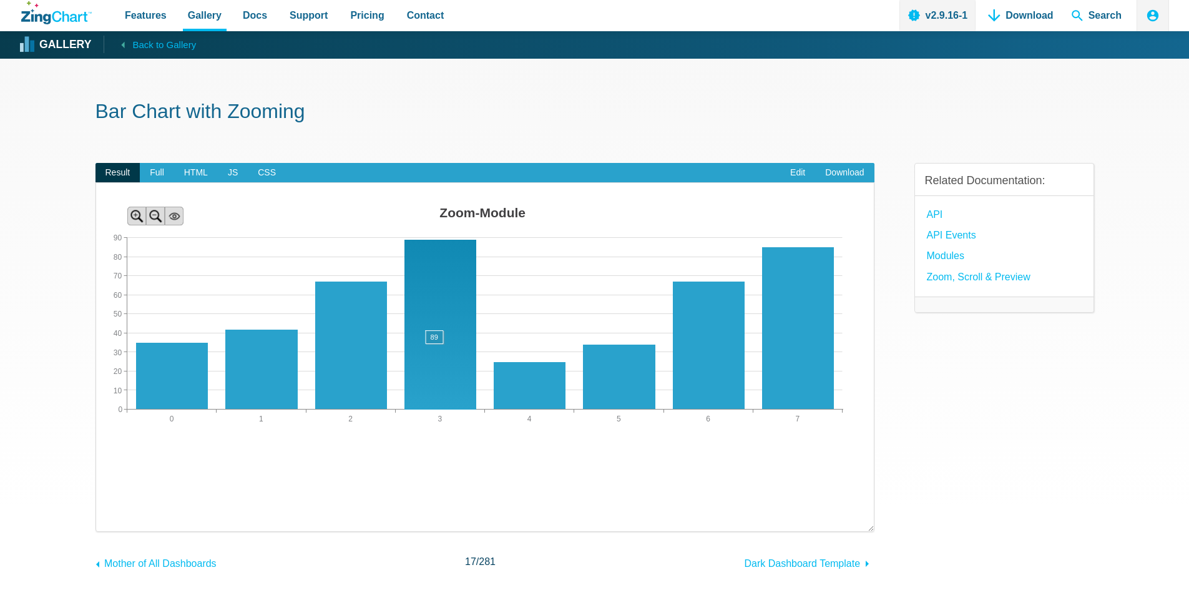
click at [96, 450] on area "App Content" at bounding box center [96, 450] width 0 height 0
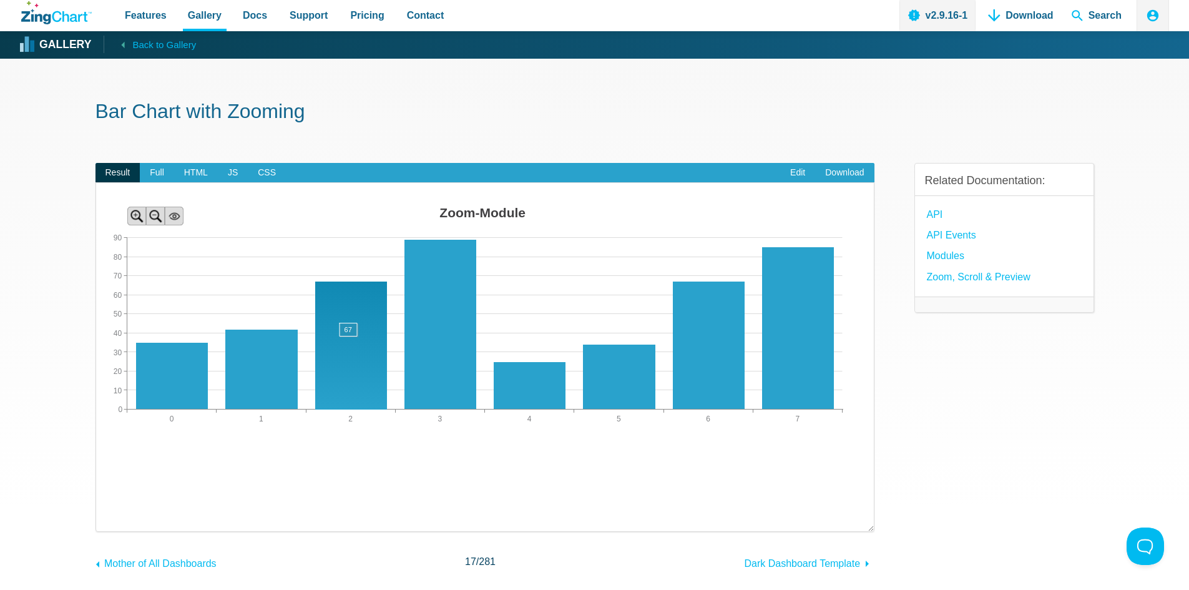
click at [96, 450] on area "App Content" at bounding box center [96, 450] width 0 height 0
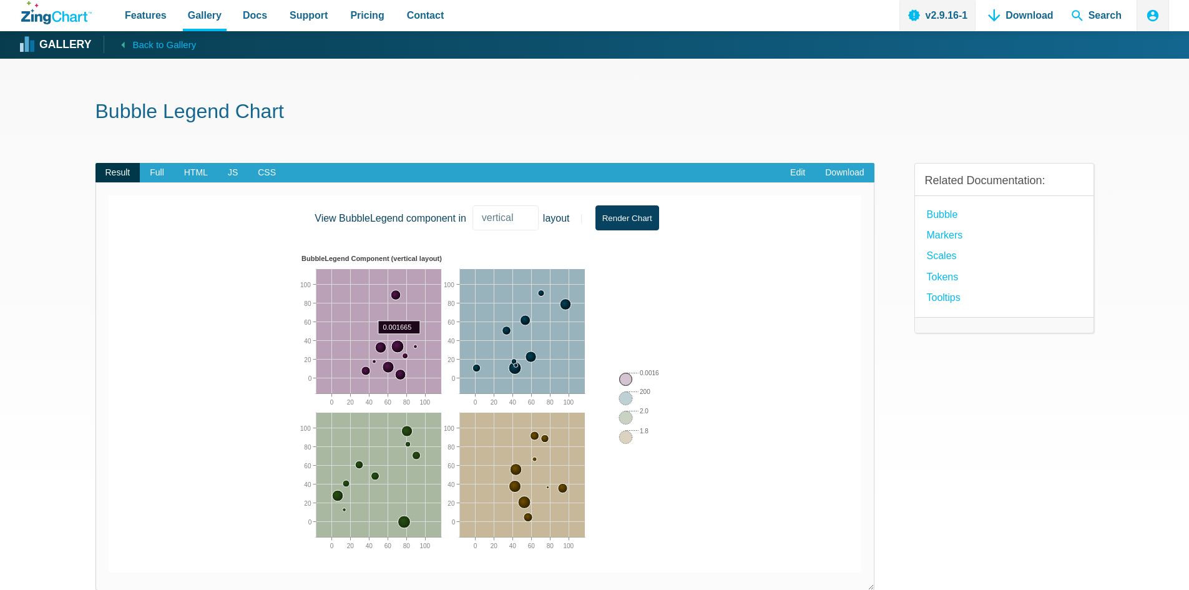
click at [298, 562] on area "App Content" at bounding box center [298, 562] width 0 height 0
click at [571, 306] on img "App Content" at bounding box center [447, 406] width 299 height 312
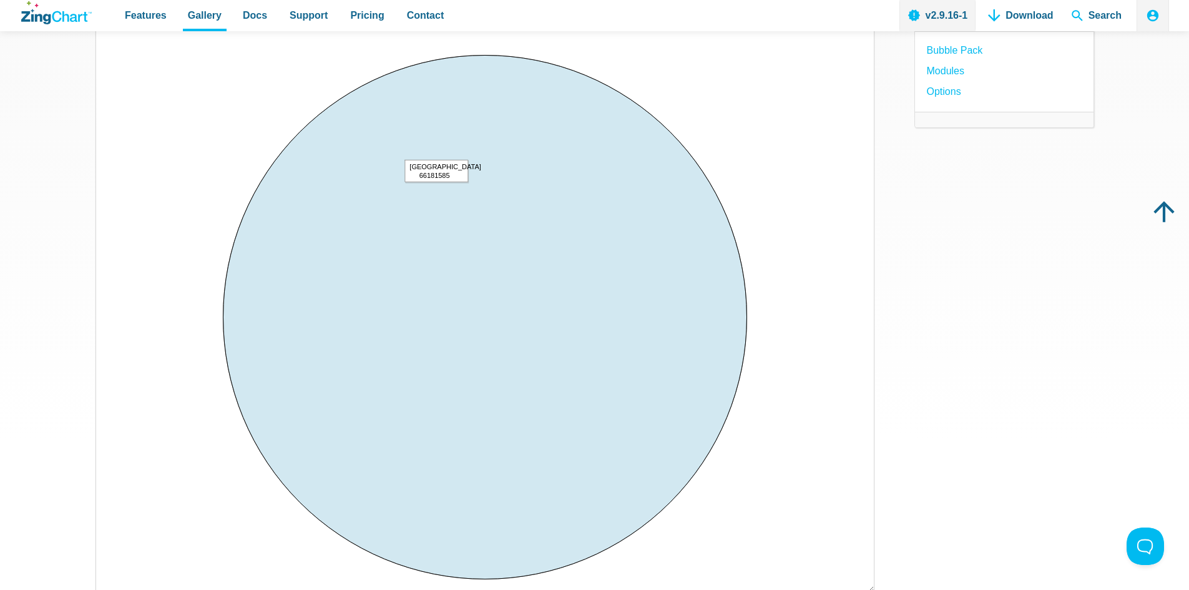
scroll to position [187, 0]
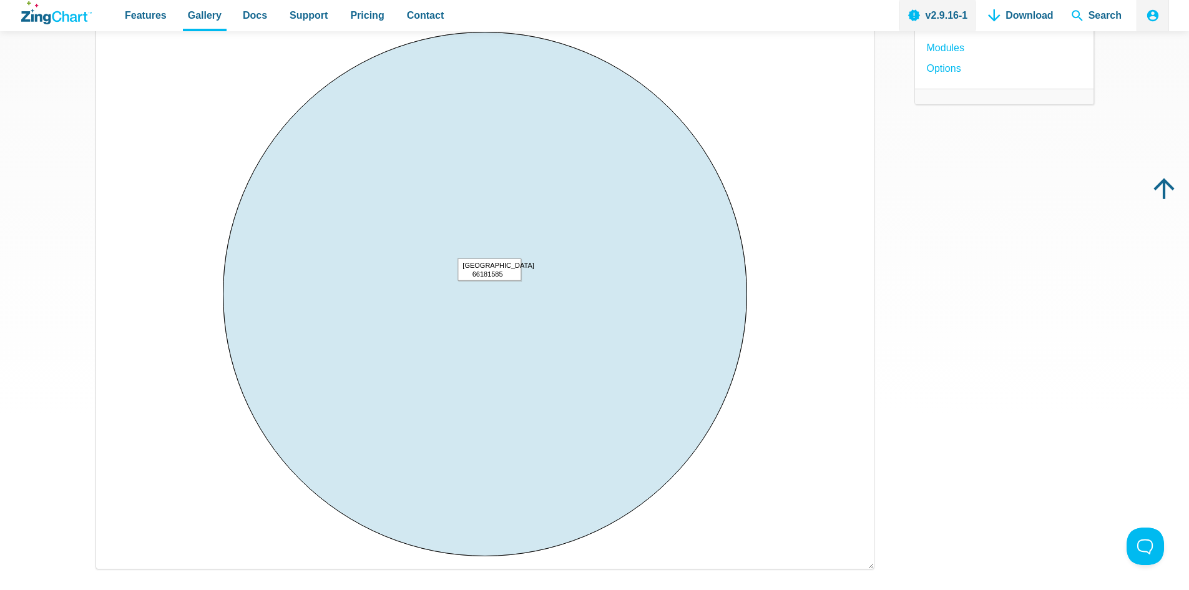
click at [109, 556] on area "United Kingdom<br>66181585" at bounding box center [109, 556] width 0 height 0
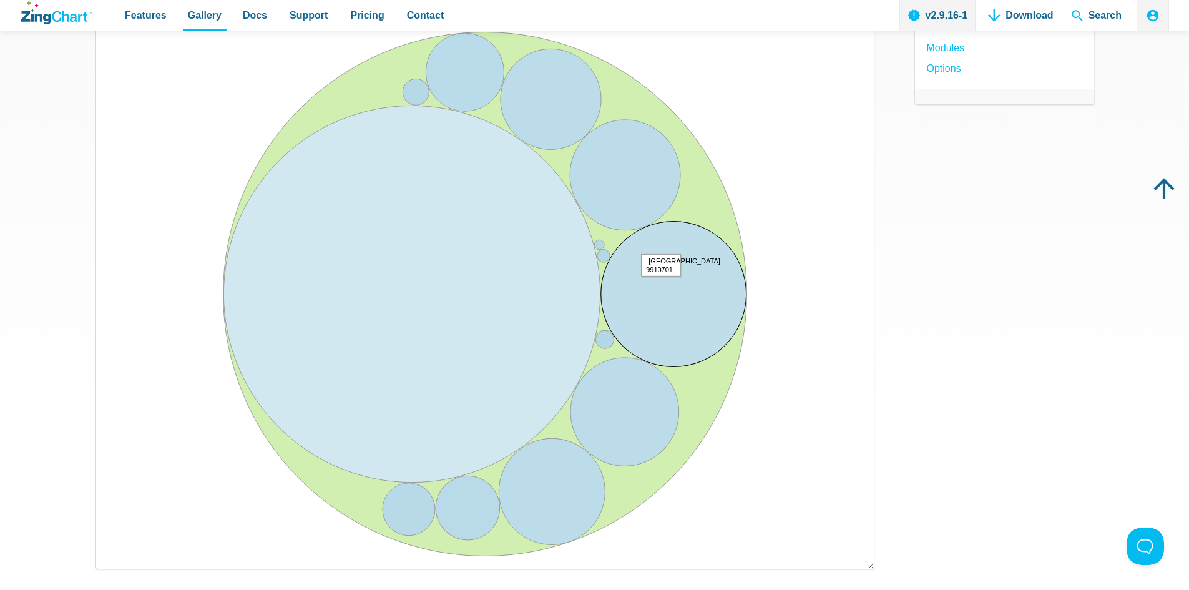
click at [109, 556] on area "Sweden<br>9910701" at bounding box center [109, 556] width 0 height 0
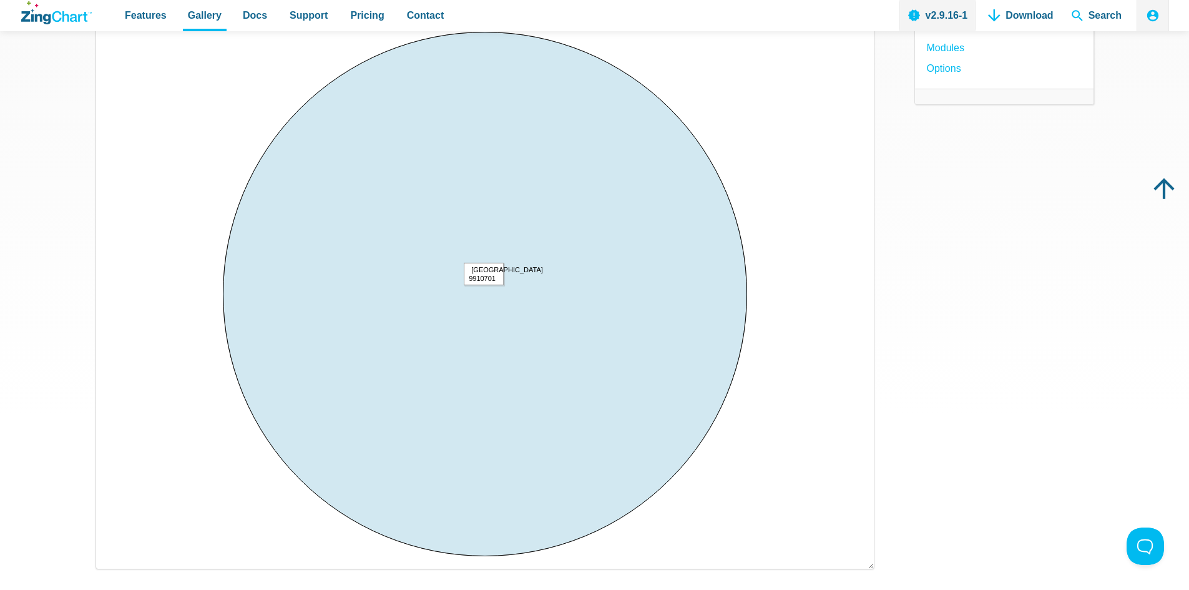
click at [109, 556] on area "Sweden<br>9910701" at bounding box center [109, 556] width 0 height 0
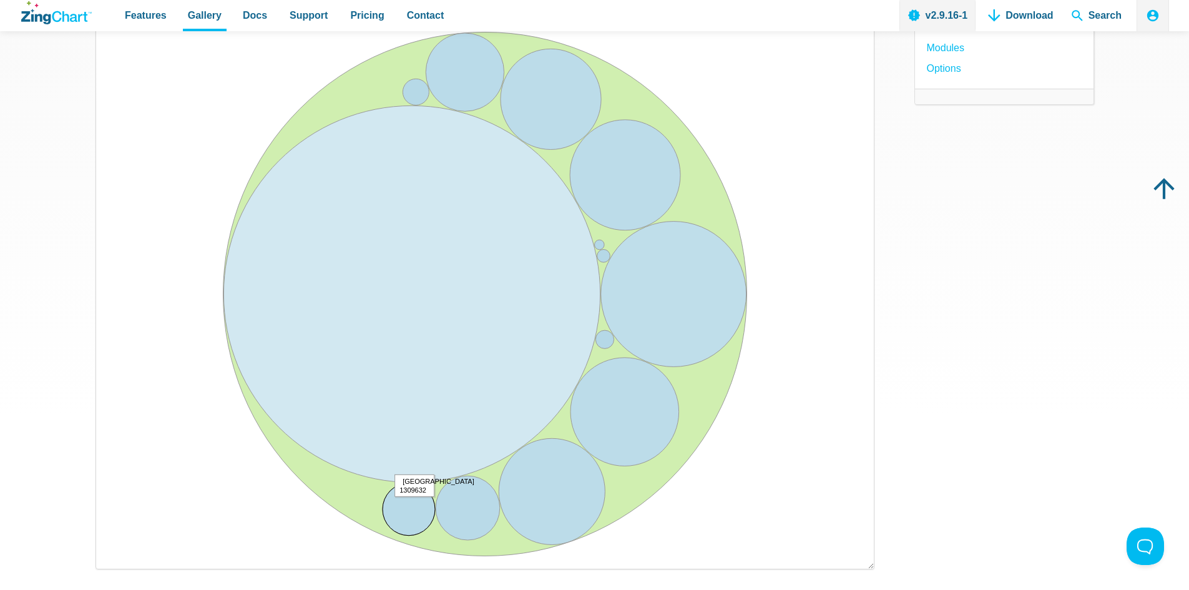
click at [109, 556] on area "Estonia<br>1309632" at bounding box center [109, 556] width 0 height 0
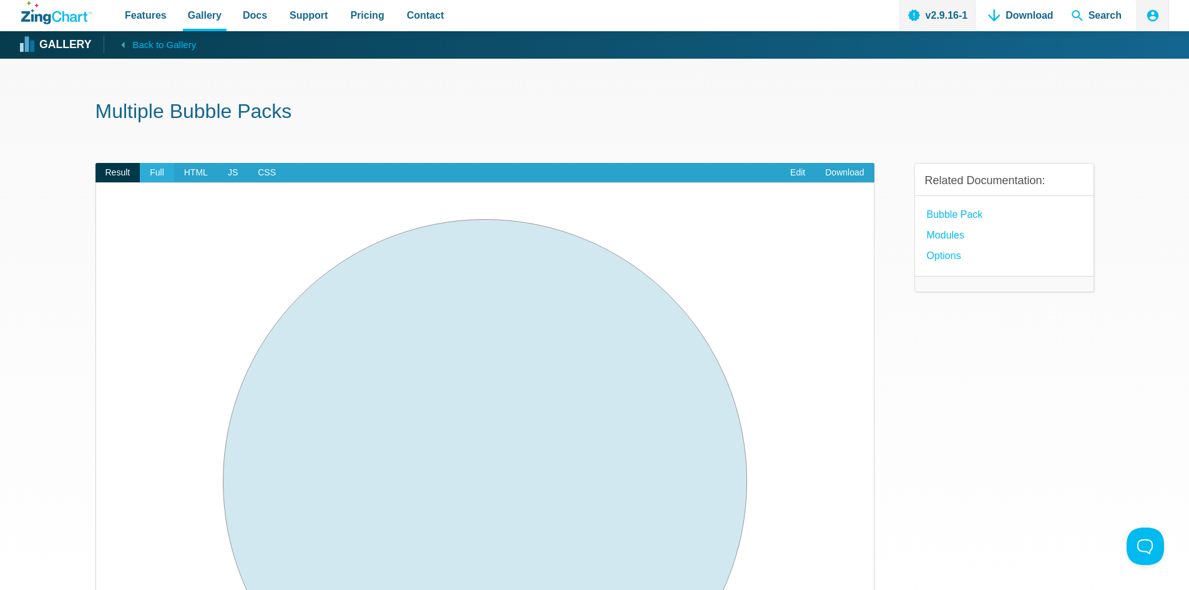
click at [158, 177] on span "Full" at bounding box center [157, 173] width 34 height 20
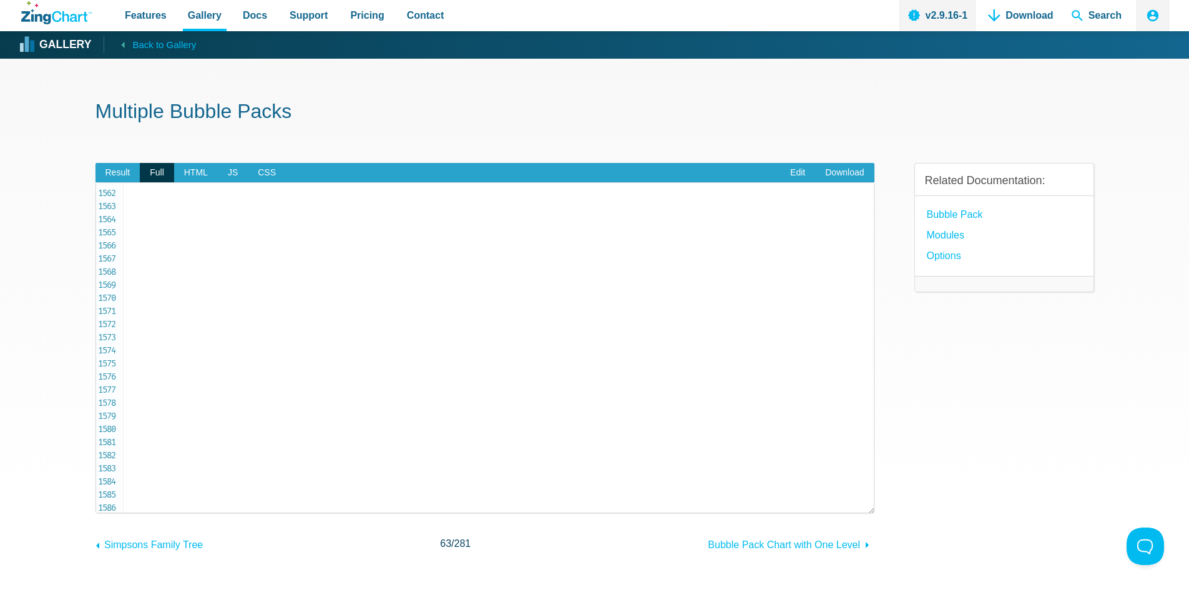
scroll to position [20515, 0]
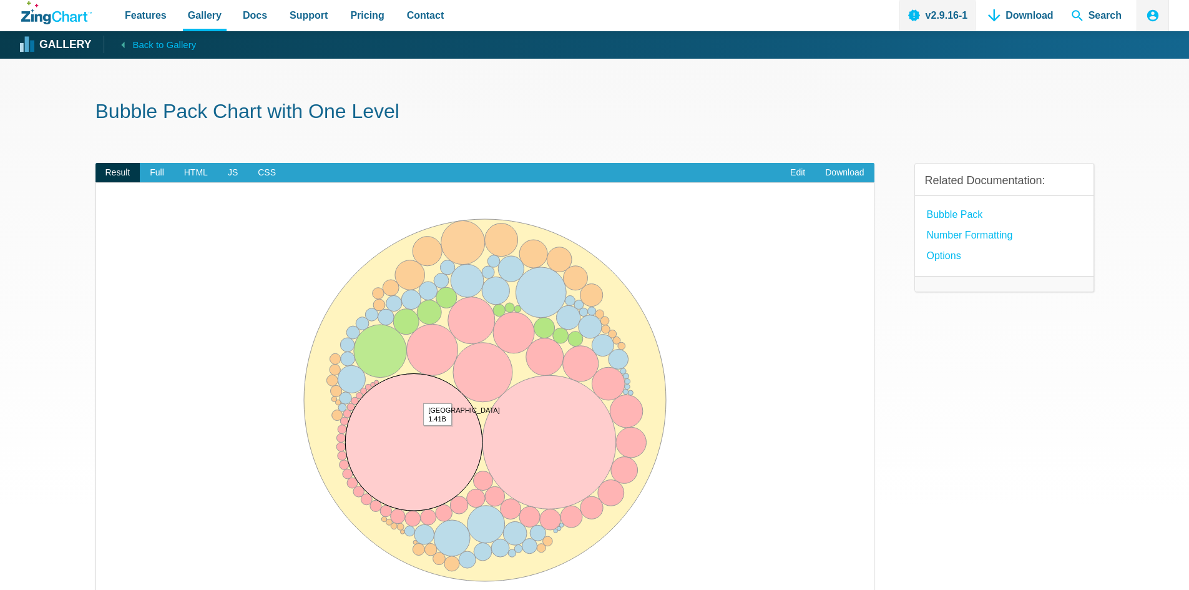
click at [109, 587] on area "China<br>1.41B" at bounding box center [109, 587] width 0 height 0
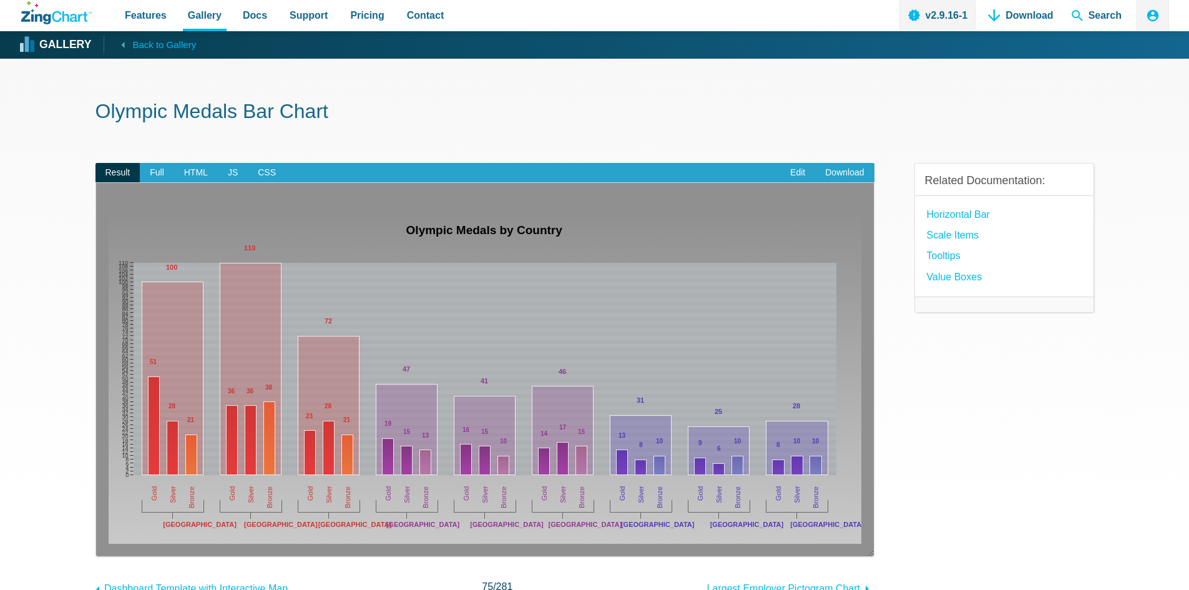
click at [565, 417] on img "App Content" at bounding box center [485, 378] width 752 height 331
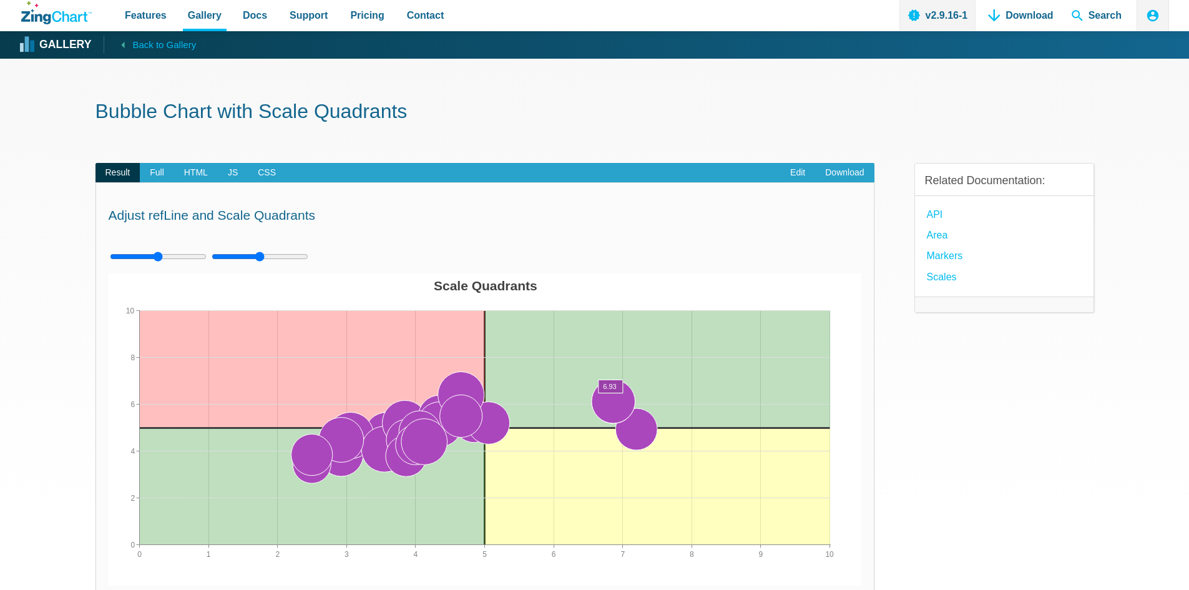
click at [109, 585] on area "App Content" at bounding box center [109, 585] width 0 height 0
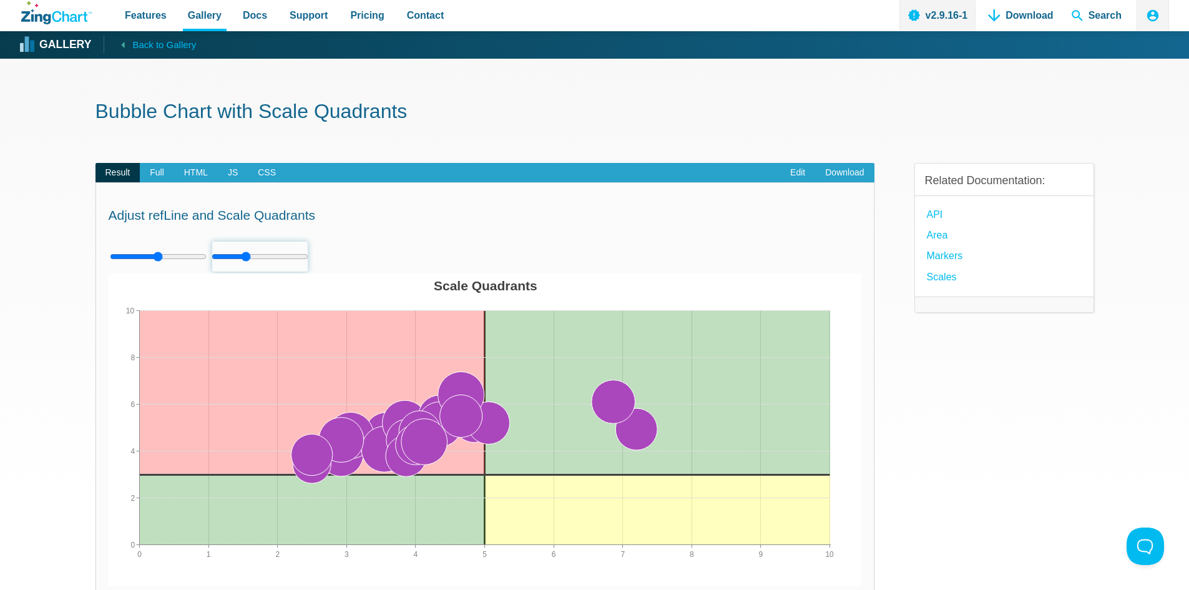
drag, startPoint x: 260, startPoint y: 258, endPoint x: 247, endPoint y: 258, distance: 13.1
type input "3"
click at [247, 258] on input "App Content" at bounding box center [260, 256] width 97 height 31
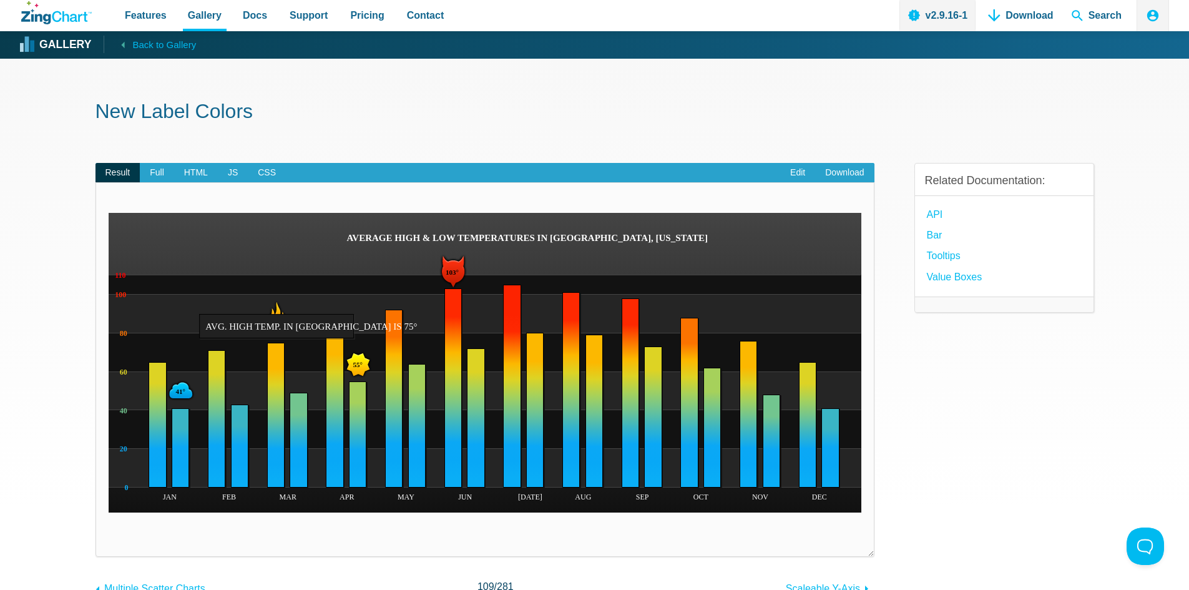
click at [109, 512] on area "App Content" at bounding box center [109, 512] width 0 height 0
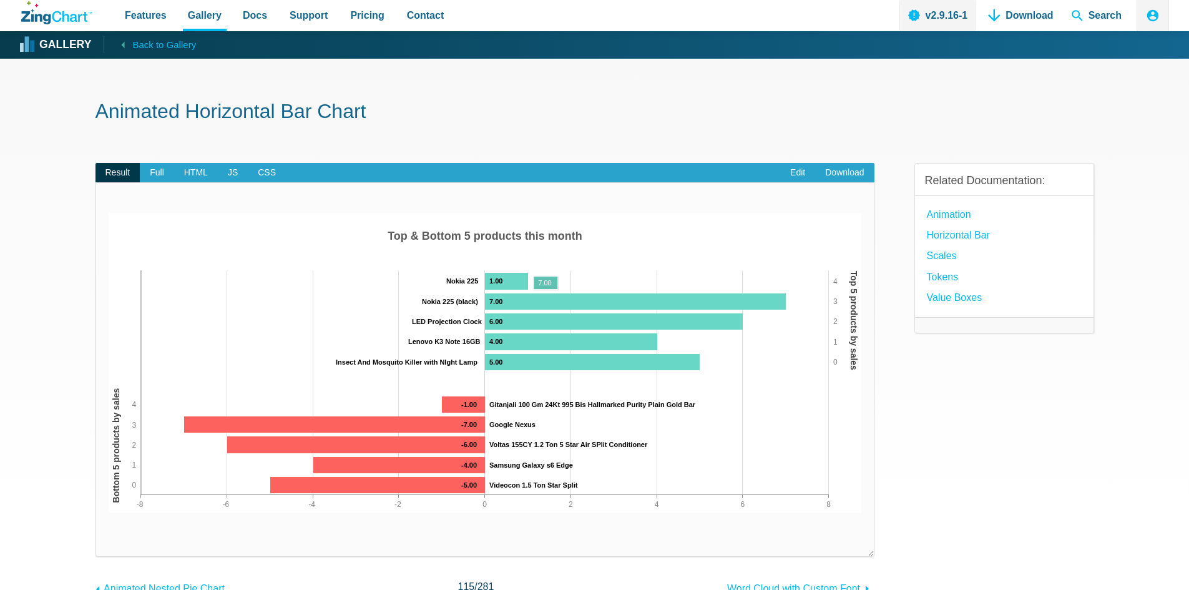
click at [109, 512] on area "App Content" at bounding box center [109, 512] width 0 height 0
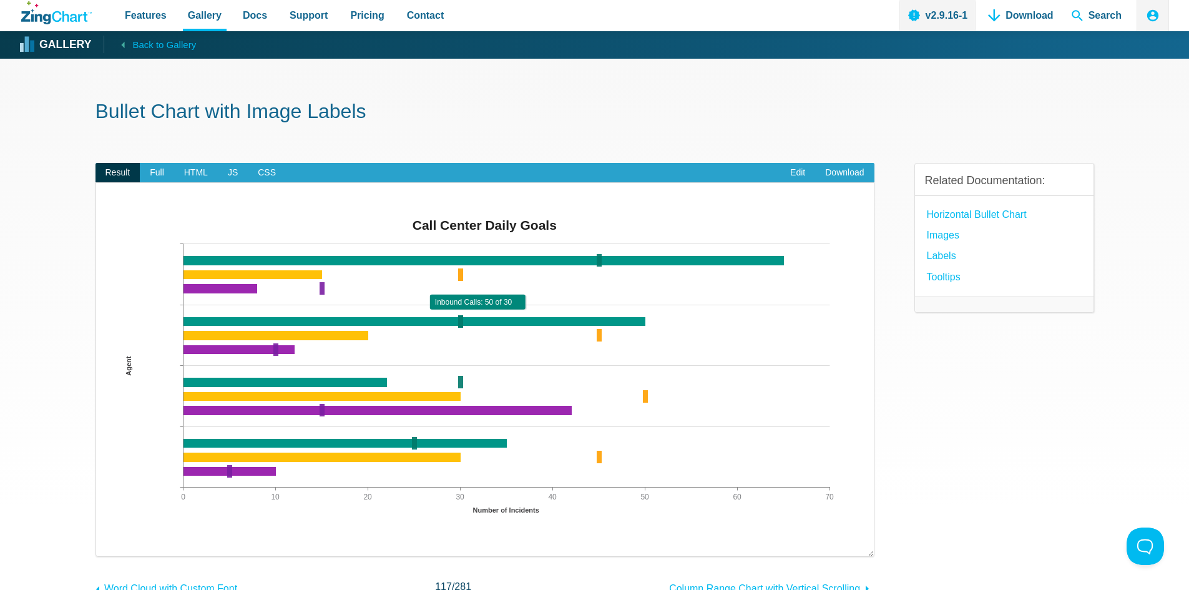
drag, startPoint x: 459, startPoint y: 319, endPoint x: 478, endPoint y: 321, distance: 18.8
click at [109, 543] on map "App Content" at bounding box center [109, 543] width 0 height 0
click at [109, 543] on area "App Content" at bounding box center [109, 543] width 0 height 0
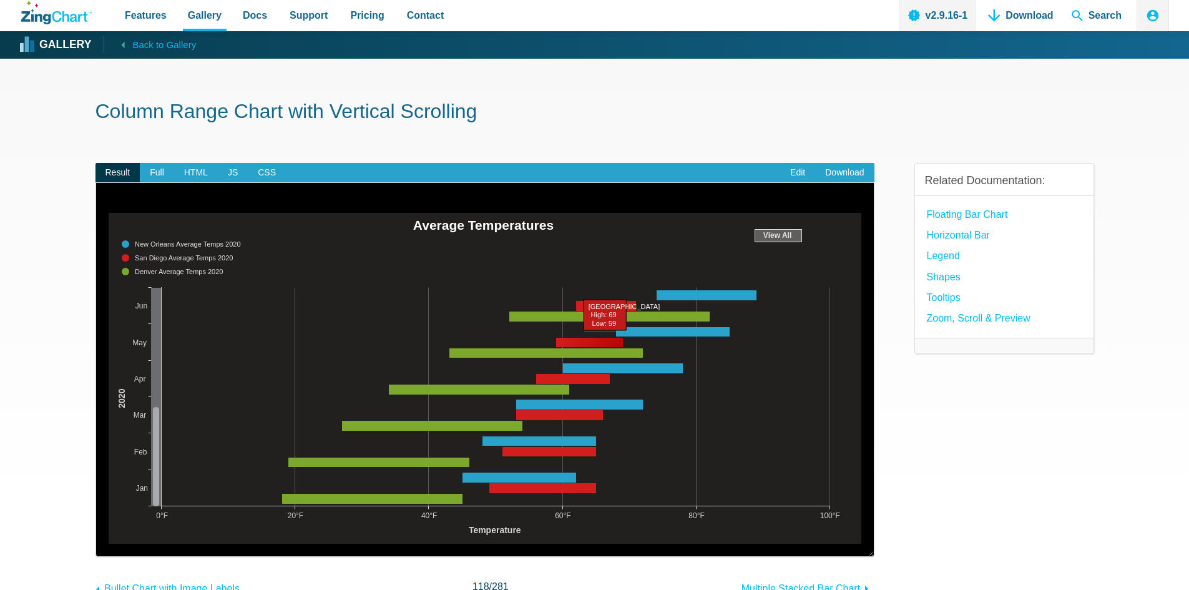
click at [109, 543] on area "App Content" at bounding box center [109, 543] width 0 height 0
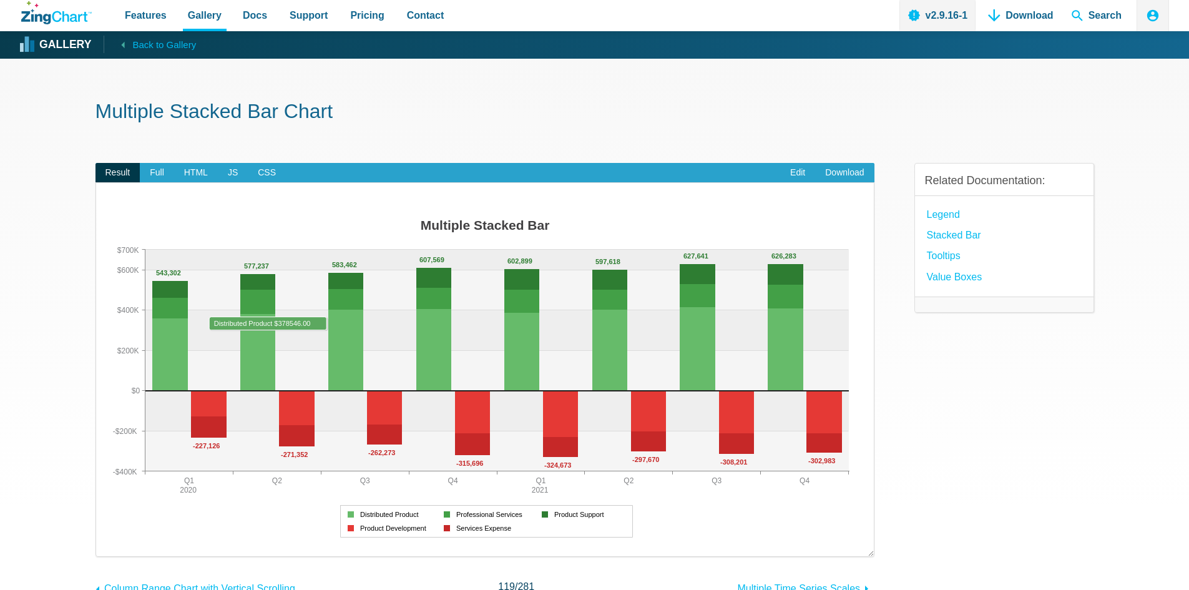
click at [109, 543] on area "App Content" at bounding box center [109, 543] width 0 height 0
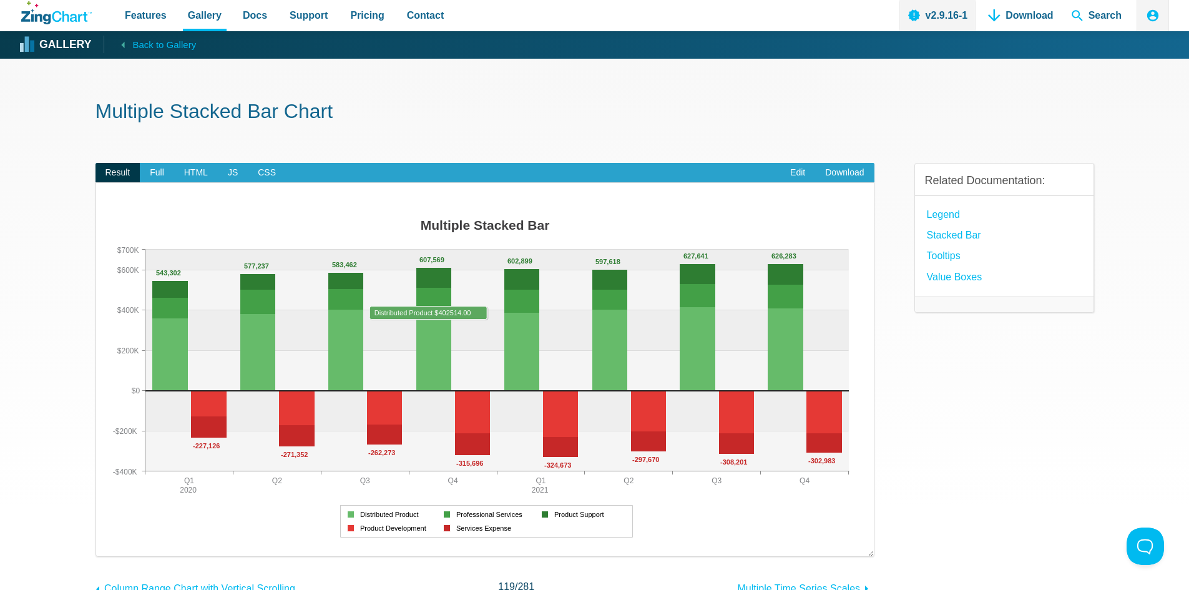
click at [109, 543] on area "App Content" at bounding box center [109, 543] width 0 height 0
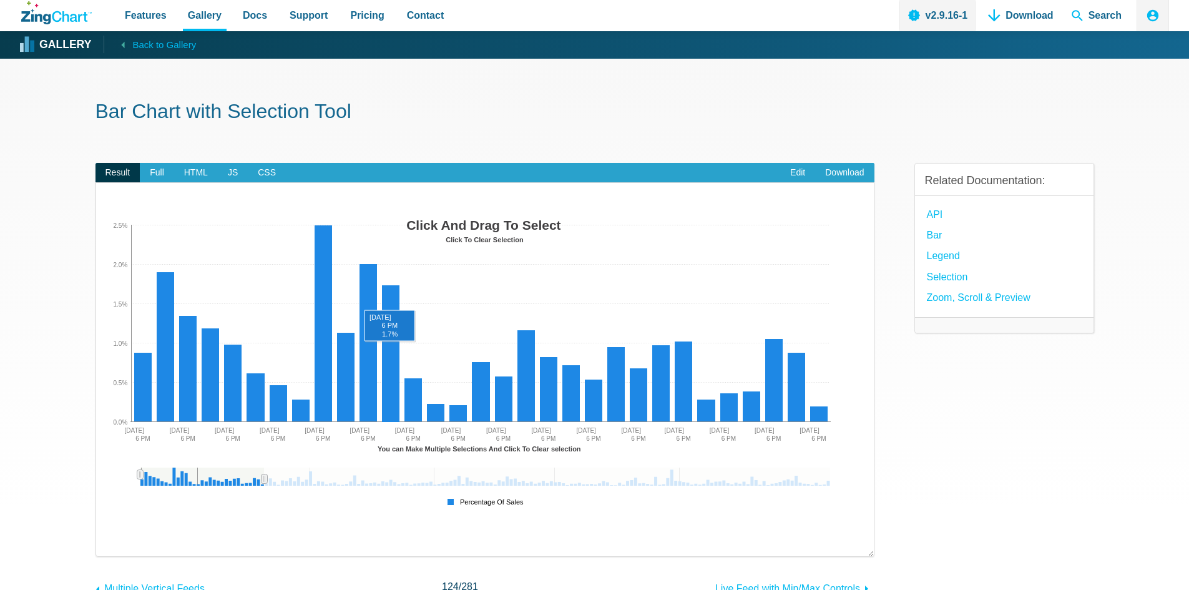
click at [109, 512] on area "App Content" at bounding box center [109, 512] width 0 height 0
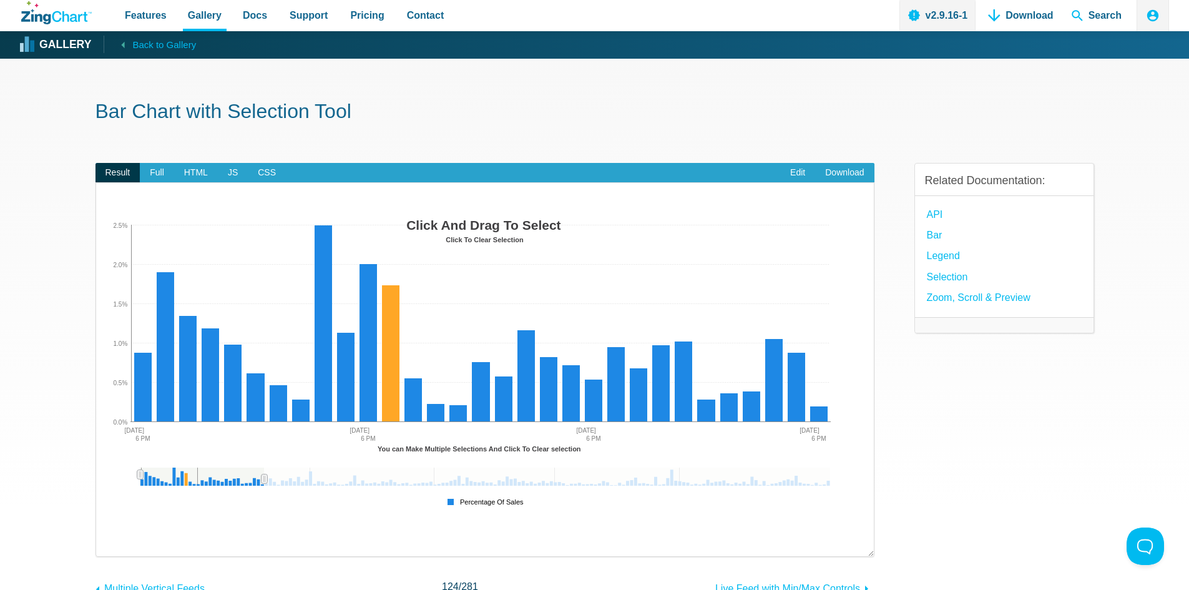
drag, startPoint x: 390, startPoint y: 356, endPoint x: 421, endPoint y: 354, distance: 31.2
click at [421, 354] on div "Click And Drag To Select Click To Clear Selection [DATE] [DATE] [DATE] [DATE] […" at bounding box center [485, 362] width 752 height 299
drag, startPoint x: 391, startPoint y: 369, endPoint x: 430, endPoint y: 378, distance: 40.9
click at [448, 376] on div "Click And Drag To Select Click To Clear Selection Jan 2019 Feb 2019 Mar 2019 Ap…" at bounding box center [485, 362] width 752 height 299
click at [109, 512] on area "App Content" at bounding box center [109, 512] width 0 height 0
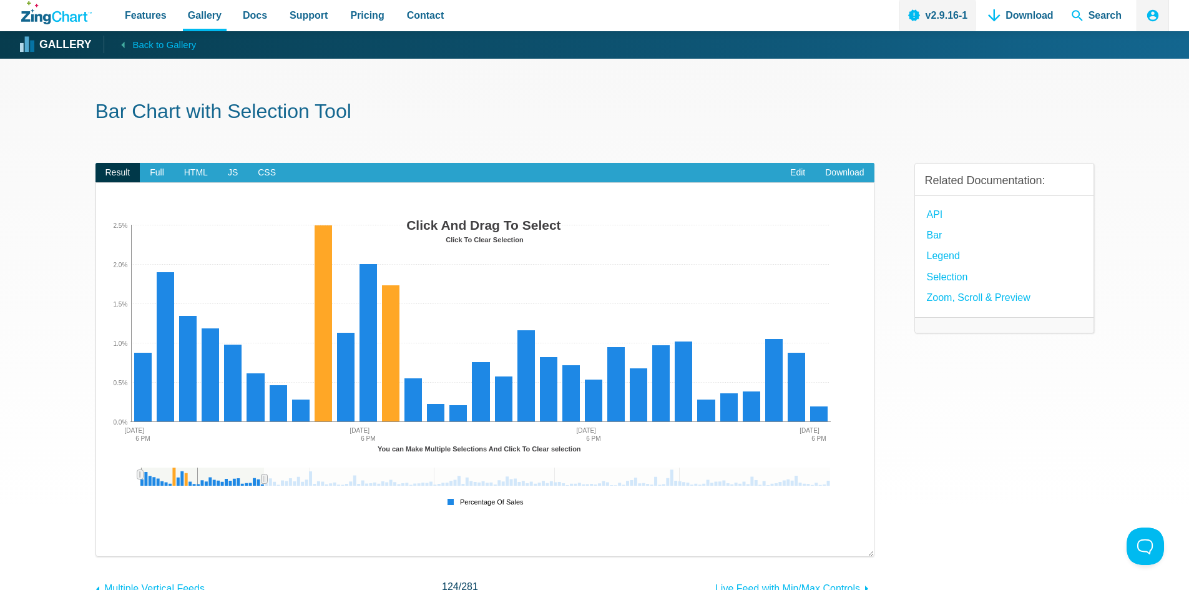
drag, startPoint x: 327, startPoint y: 355, endPoint x: 276, endPoint y: 342, distance: 52.8
click at [276, 342] on div "Click And Drag To Select Click To Clear Selection Jan 2019 Feb 2019 Mar 2019 Ap…" at bounding box center [485, 362] width 752 height 299
click at [109, 512] on area "App Content" at bounding box center [109, 512] width 0 height 0
click at [150, 171] on span "Full" at bounding box center [157, 173] width 34 height 20
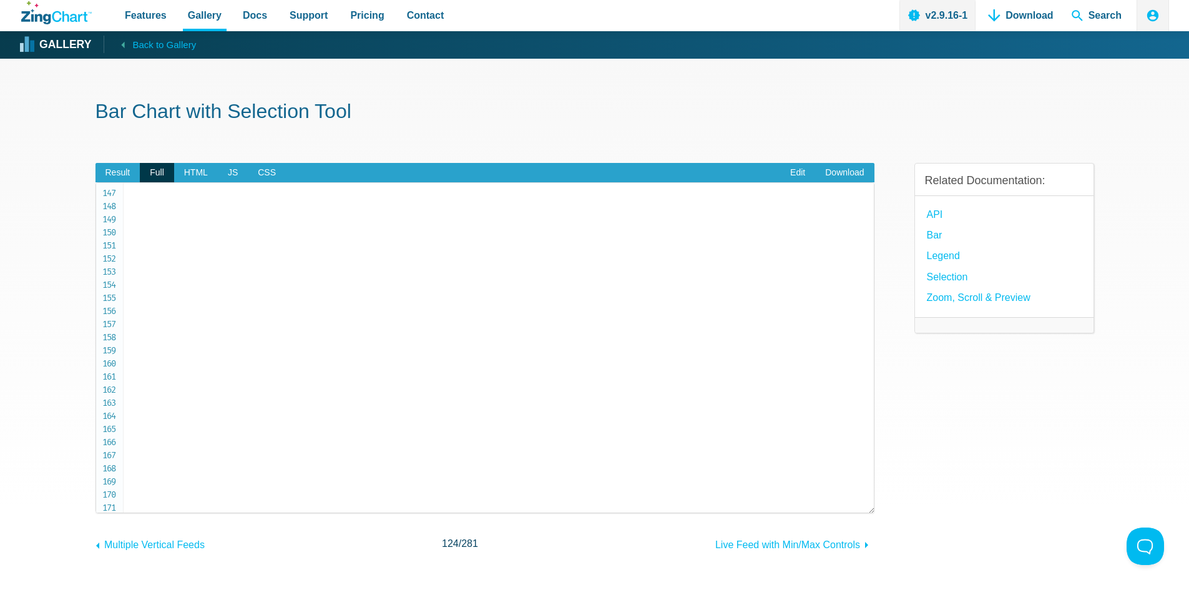
scroll to position [2093, 0]
click at [794, 177] on link "Edit" at bounding box center [797, 173] width 35 height 20
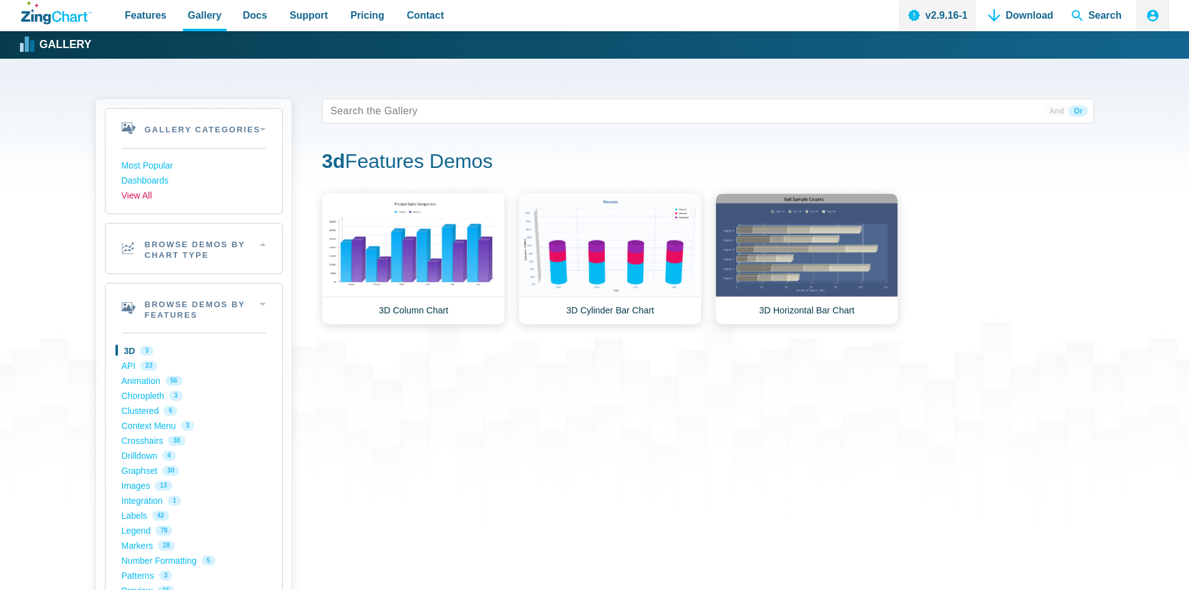
click at [148, 192] on link "View All" at bounding box center [194, 195] width 144 height 15
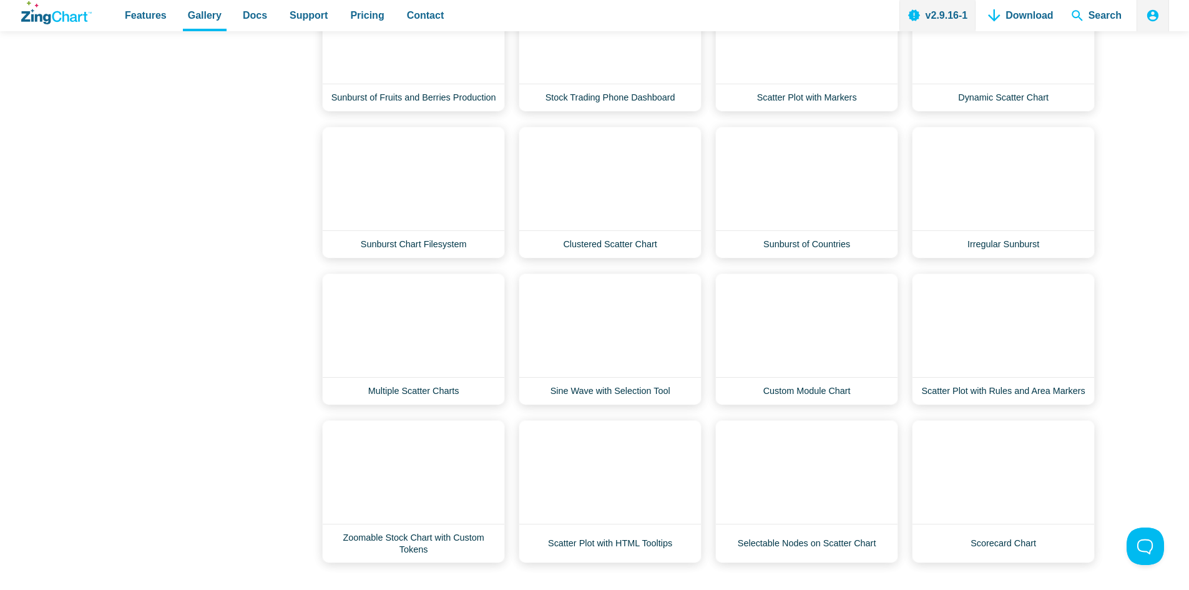
scroll to position [11792, 0]
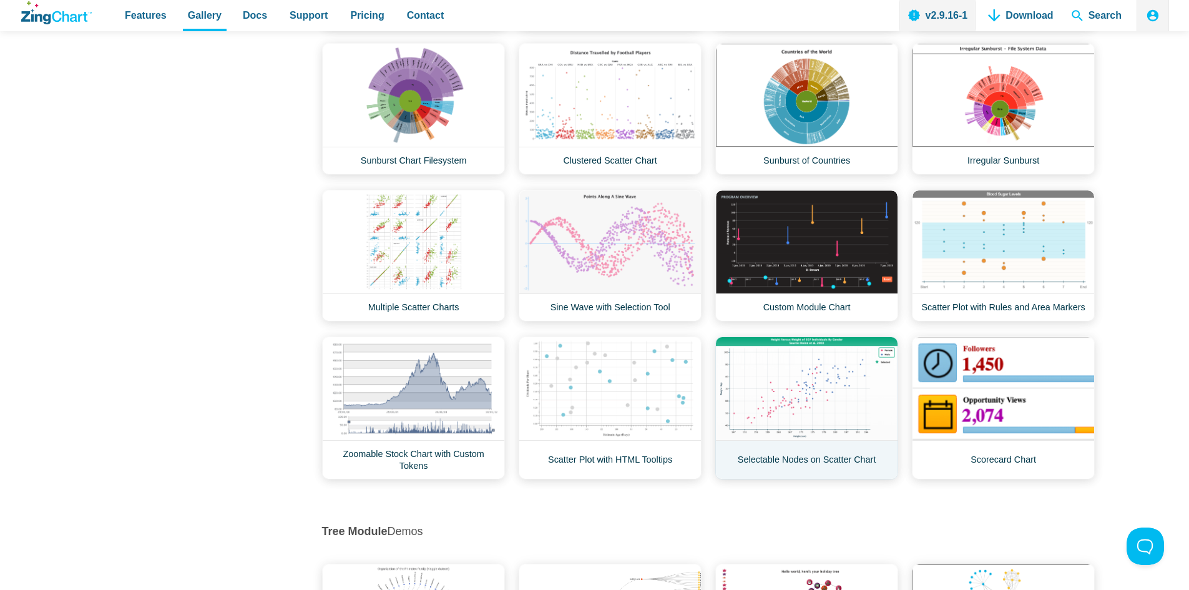
click at [812, 416] on link "Selectable Nodes on Scatter Chart" at bounding box center [806, 407] width 183 height 143
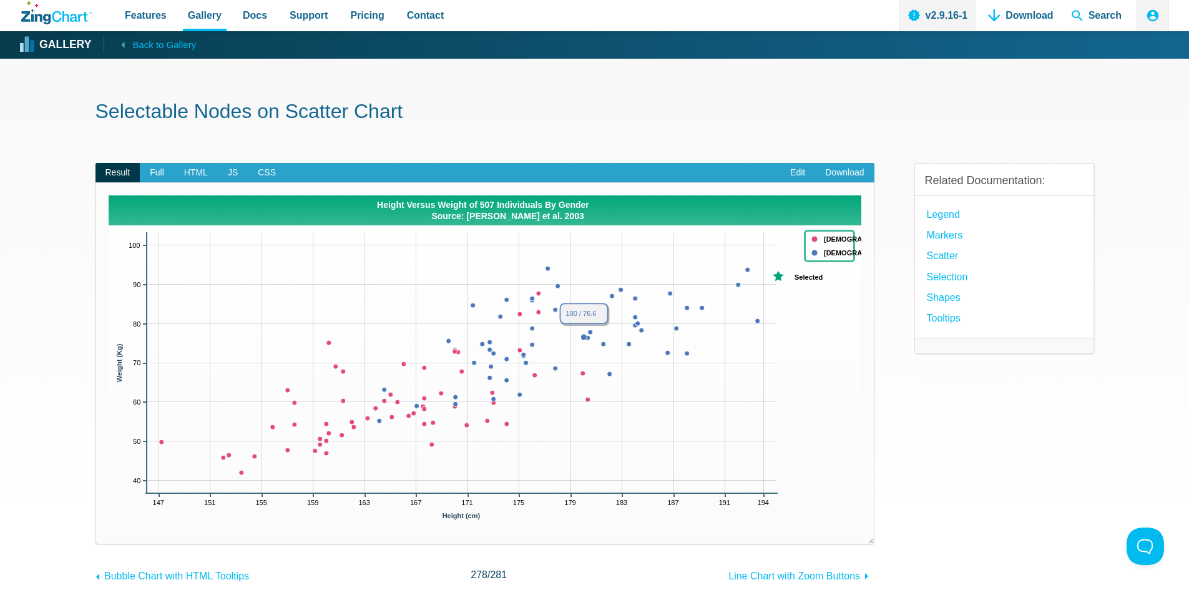
click at [109, 526] on area "App Content" at bounding box center [109, 526] width 0 height 0
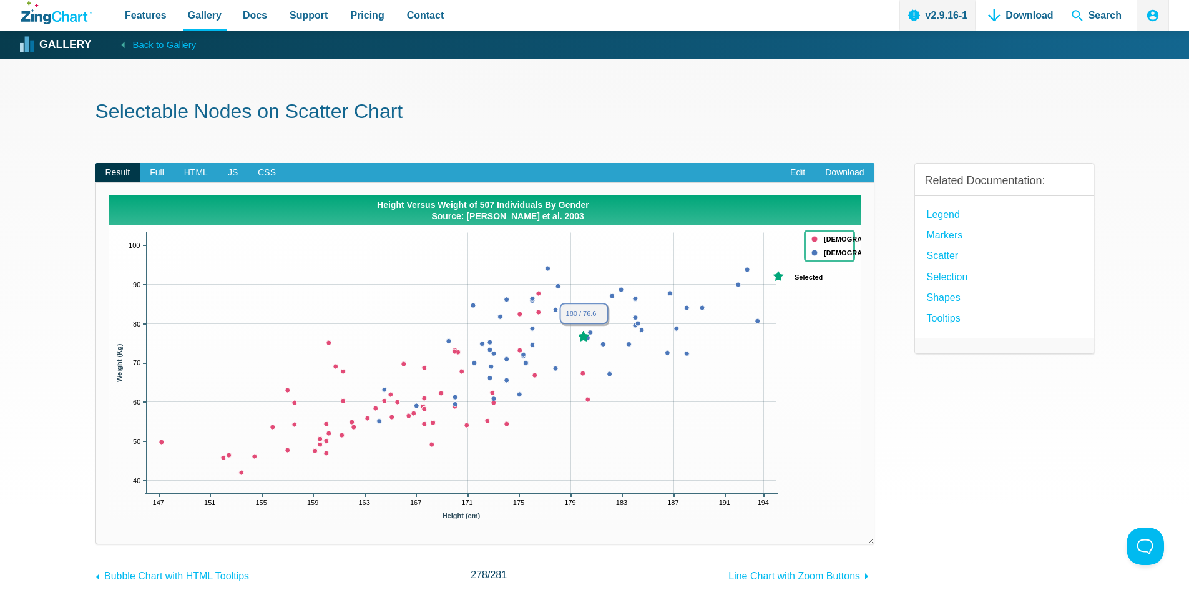
click at [109, 526] on area "App Content" at bounding box center [109, 526] width 0 height 0
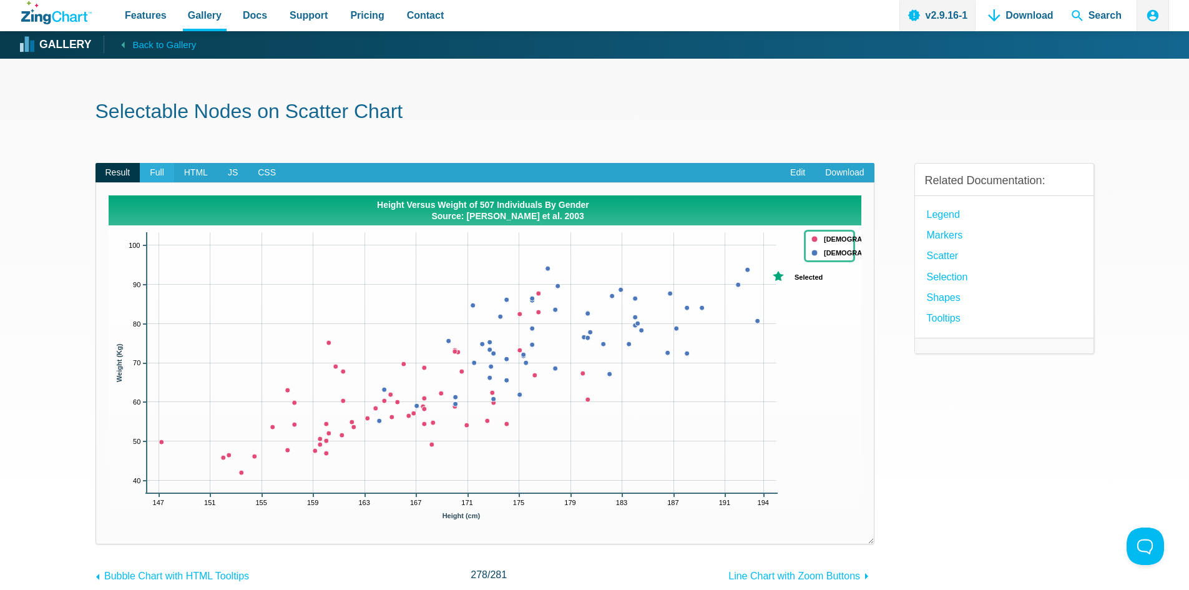
click at [162, 174] on span "Full" at bounding box center [157, 173] width 34 height 20
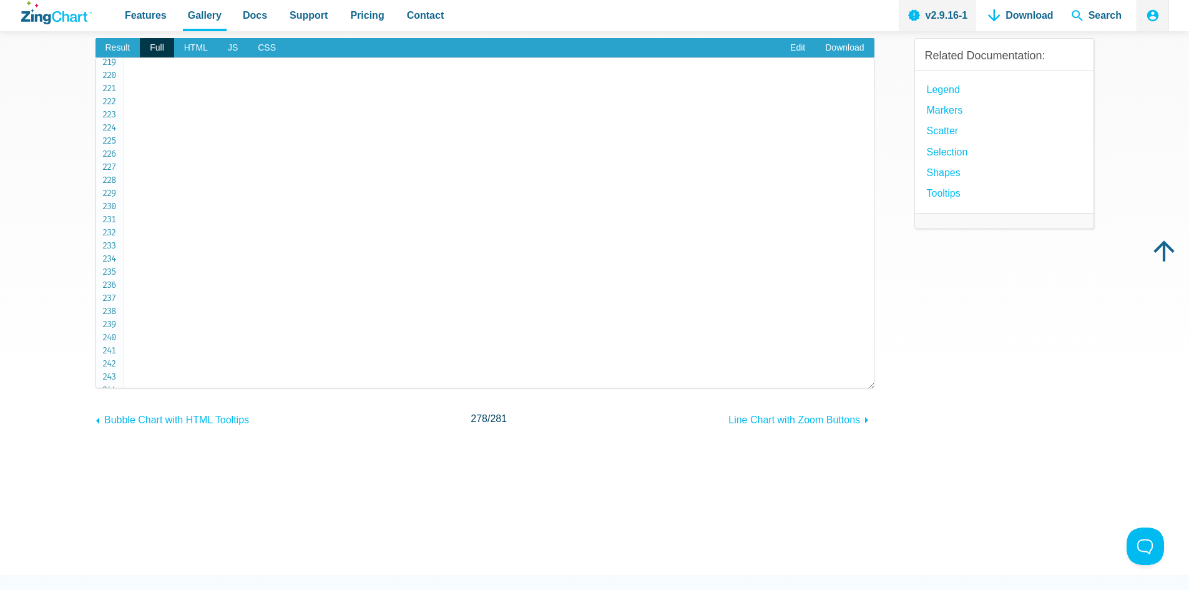
scroll to position [2882, 0]
click at [793, 51] on link "Edit" at bounding box center [797, 48] width 35 height 20
drag, startPoint x: 168, startPoint y: 152, endPoint x: 308, endPoint y: 245, distance: 167.5
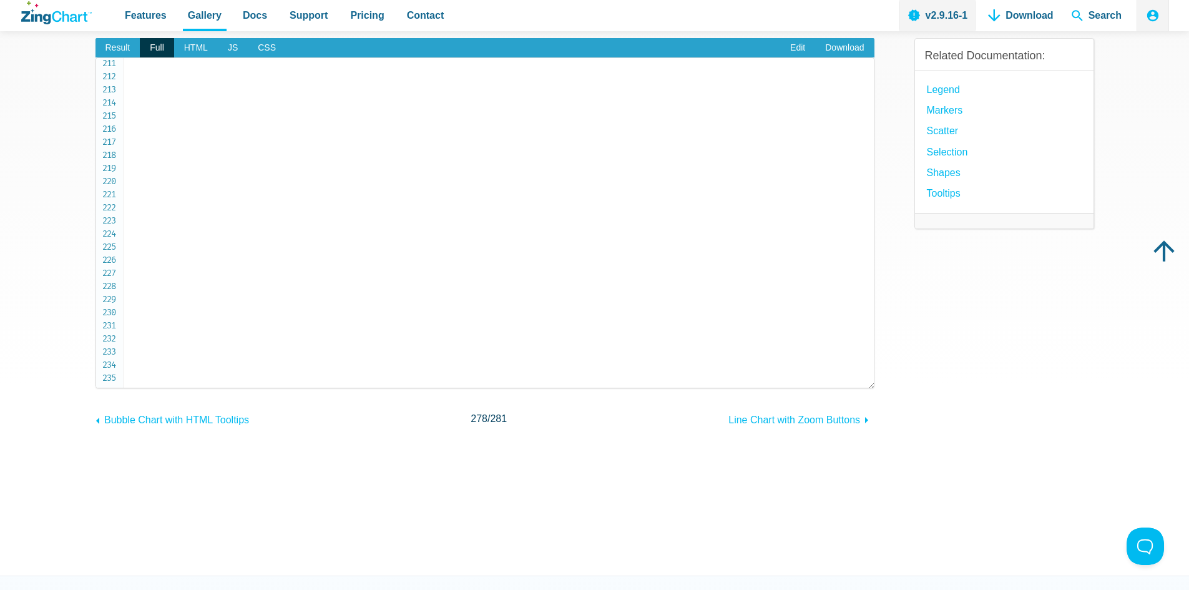
copy span "selectedMarker : { type : 'star5' , backgroundColor : '#00a679' , borderColor :…"
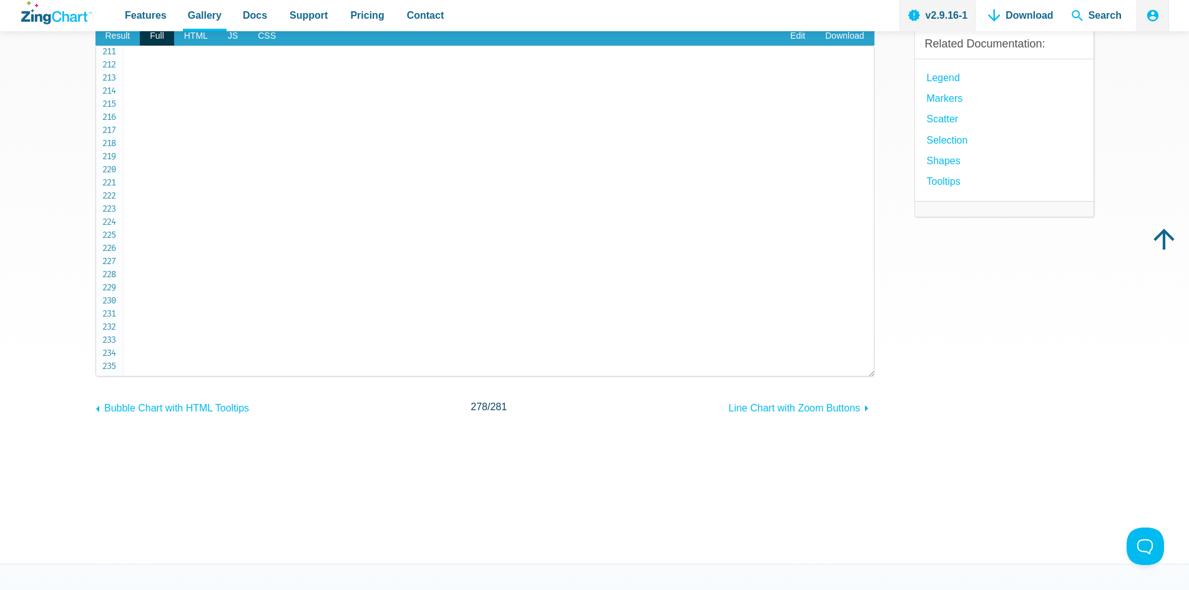
scroll to position [62, 0]
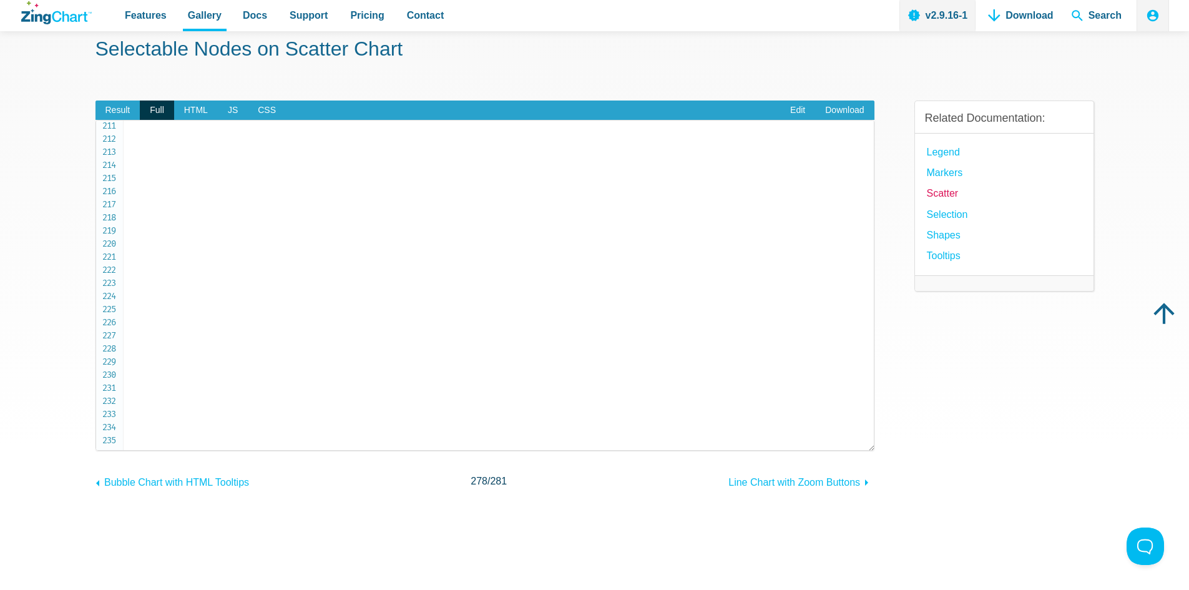
click at [943, 197] on link "Scatter" at bounding box center [943, 193] width 32 height 17
